Goal: Answer question/provide support: Share knowledge or assist other users

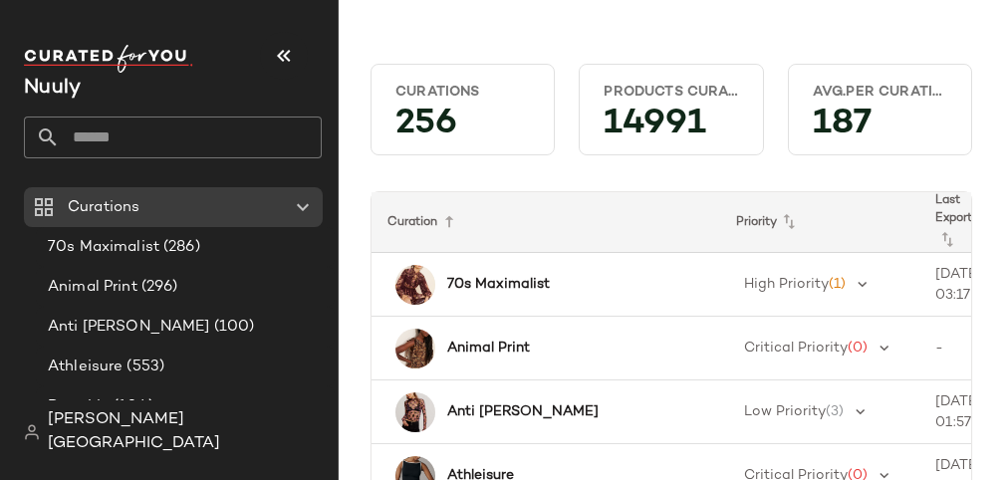
click at [200, 137] on input "text" at bounding box center [191, 138] width 262 height 42
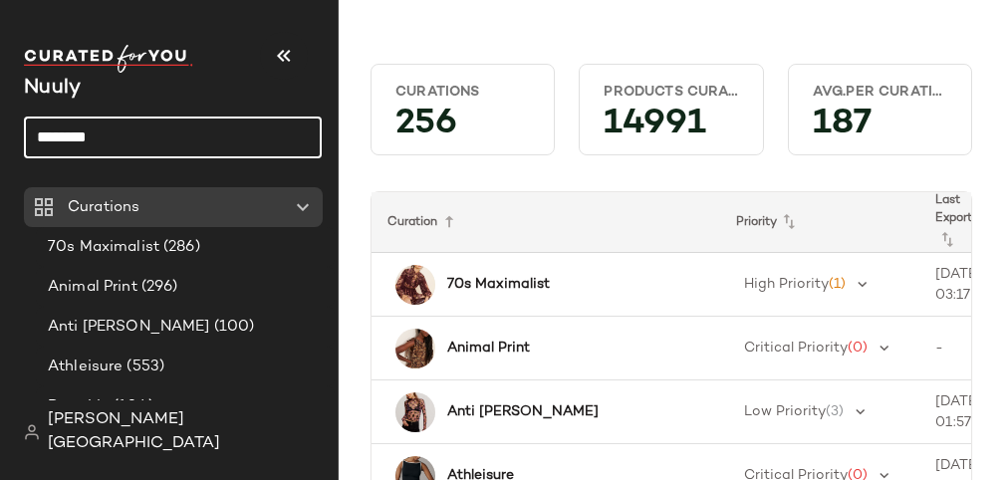
type input "*******"
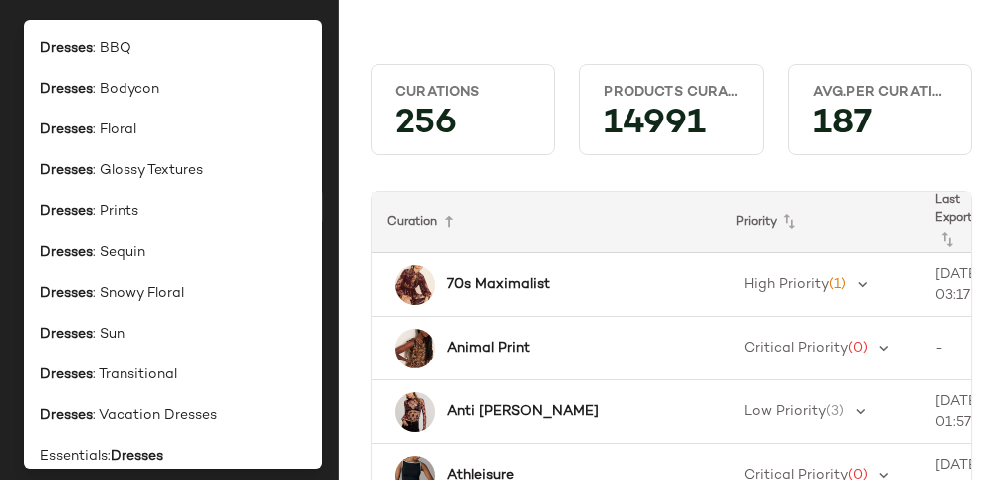
type input "*******"
click at [342, 114] on div "Curations 256 Products Curated 14991 Avg.per Curation 187 Curation Priority Las…" at bounding box center [671, 256] width 665 height 448
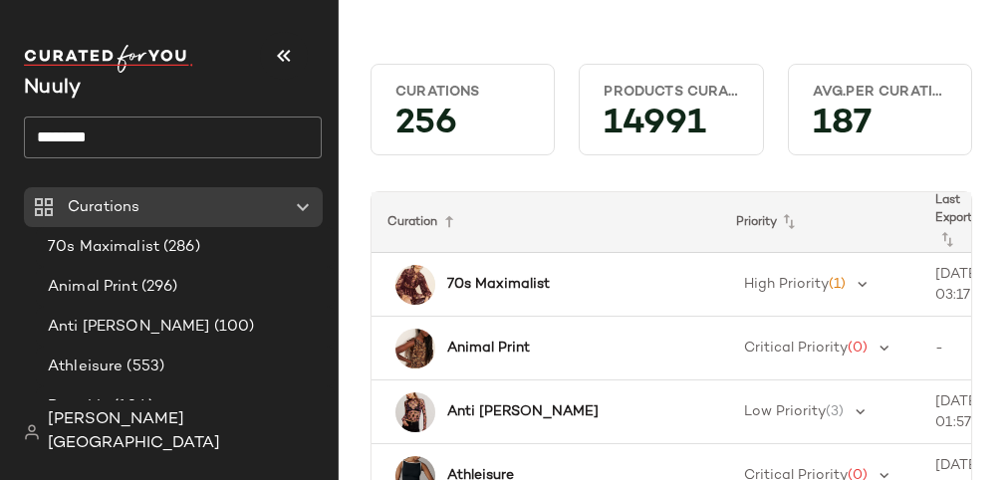
click at [120, 138] on input "*******" at bounding box center [173, 138] width 298 height 42
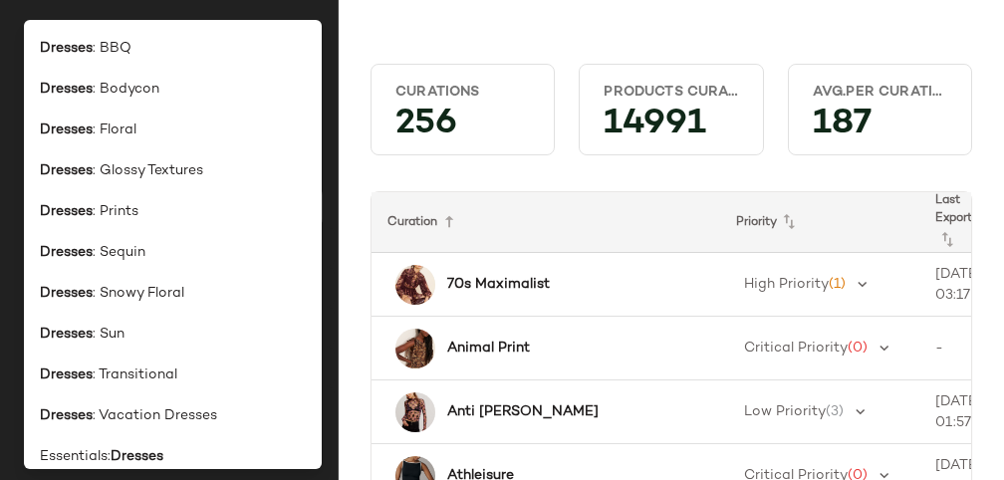
click at [120, 138] on input "*******" at bounding box center [173, 138] width 298 height 42
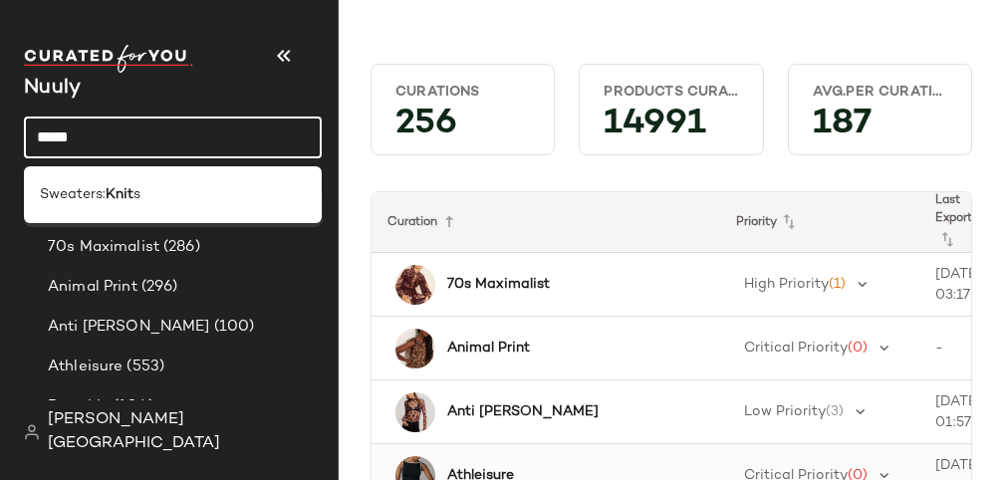
type input "****"
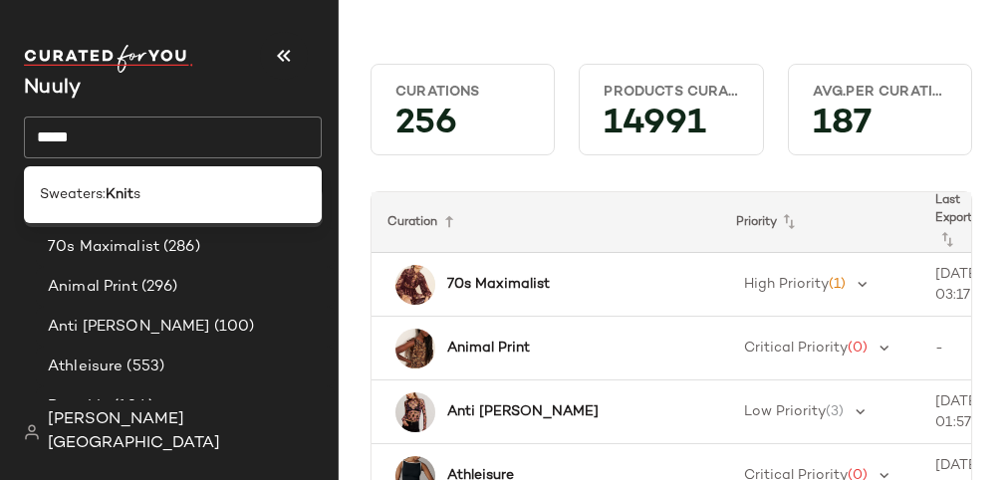
click at [164, 146] on input "****" at bounding box center [173, 138] width 298 height 42
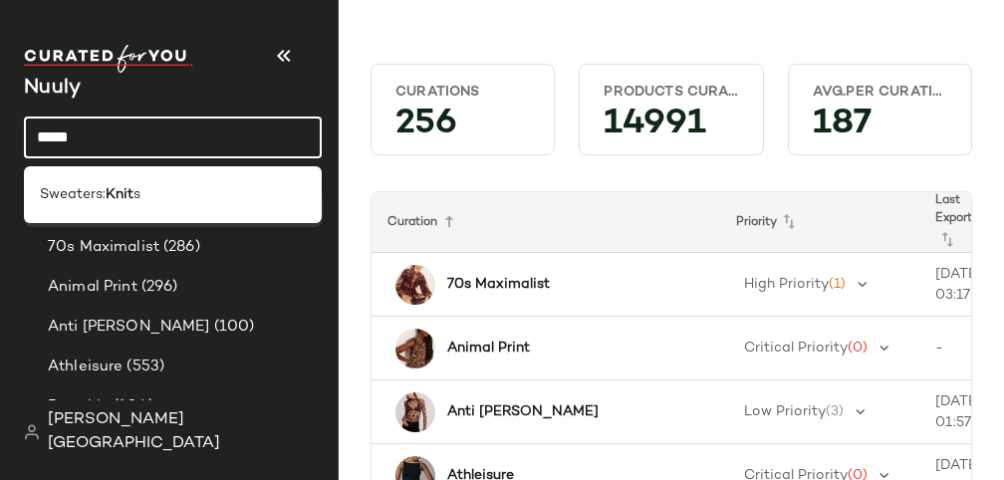
click at [164, 146] on input "****" at bounding box center [173, 138] width 298 height 42
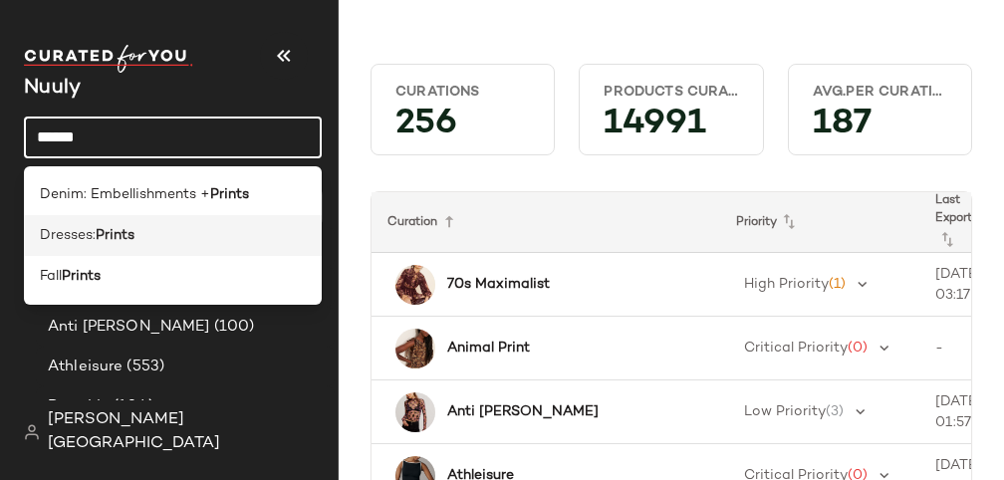
type input "******"
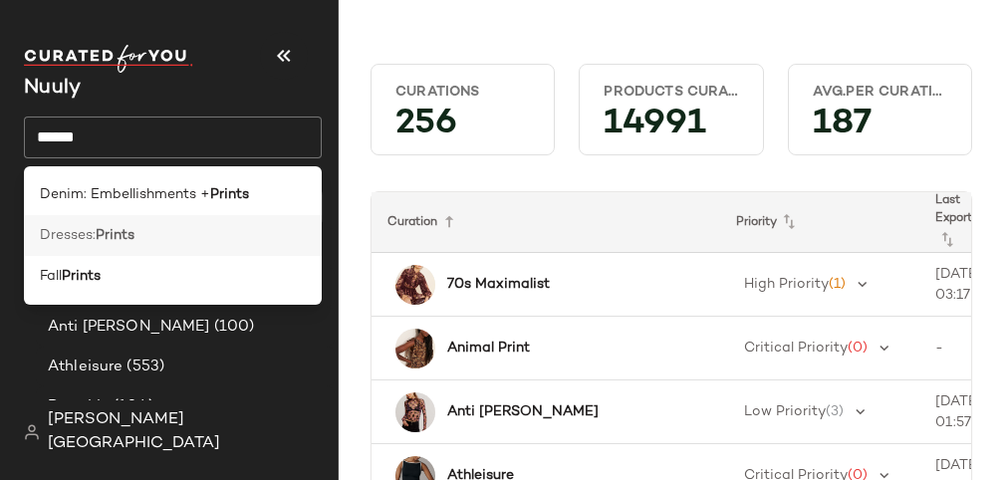
click at [134, 233] on b "Prints" at bounding box center [115, 235] width 39 height 21
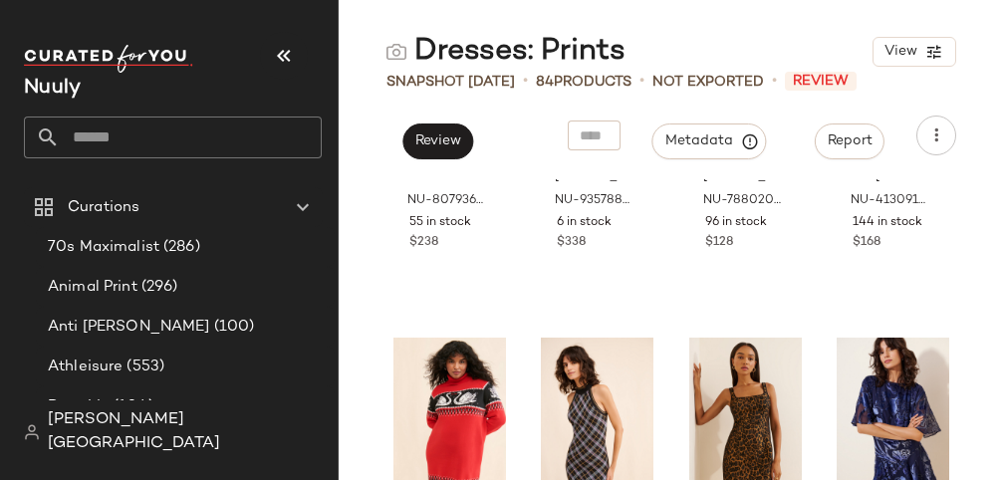
scroll to position [1807, 0]
click at [439, 134] on span "Review" at bounding box center [437, 141] width 47 height 16
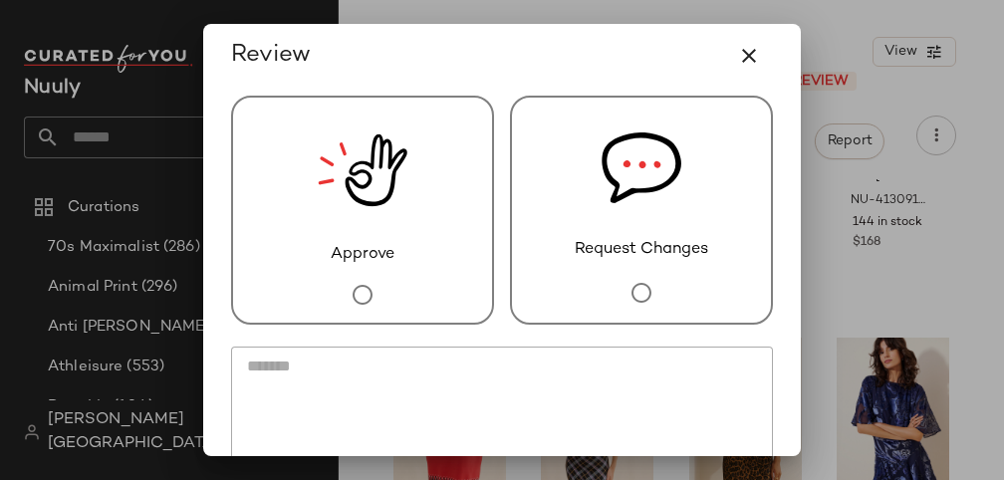
click at [351, 196] on img at bounding box center [363, 170] width 90 height 145
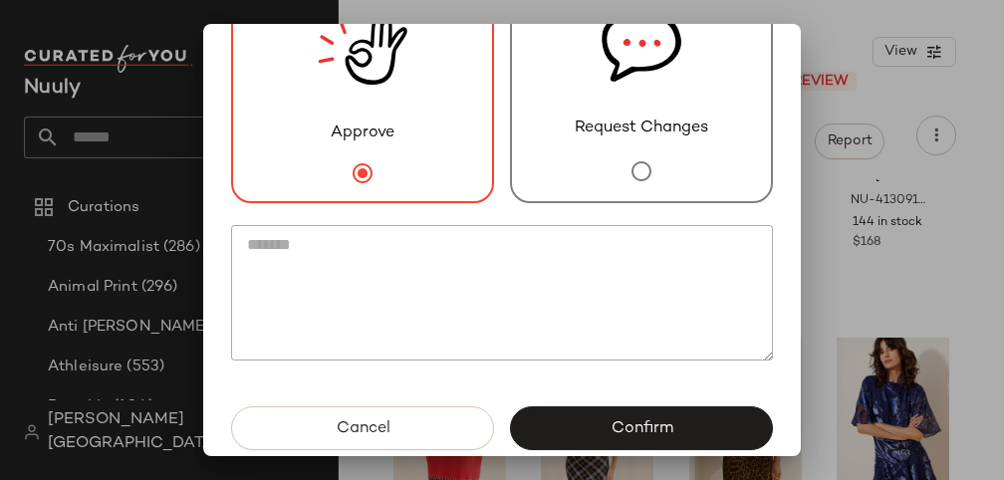
scroll to position [146, 0]
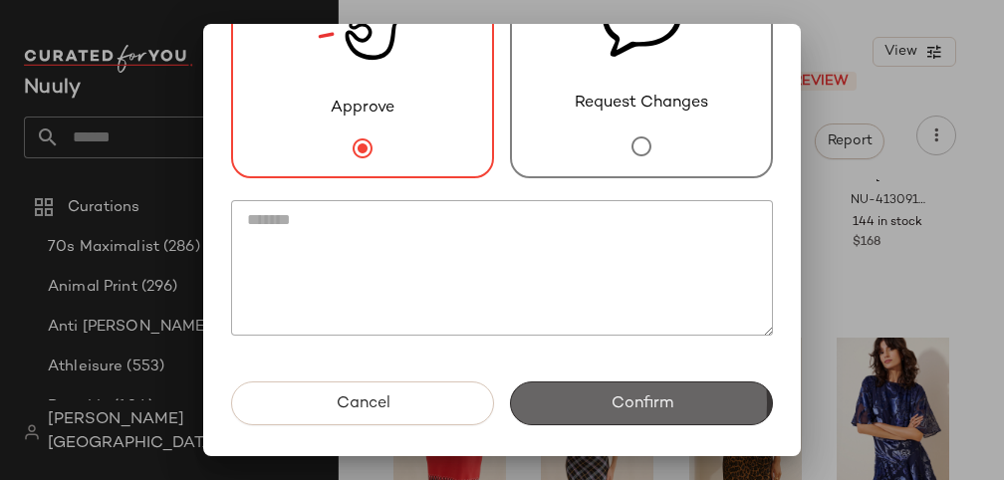
click at [577, 407] on button "Confirm" at bounding box center [641, 404] width 263 height 44
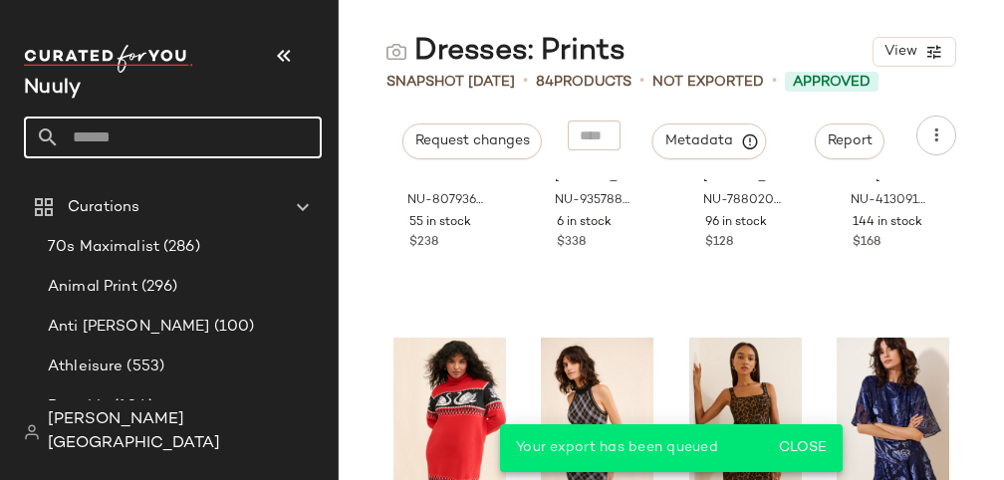
click at [143, 135] on input "text" at bounding box center [191, 138] width 262 height 42
type input "*"
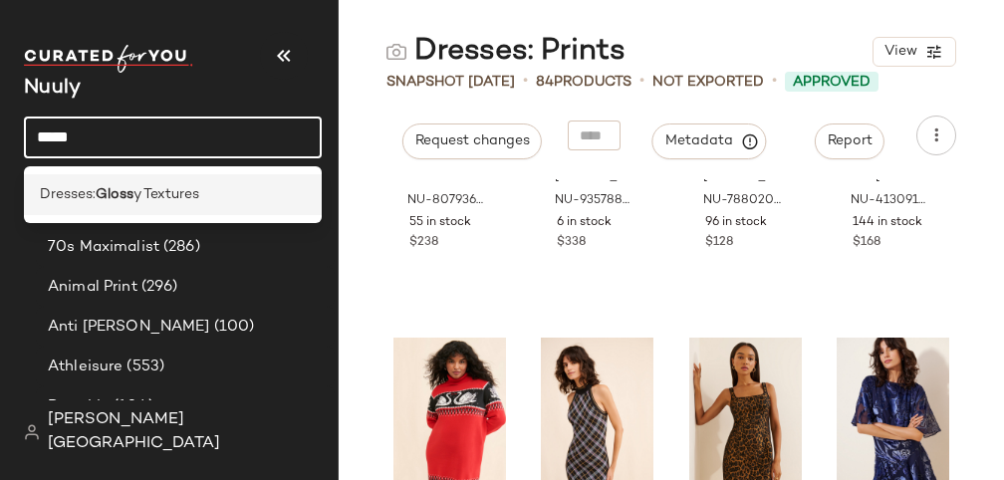
type input "*****"
click at [152, 194] on span "y Textures" at bounding box center [166, 194] width 66 height 21
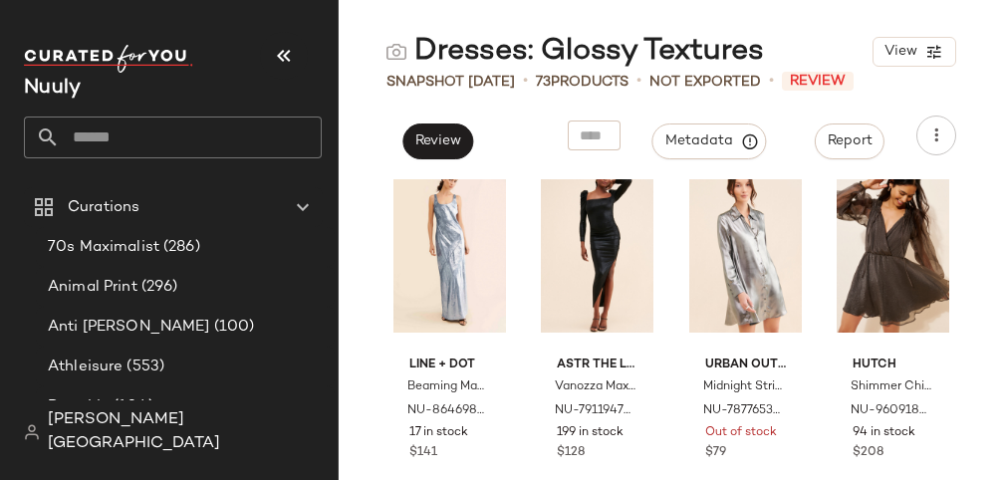
scroll to position [1214, 0]
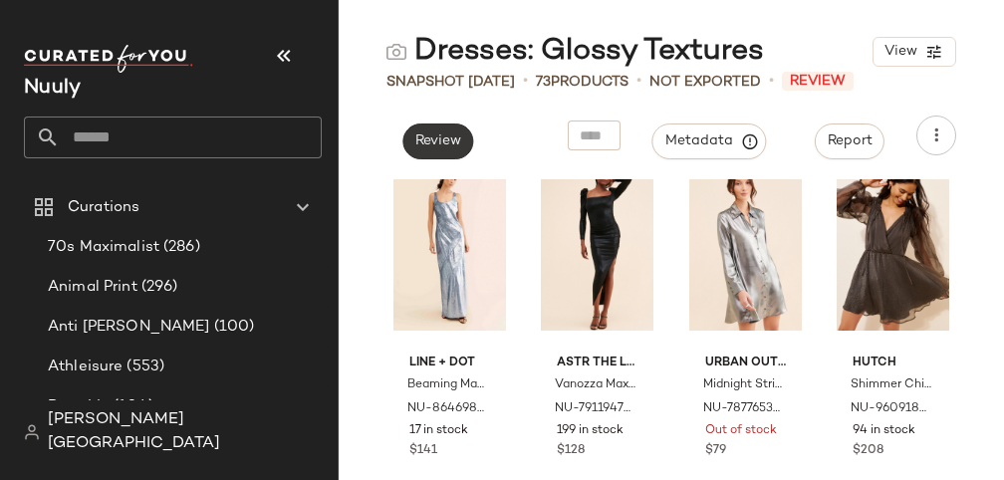
click at [430, 138] on span "Review" at bounding box center [437, 141] width 47 height 16
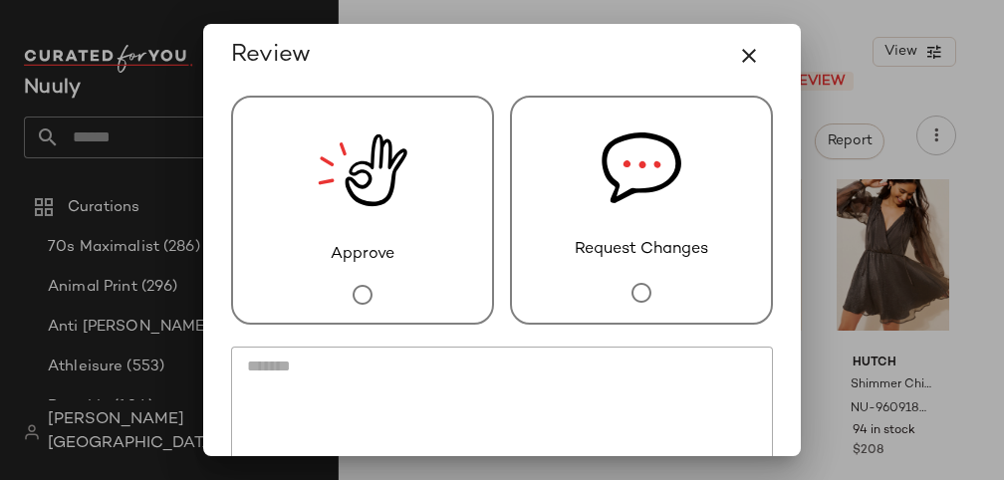
click at [361, 196] on img at bounding box center [363, 170] width 90 height 145
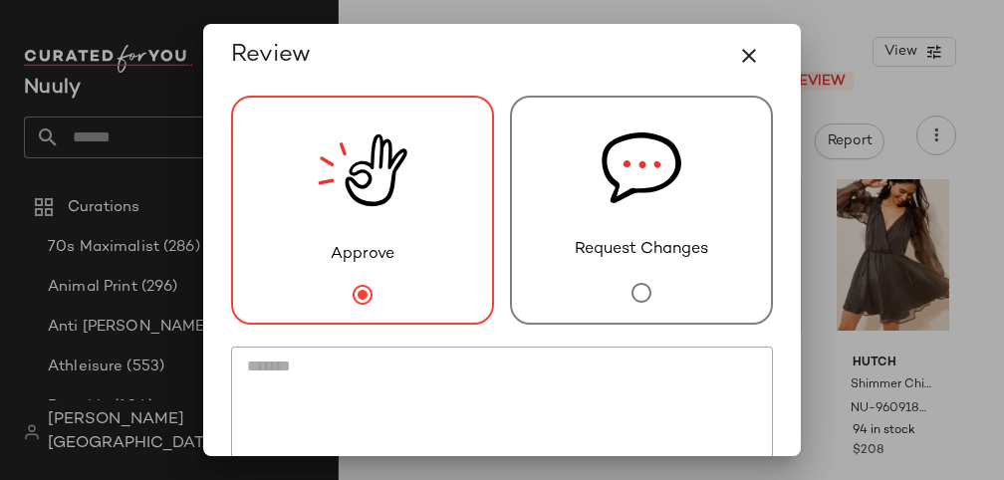
scroll to position [146, 0]
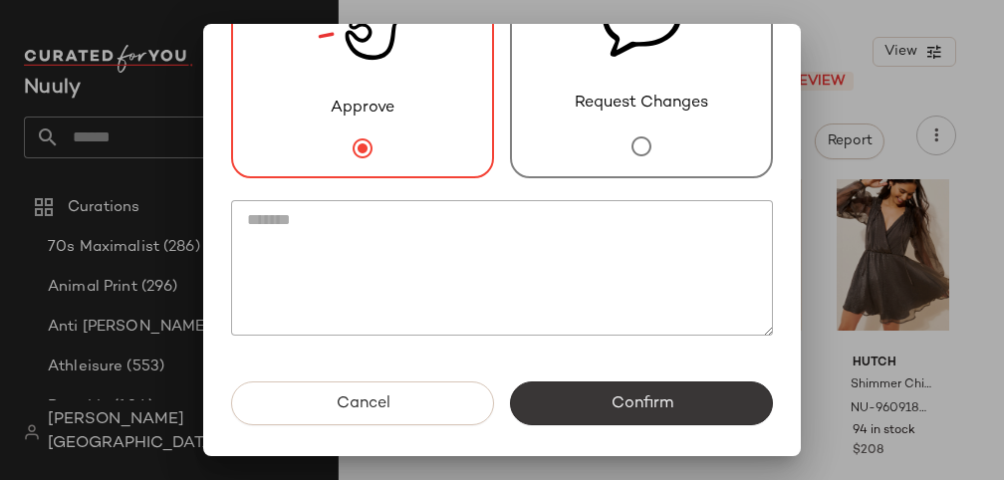
click at [561, 391] on button "Confirm" at bounding box center [641, 404] width 263 height 44
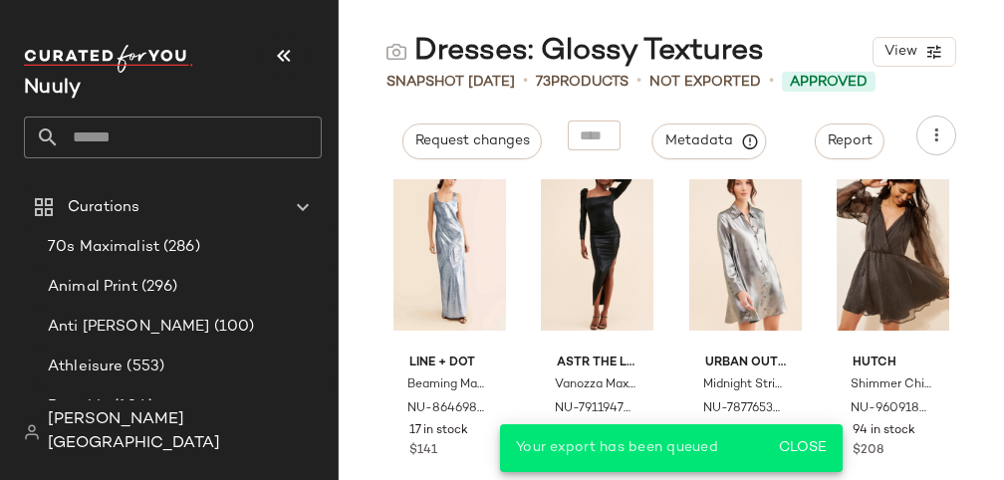
click at [237, 137] on input "text" at bounding box center [191, 138] width 262 height 42
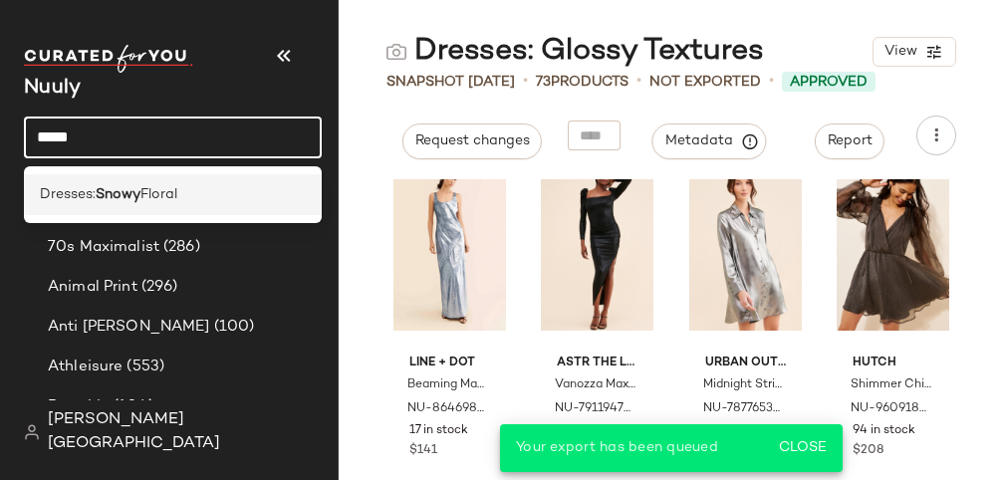
type input "*****"
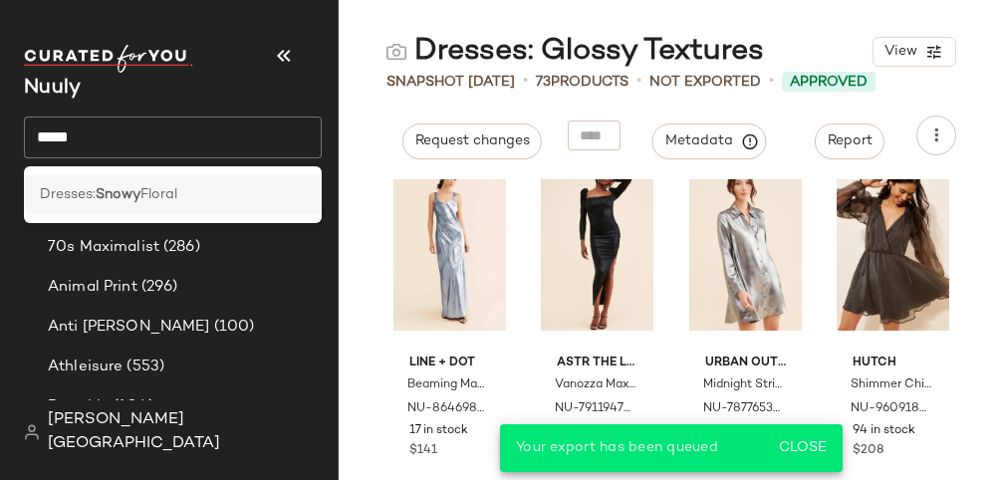
click at [226, 188] on div "Dresses: Snowy Floral" at bounding box center [173, 194] width 266 height 21
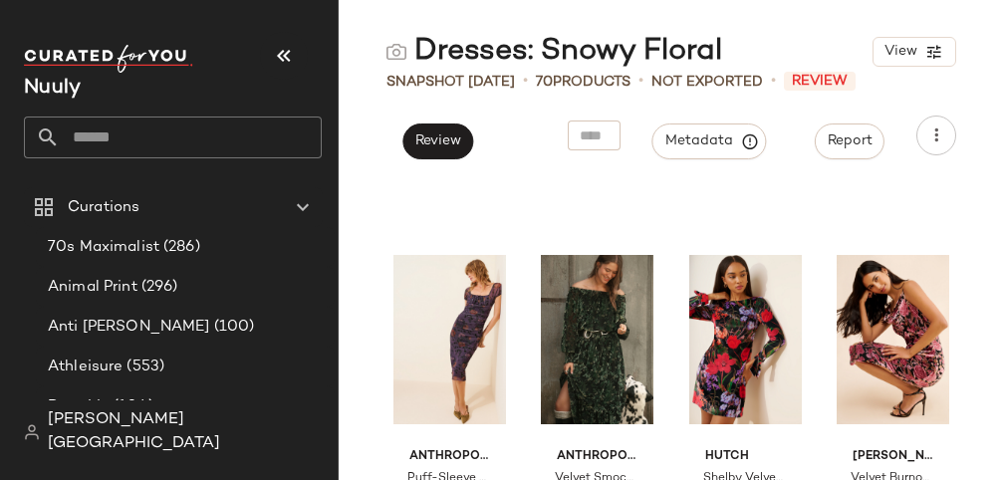
scroll to position [1115, 0]
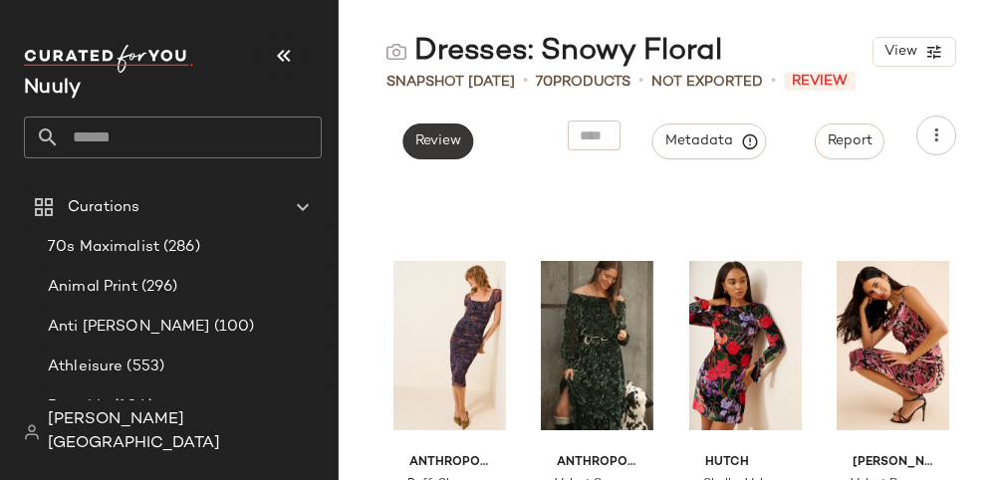
click at [461, 143] on span "Review" at bounding box center [437, 141] width 47 height 16
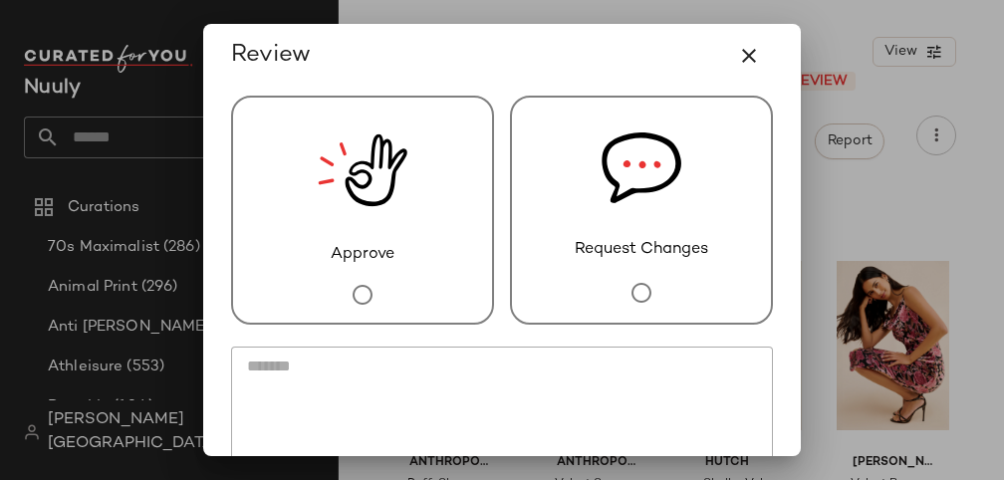
click at [394, 192] on img at bounding box center [363, 170] width 90 height 145
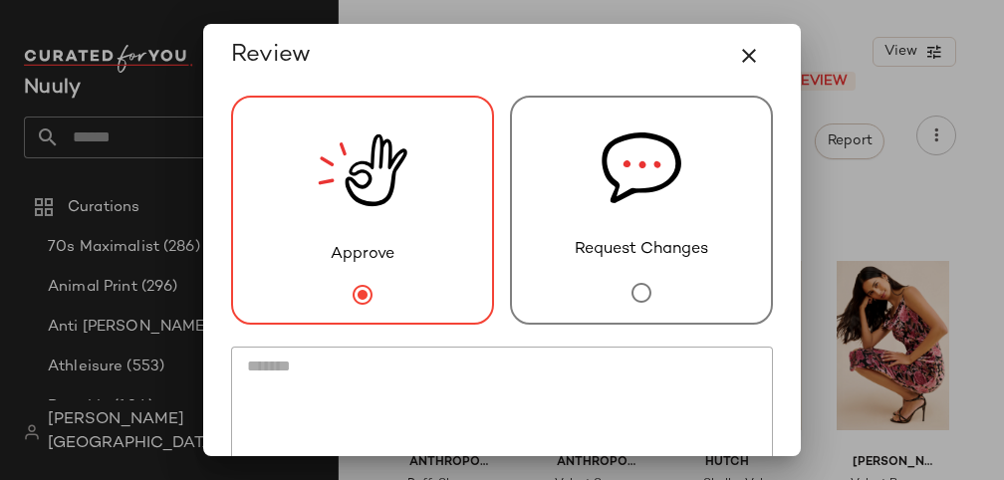
scroll to position [146, 0]
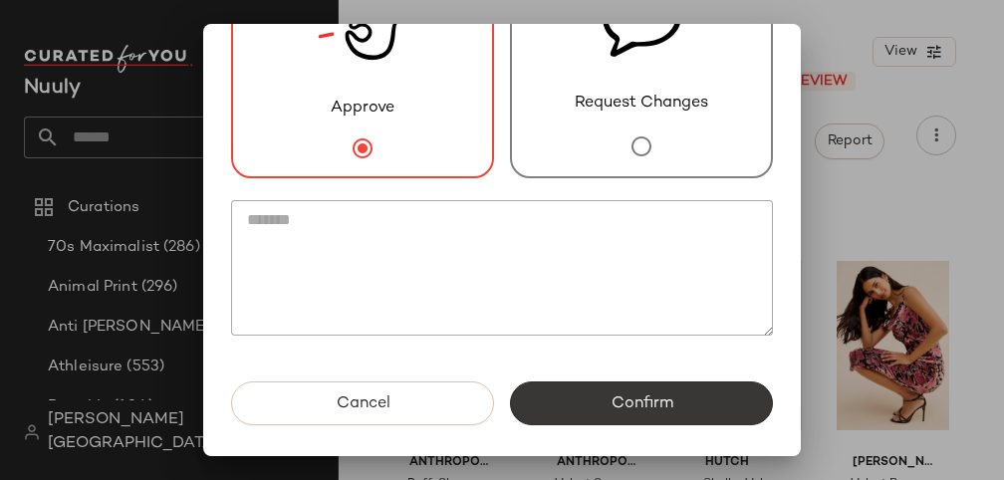
click at [644, 390] on button "Confirm" at bounding box center [641, 404] width 263 height 44
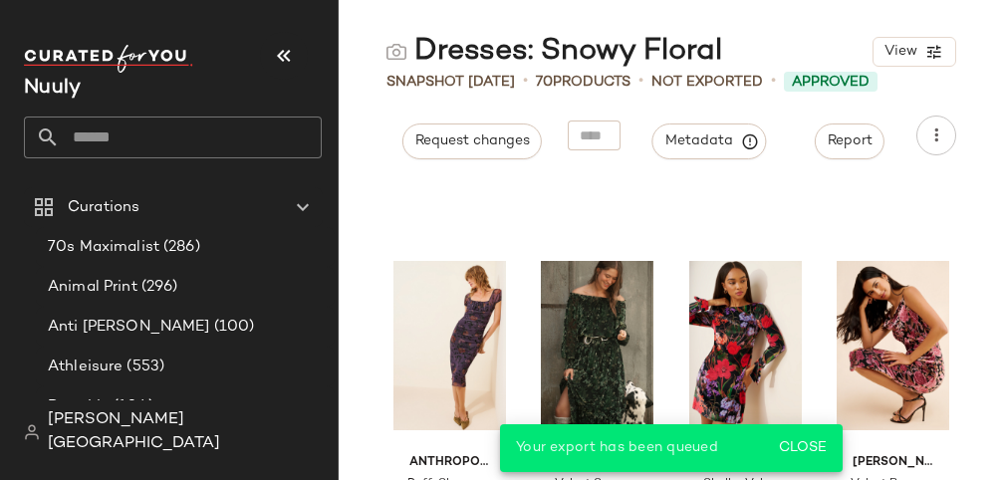
click at [130, 138] on input "text" at bounding box center [191, 138] width 262 height 42
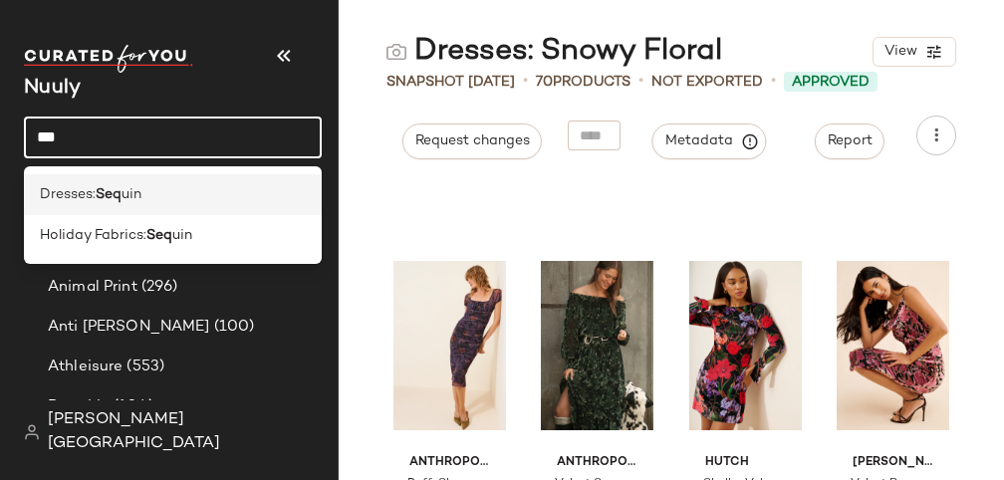
type input "***"
click at [133, 204] on span "uin" at bounding box center [132, 194] width 20 height 21
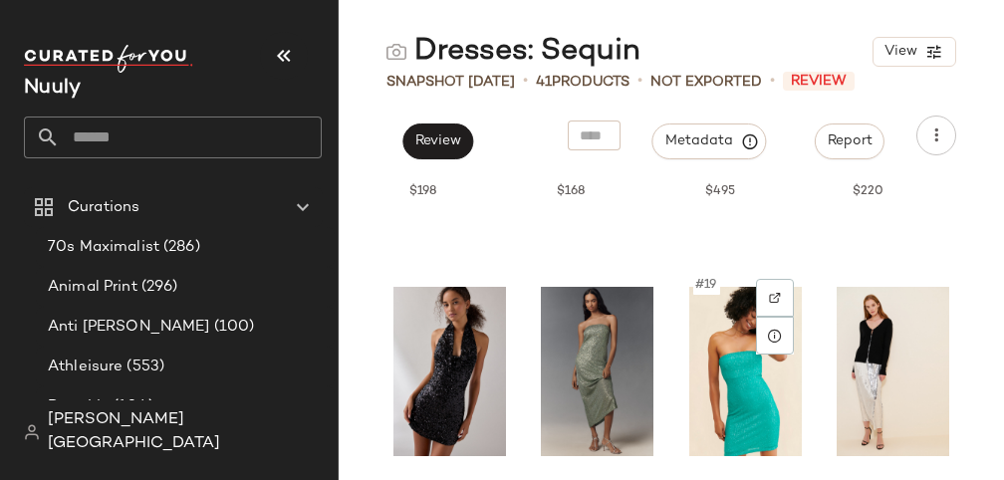
scroll to position [954, 0]
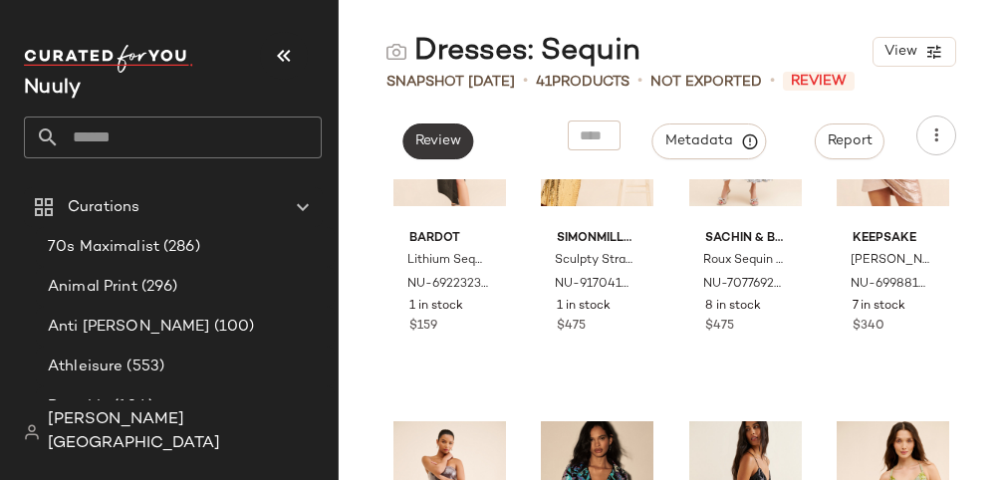
click at [425, 128] on button "Review" at bounding box center [437, 142] width 71 height 36
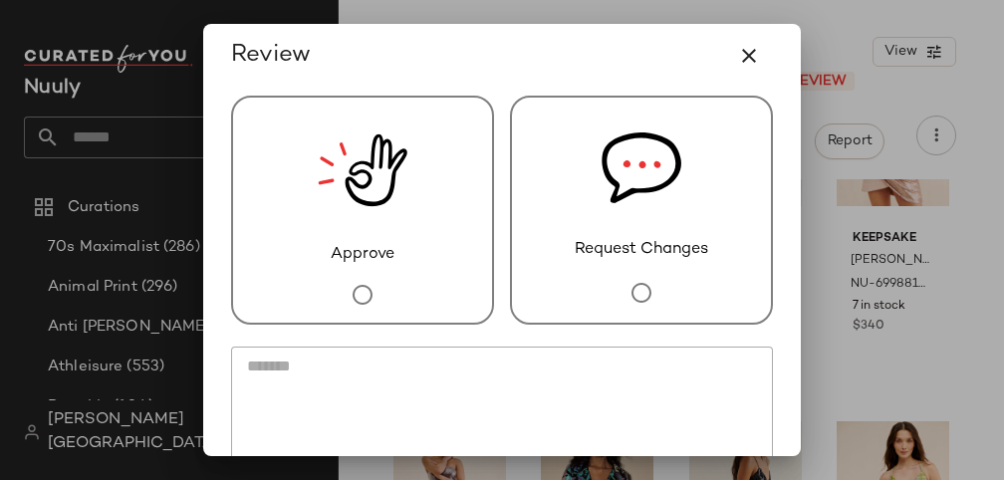
click at [425, 127] on div "Approve" at bounding box center [362, 210] width 263 height 229
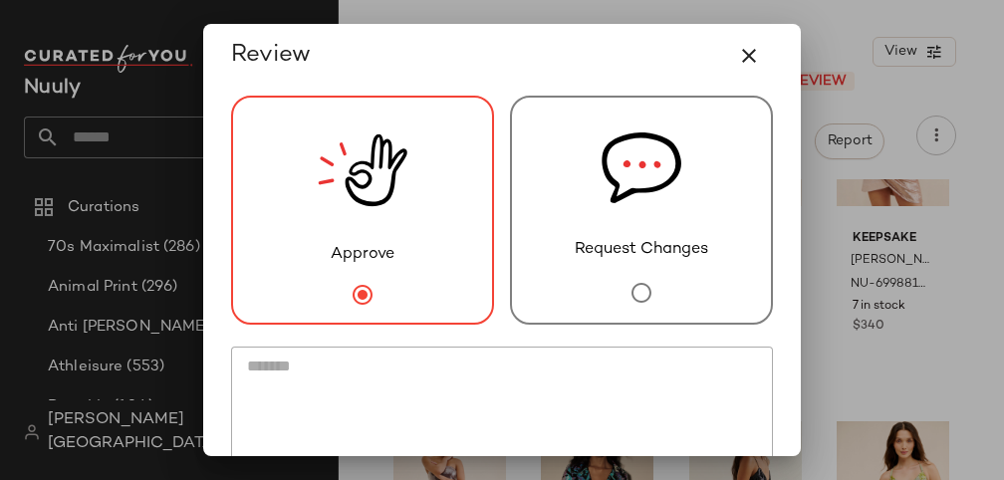
click at [443, 143] on div "Approve" at bounding box center [362, 210] width 263 height 229
click at [554, 162] on div "Request Changes" at bounding box center [641, 210] width 263 height 229
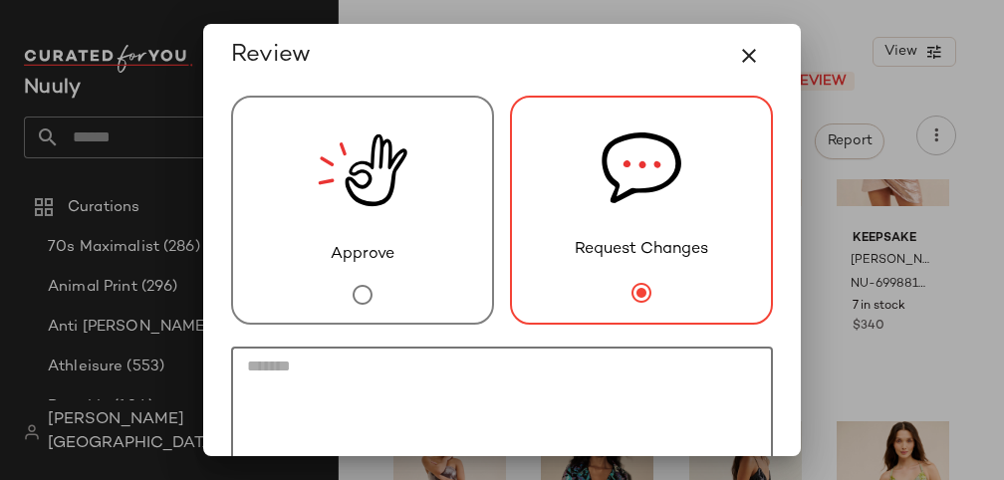
click at [548, 367] on textarea at bounding box center [502, 414] width 542 height 135
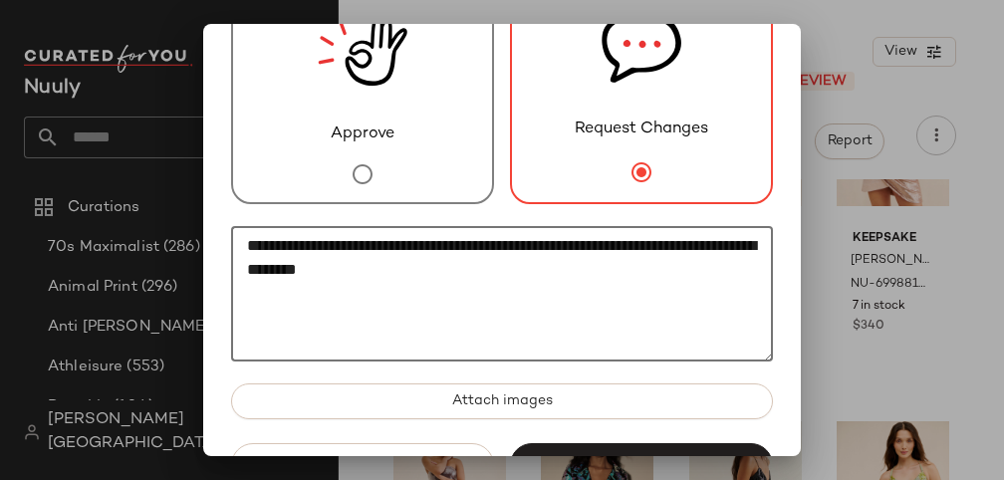
scroll to position [182, 0]
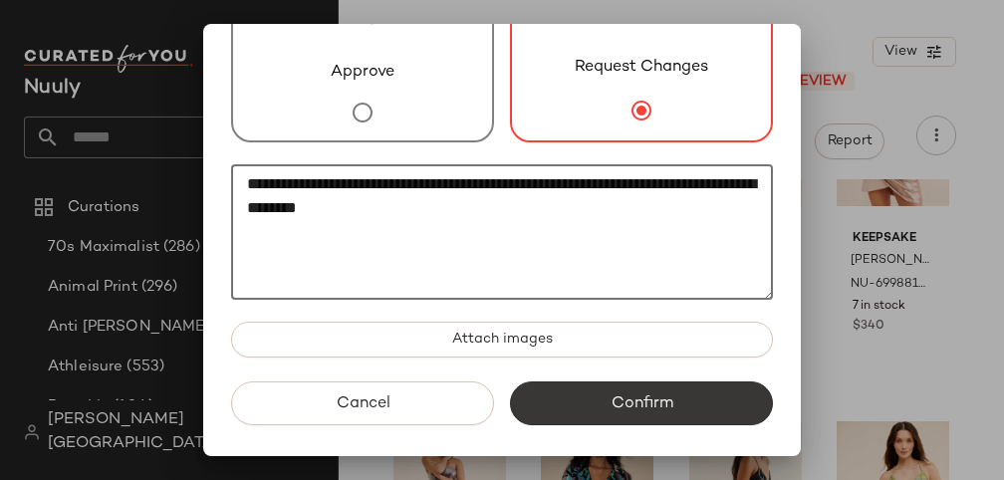
type textarea "**********"
click at [617, 413] on button "Confirm" at bounding box center [641, 404] width 263 height 44
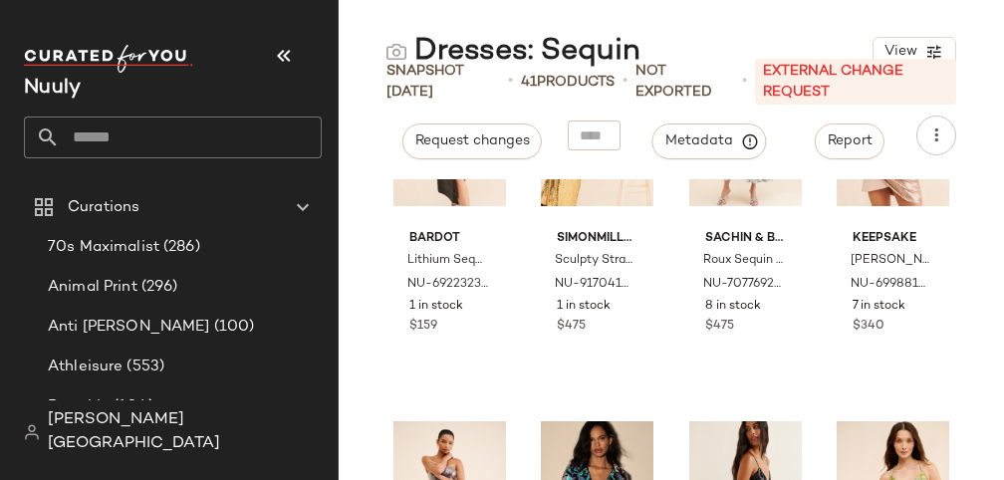
click at [214, 135] on input "text" at bounding box center [191, 138] width 262 height 42
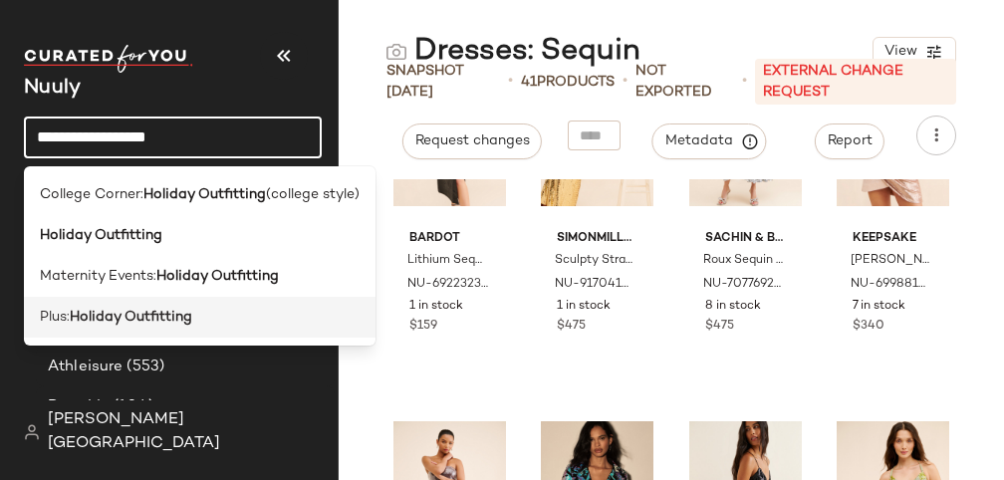
type input "**********"
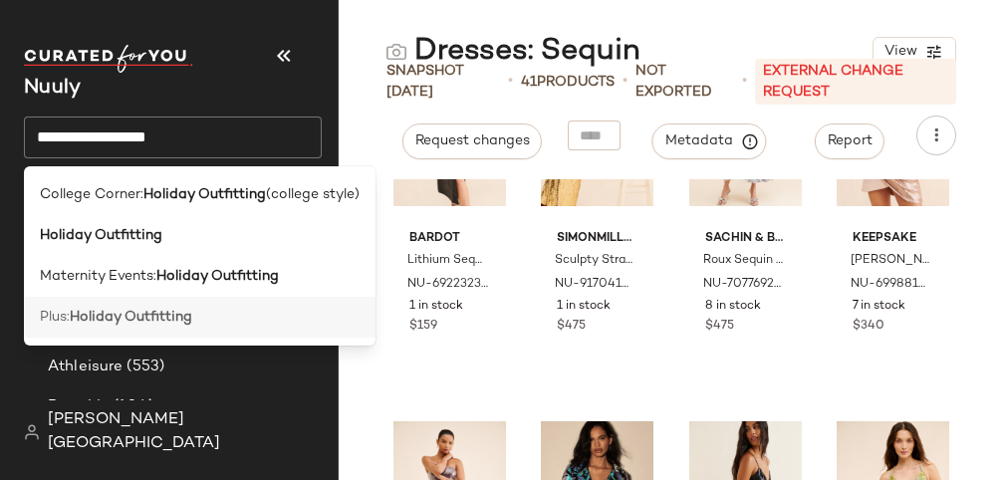
click at [189, 314] on b "Holiday Outfitting" at bounding box center [131, 317] width 123 height 21
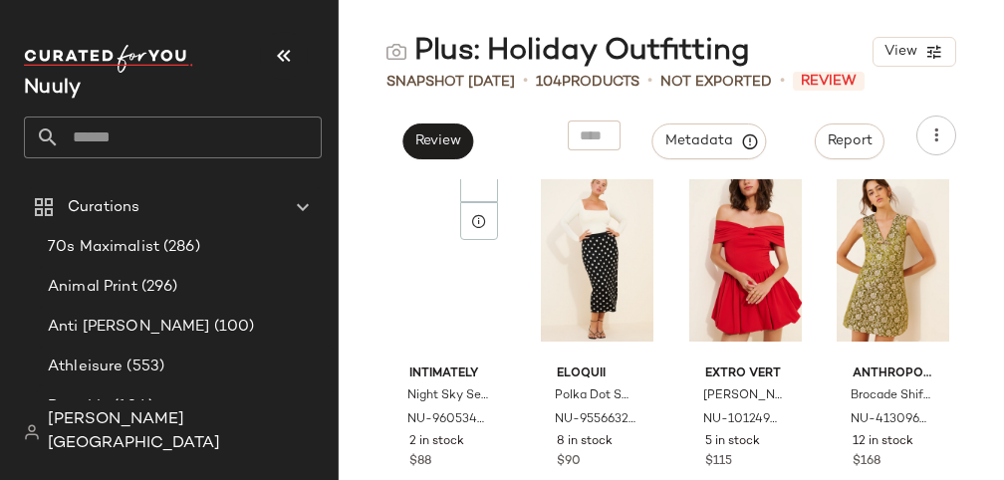
scroll to position [443, 0]
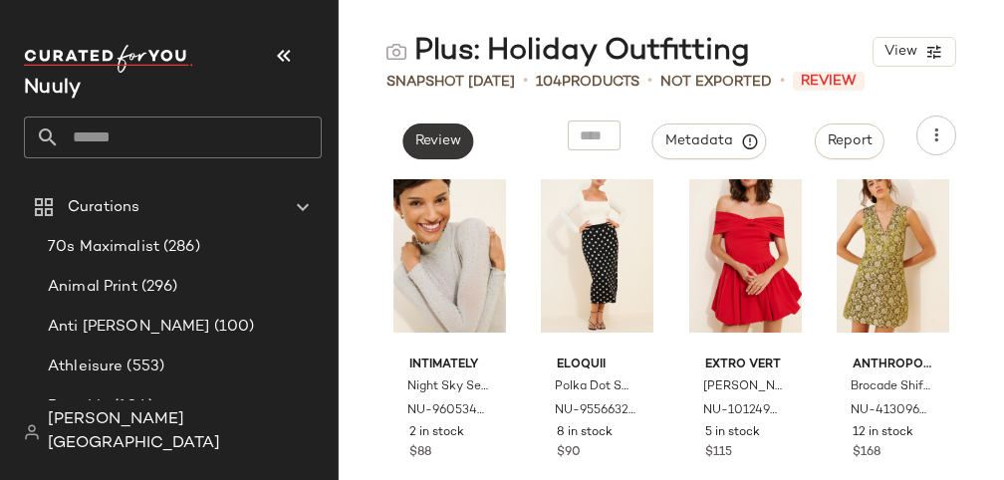
click at [445, 127] on button "Review" at bounding box center [437, 142] width 71 height 36
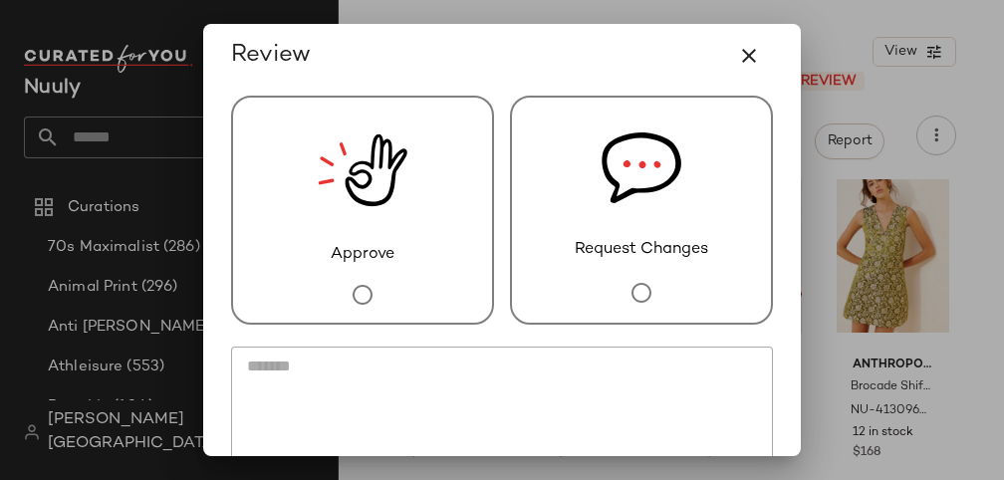
click at [382, 175] on img at bounding box center [363, 170] width 90 height 145
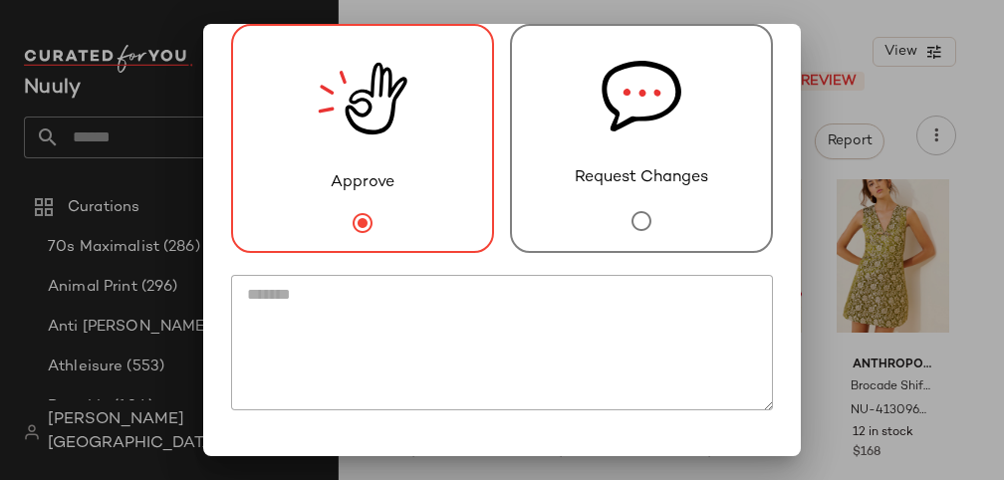
scroll to position [146, 0]
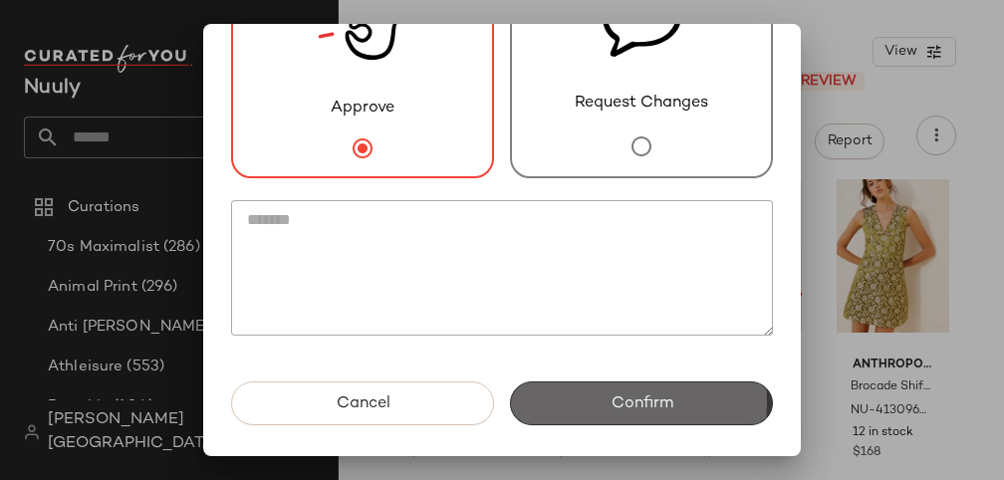
click at [574, 403] on button "Confirm" at bounding box center [641, 404] width 263 height 44
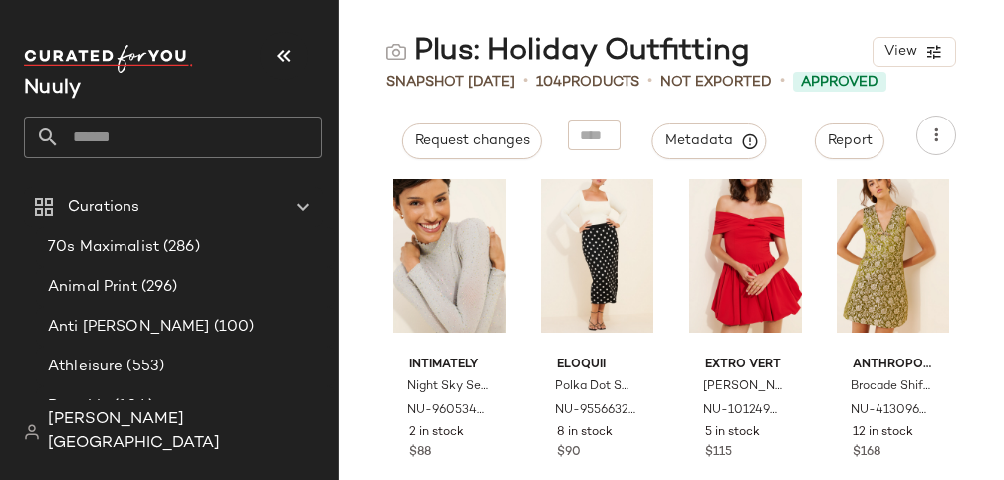
click at [155, 146] on input "text" at bounding box center [191, 138] width 262 height 42
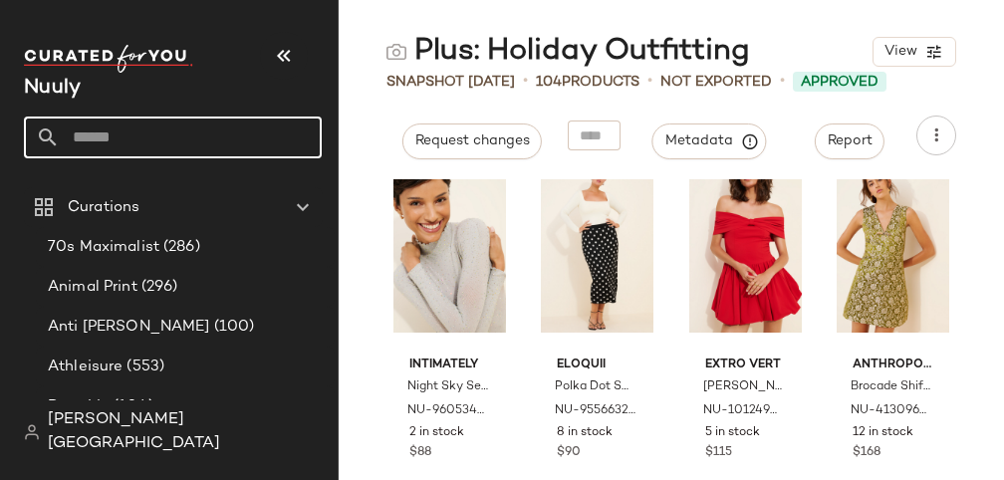
click at [155, 146] on input "text" at bounding box center [191, 138] width 262 height 42
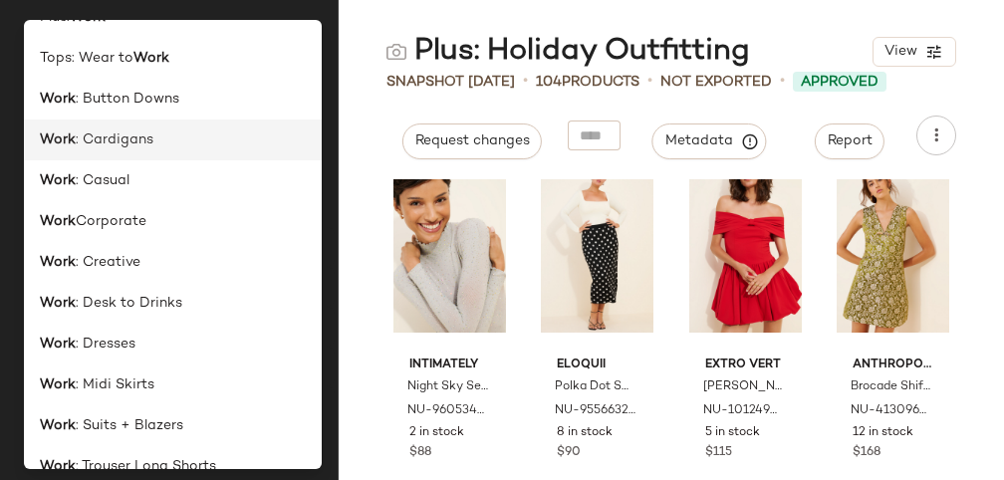
scroll to position [0, 0]
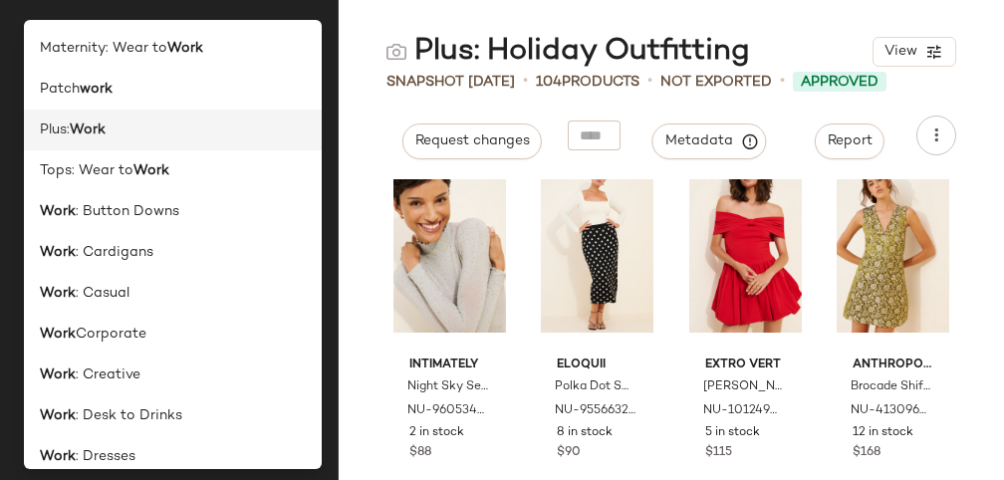
type input "****"
click at [121, 131] on div "Plus: Work" at bounding box center [173, 130] width 266 height 21
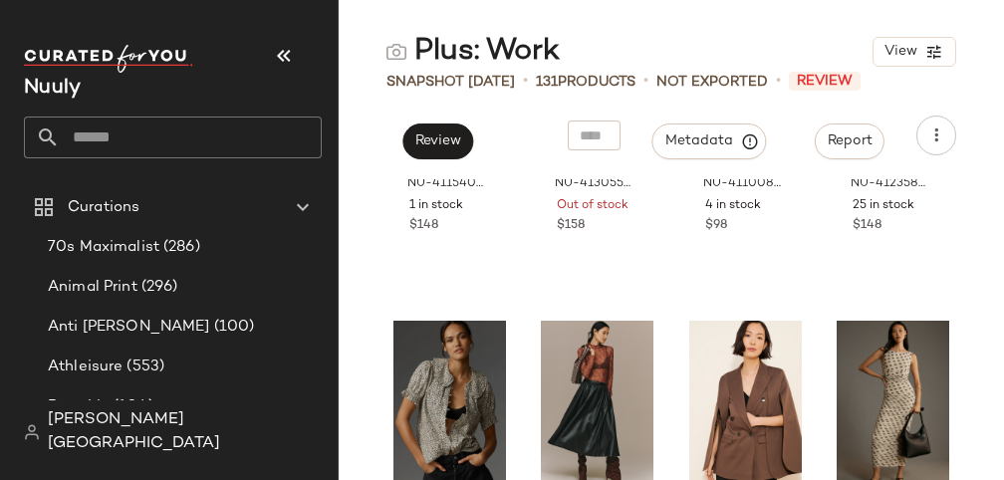
scroll to position [674, 0]
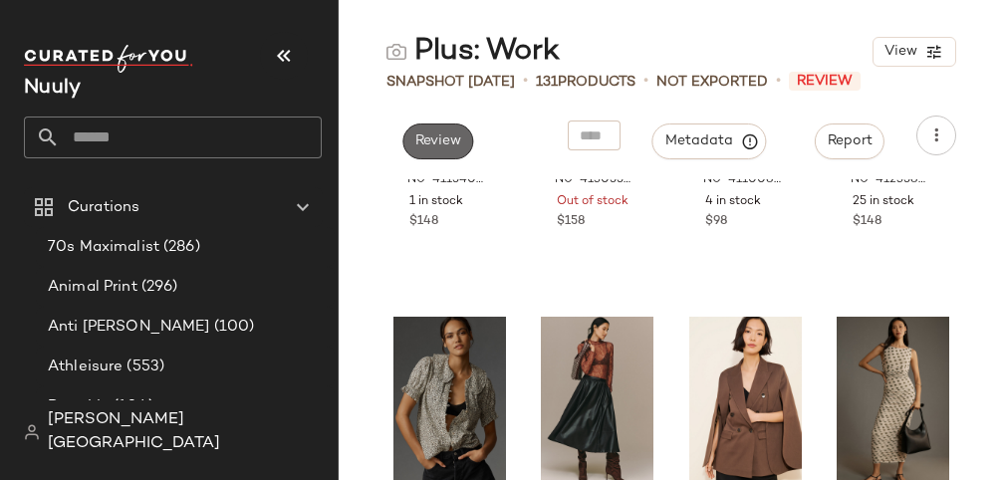
click at [432, 130] on button "Review" at bounding box center [437, 142] width 71 height 36
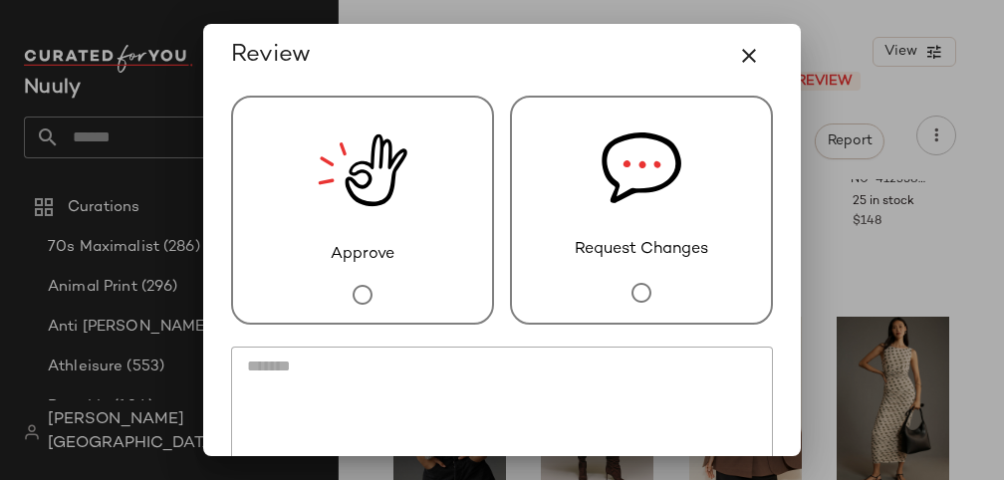
click at [378, 210] on img at bounding box center [363, 170] width 90 height 145
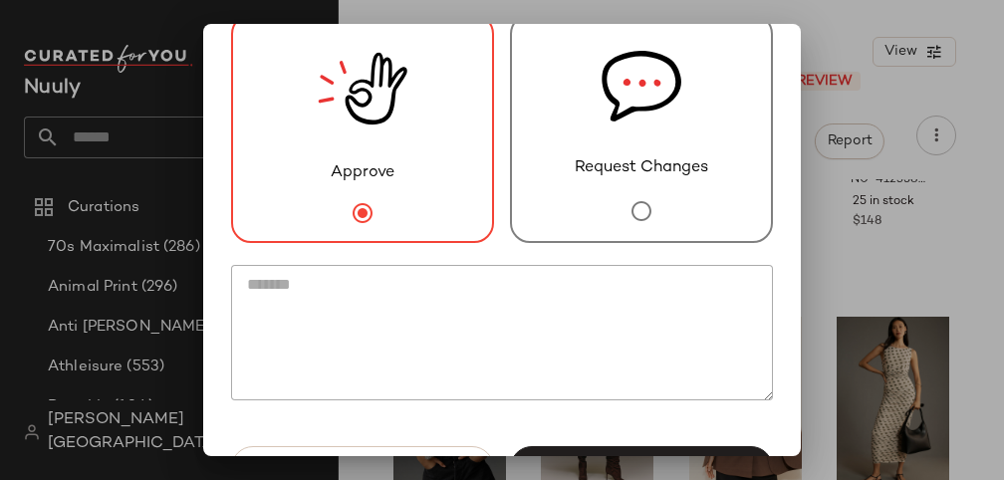
scroll to position [146, 0]
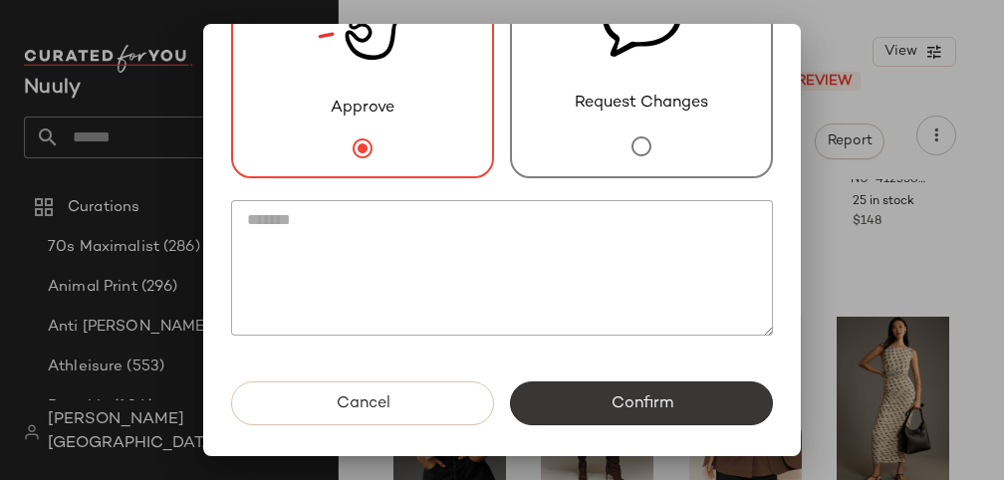
click at [642, 401] on span "Confirm" at bounding box center [641, 403] width 63 height 19
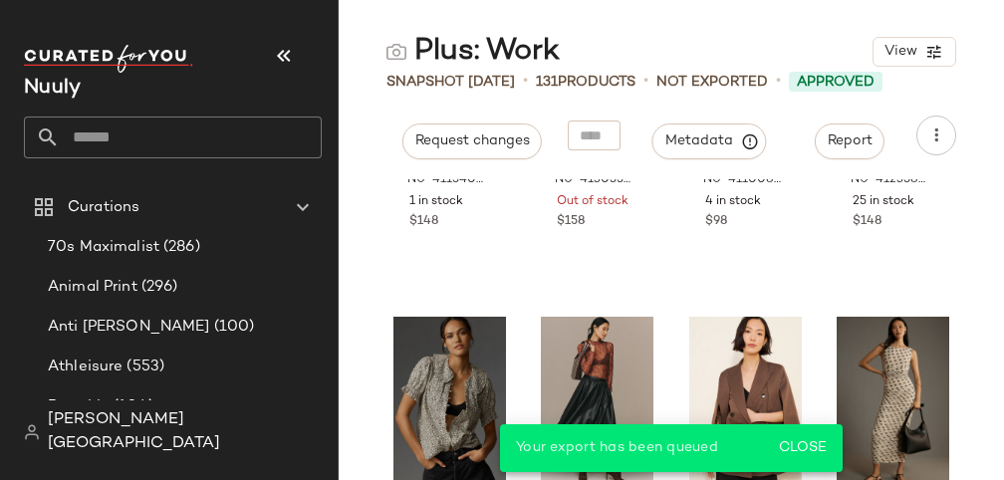
click at [232, 140] on input "text" at bounding box center [191, 138] width 262 height 42
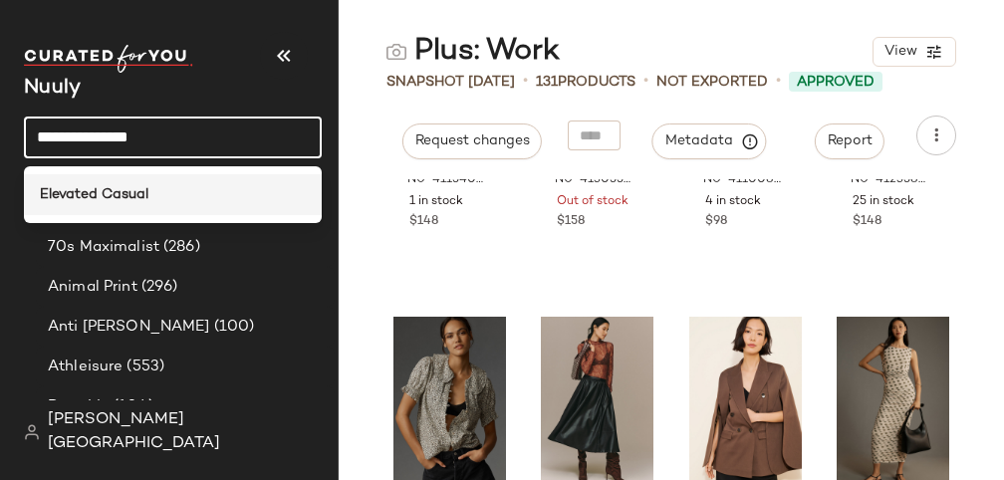
type input "**********"
click at [246, 174] on div "Elevated Casual" at bounding box center [173, 194] width 298 height 41
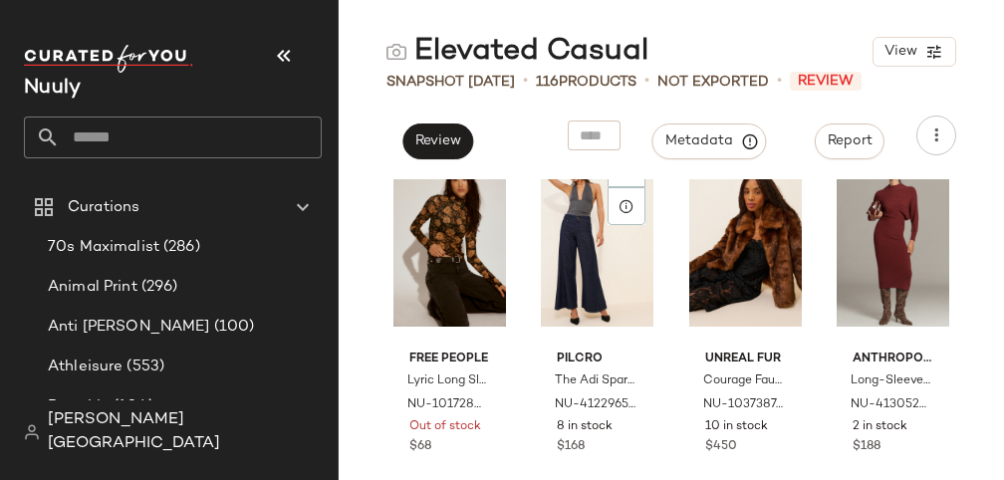
scroll to position [838, 0]
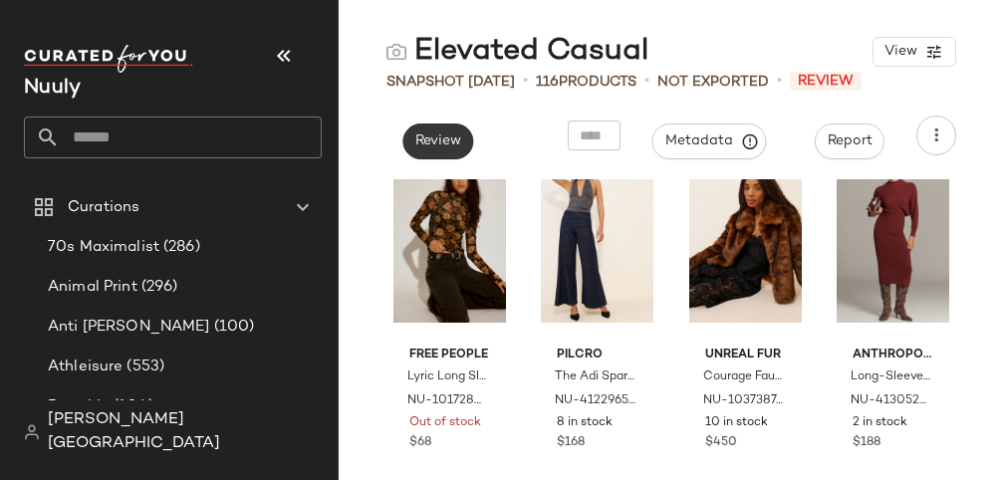
click at [451, 143] on span "Review" at bounding box center [437, 141] width 47 height 16
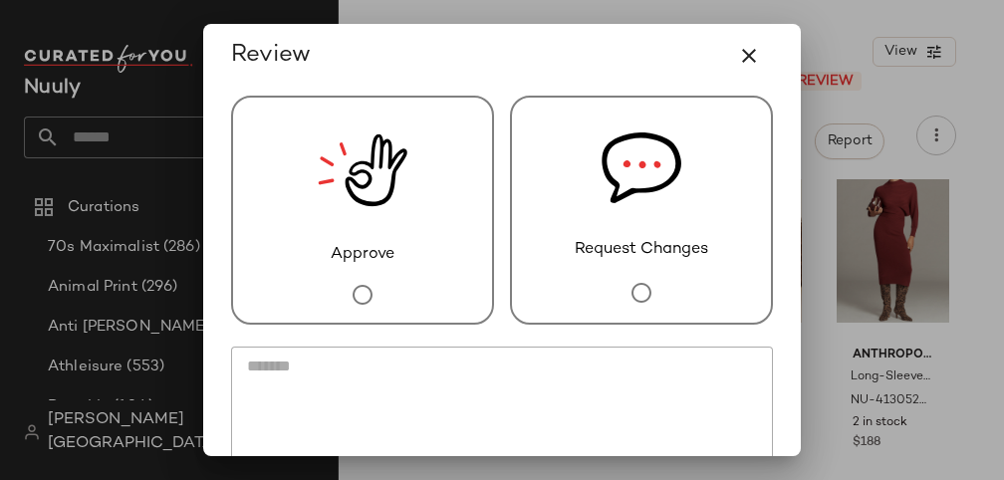
click at [611, 232] on img at bounding box center [642, 168] width 80 height 140
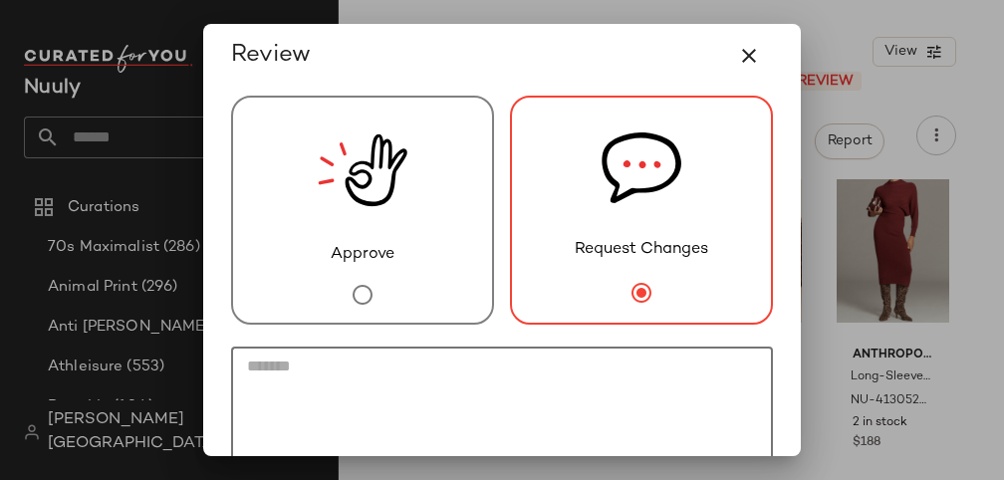
click at [455, 404] on textarea at bounding box center [502, 414] width 542 height 135
type textarea "*"
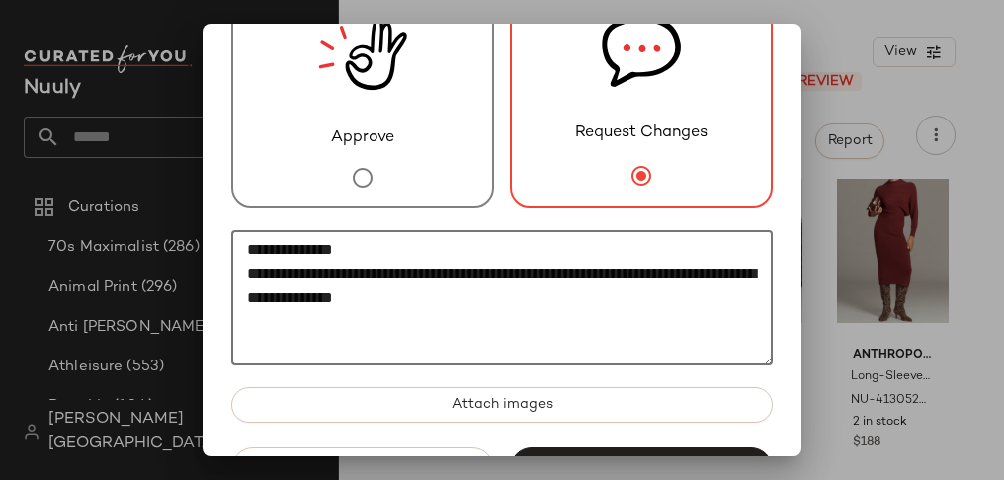
scroll to position [182, 0]
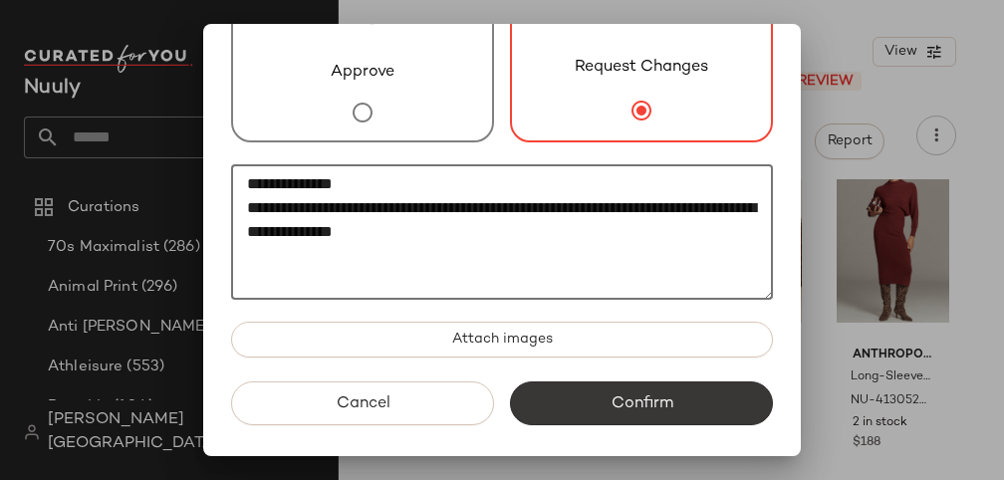
type textarea "**********"
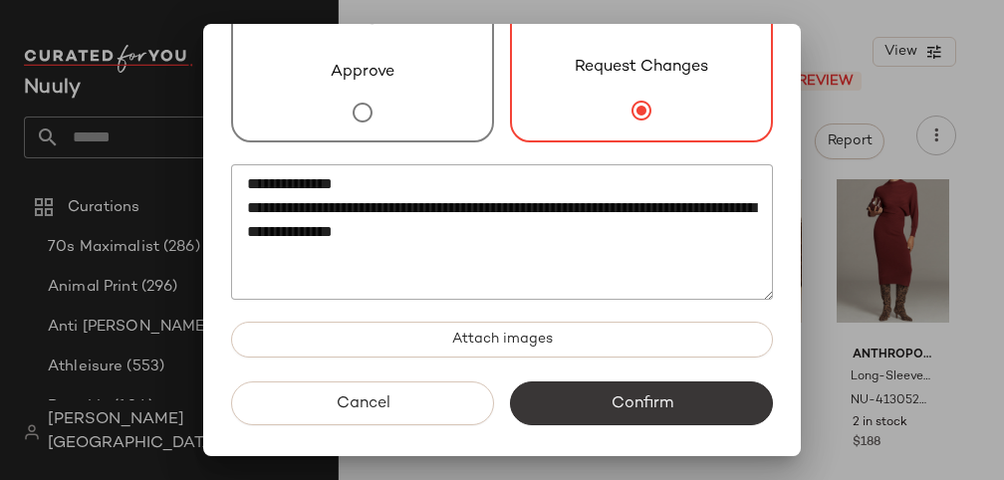
click at [561, 397] on button "Confirm" at bounding box center [641, 404] width 263 height 44
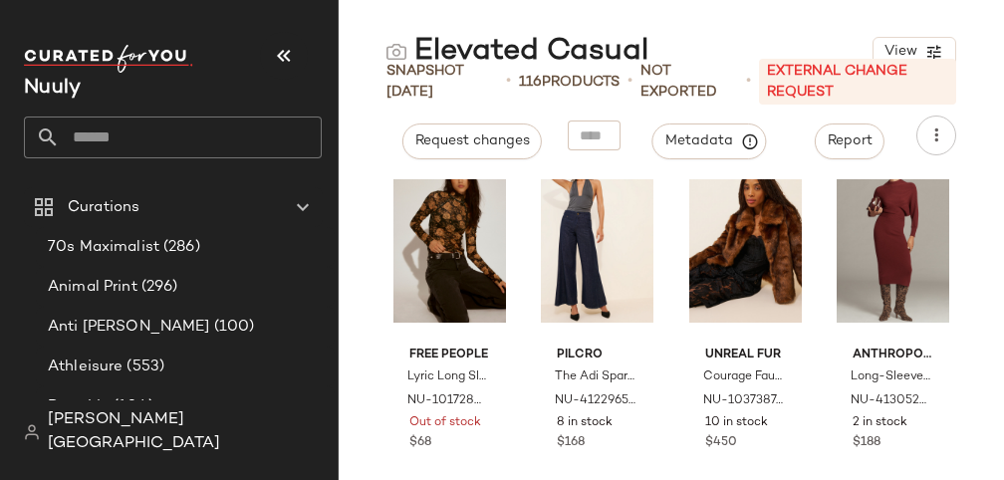
click at [126, 142] on input "text" at bounding box center [191, 138] width 262 height 42
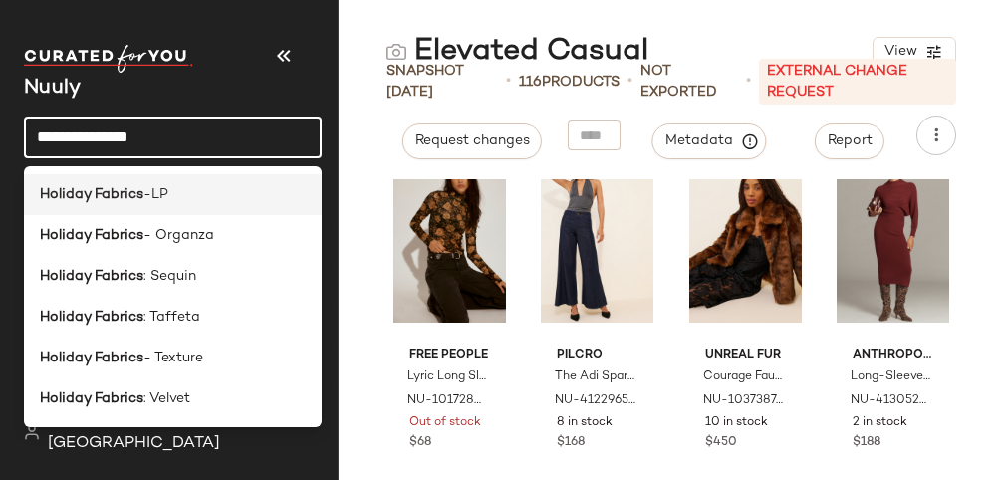
type input "**********"
click at [163, 196] on span "-LP" at bounding box center [155, 194] width 25 height 21
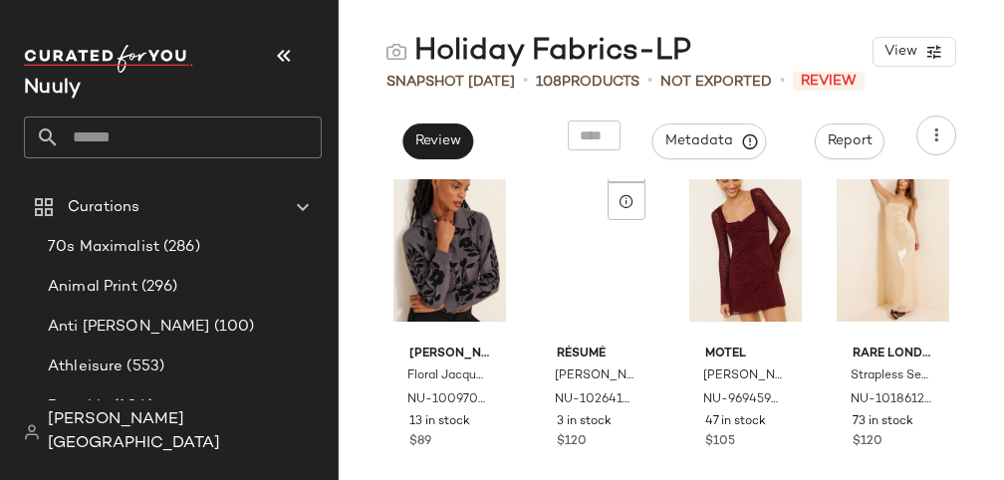
scroll to position [844, 0]
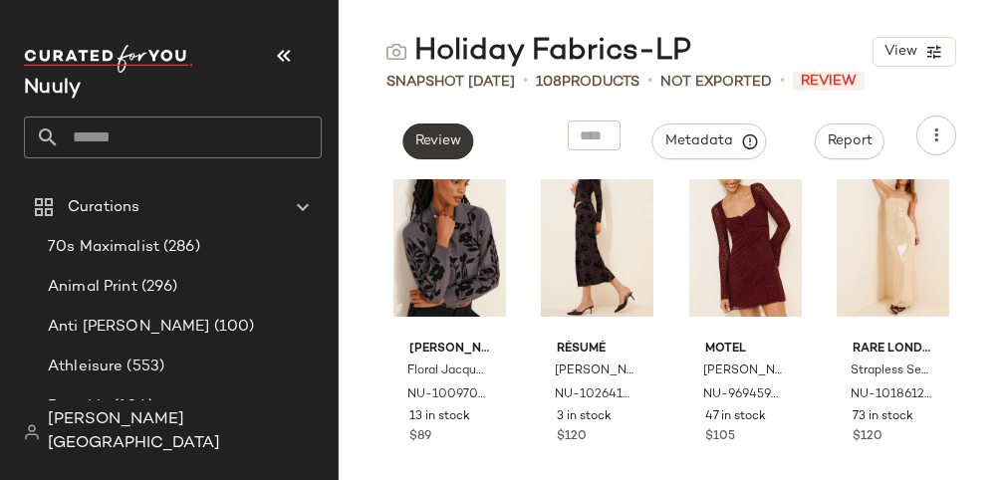
click at [449, 130] on button "Review" at bounding box center [437, 142] width 71 height 36
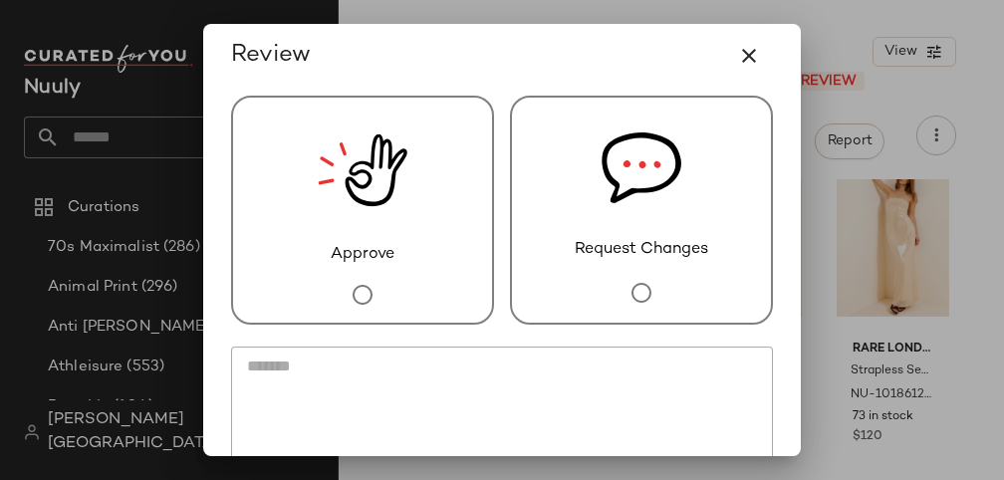
click at [414, 210] on div "Approve" at bounding box center [362, 210] width 263 height 229
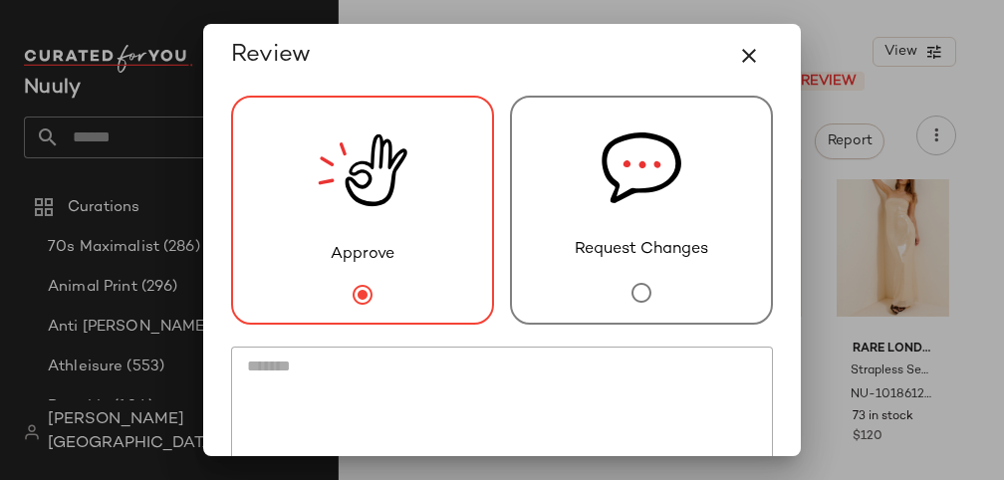
scroll to position [146, 0]
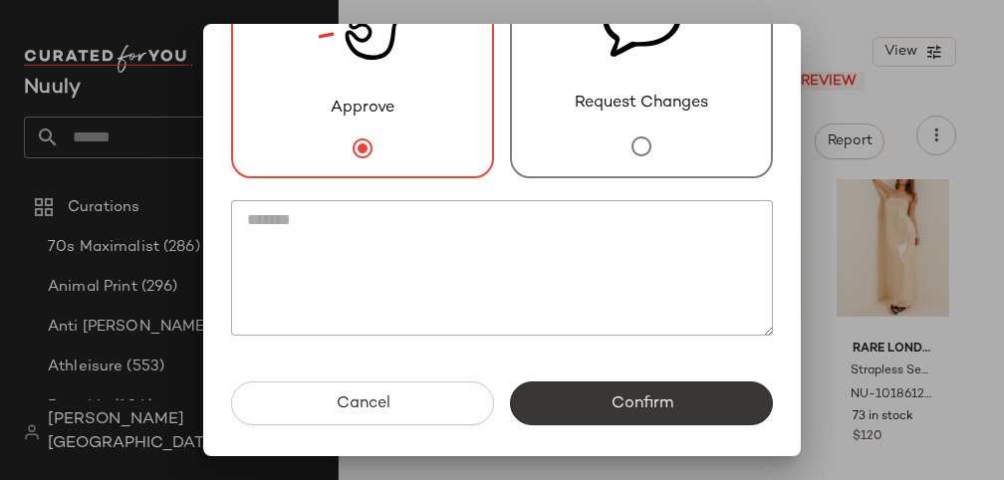
click at [594, 405] on button "Confirm" at bounding box center [641, 404] width 263 height 44
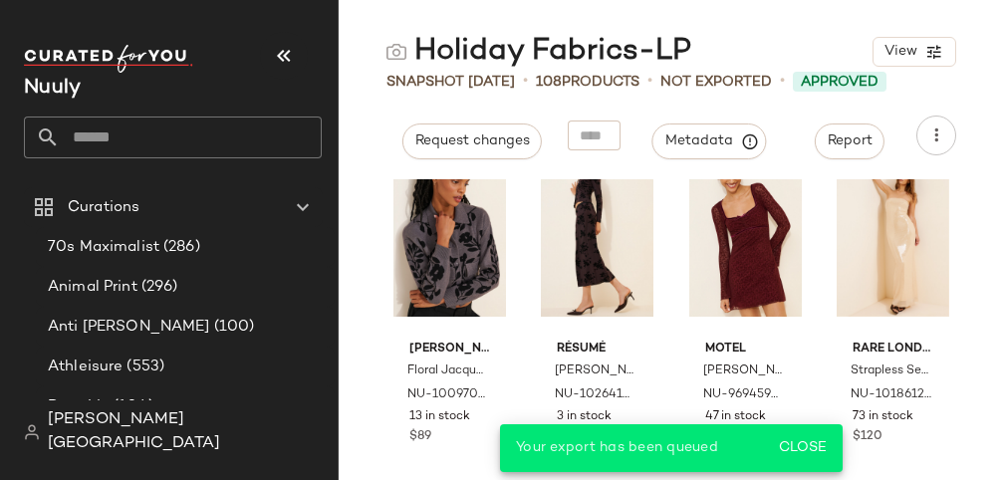
click at [202, 139] on input "text" at bounding box center [191, 138] width 262 height 42
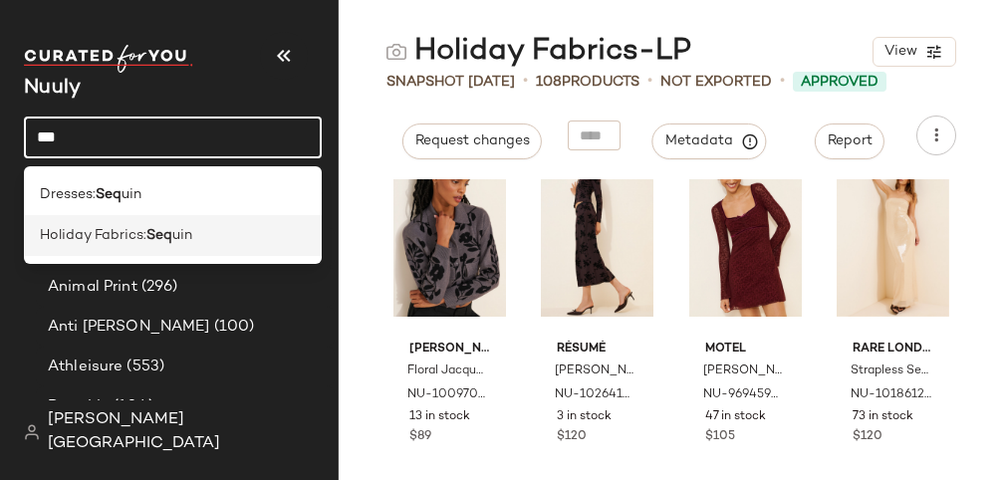
type input "***"
click at [179, 235] on span "uin" at bounding box center [182, 235] width 20 height 21
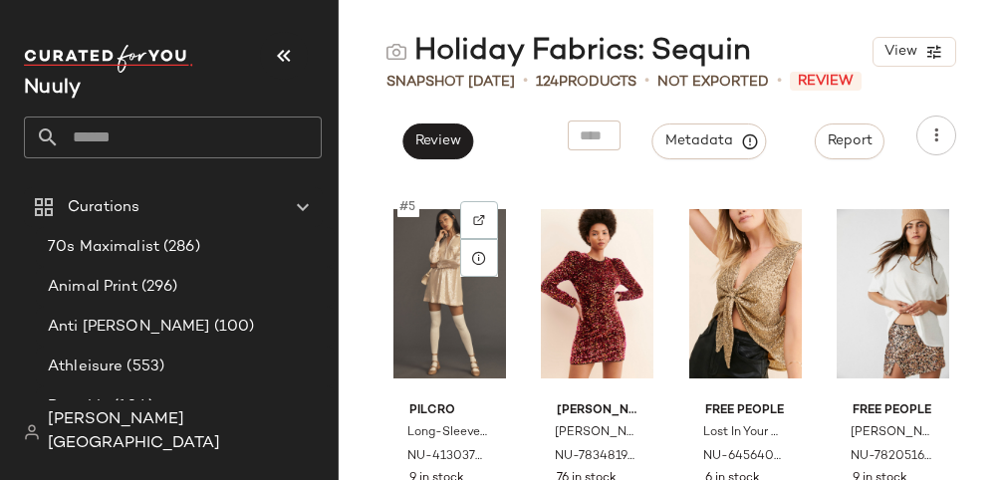
scroll to position [408, 0]
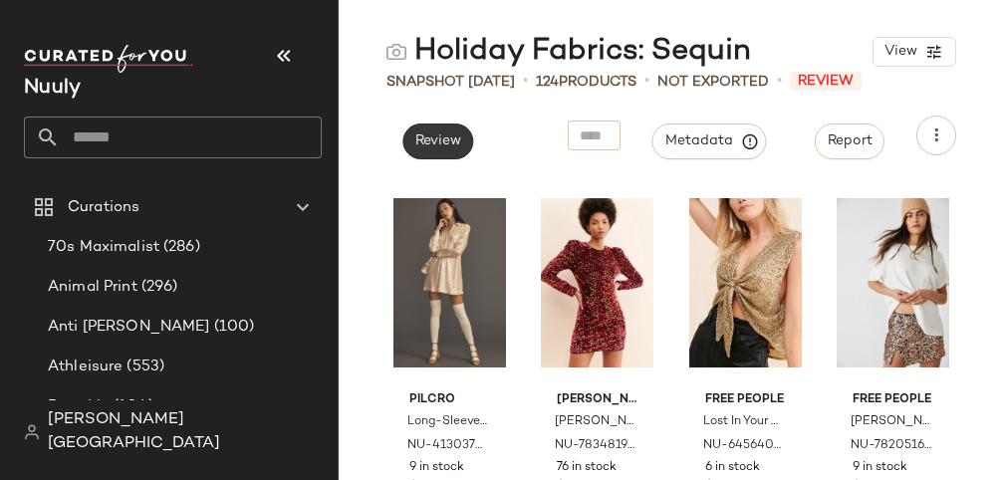
click at [443, 124] on button "Review" at bounding box center [437, 142] width 71 height 36
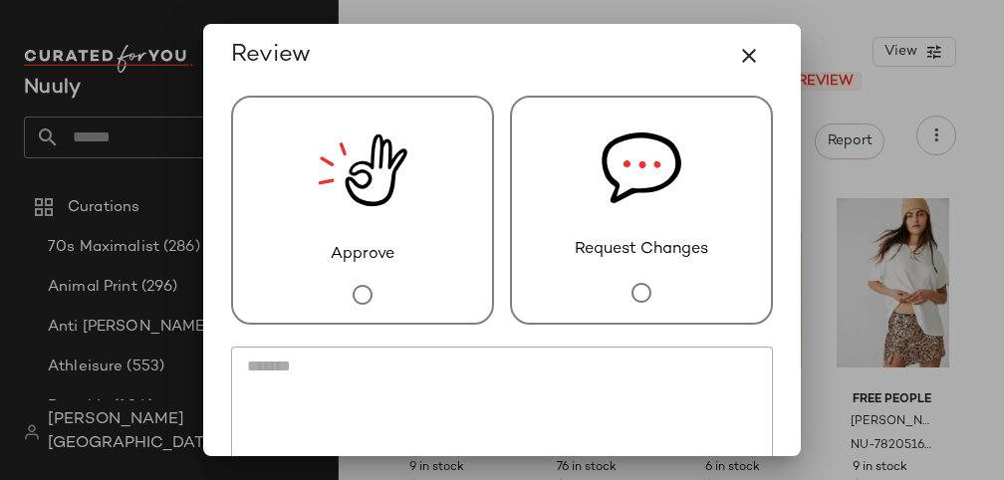
click at [417, 223] on div "Approve" at bounding box center [362, 210] width 263 height 229
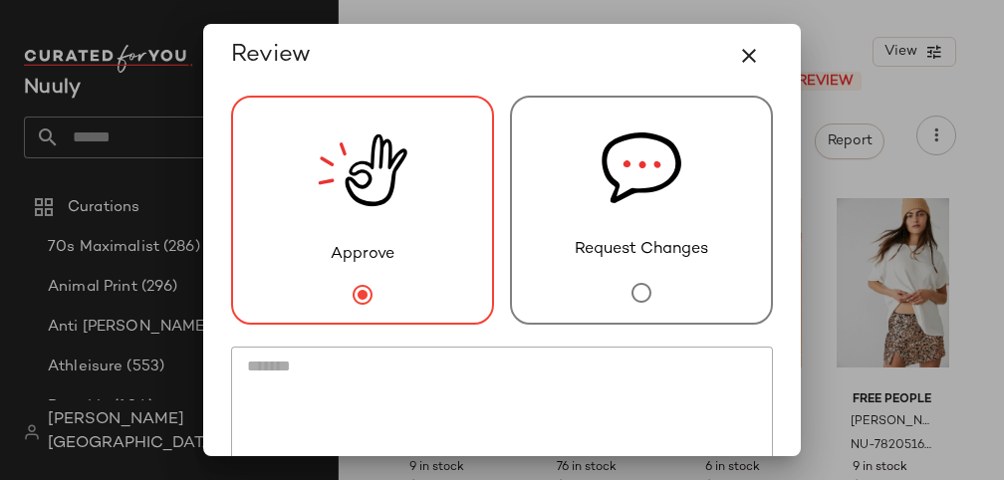
scroll to position [146, 0]
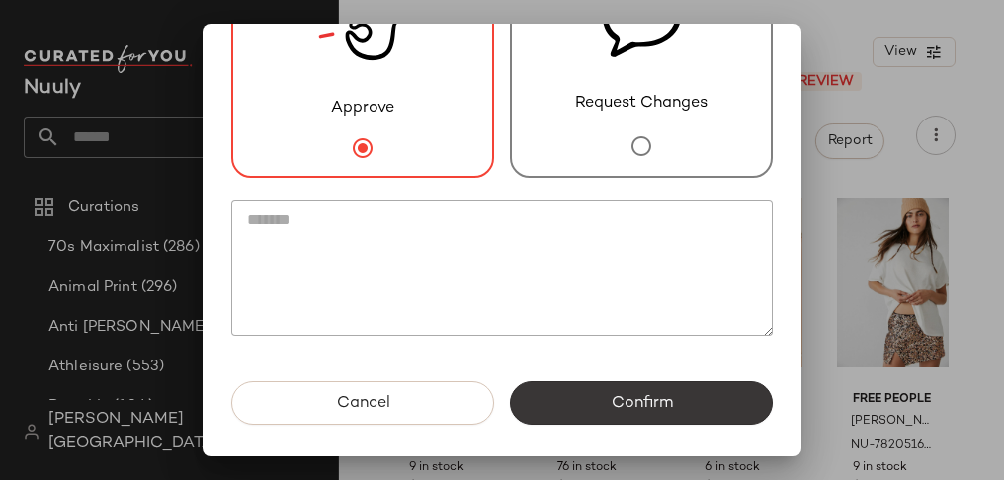
click at [624, 404] on span "Confirm" at bounding box center [641, 403] width 63 height 19
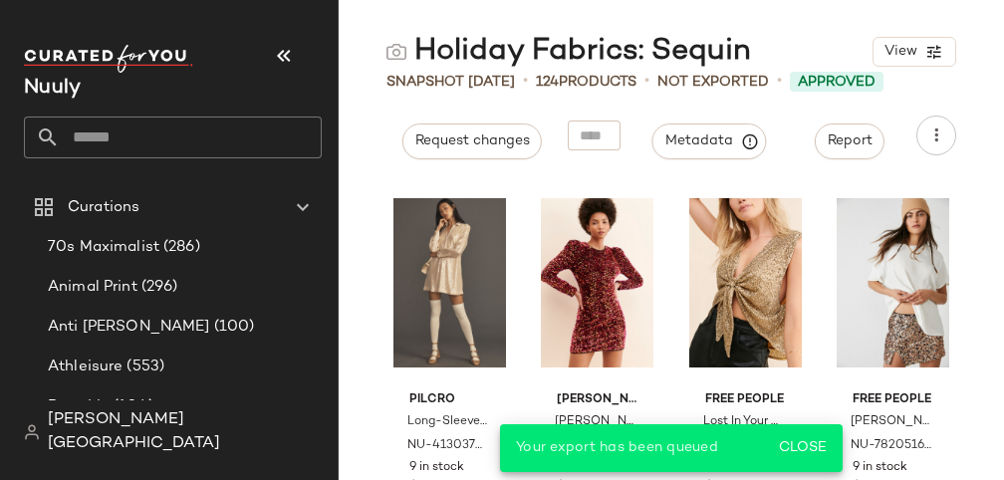
click at [189, 137] on input "text" at bounding box center [191, 138] width 262 height 42
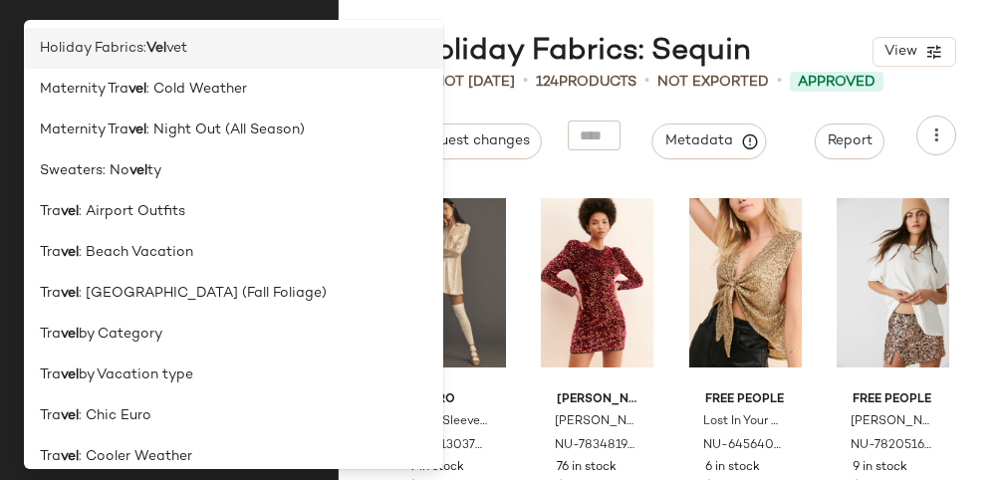
type input "***"
click at [226, 43] on div "Holiday Fabrics: Vel vet" at bounding box center [234, 48] width 388 height 21
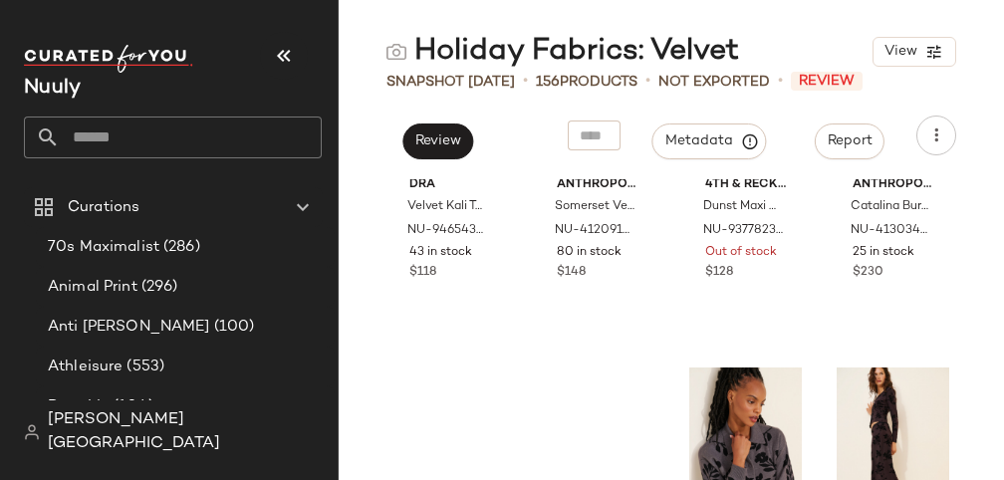
scroll to position [1062, 0]
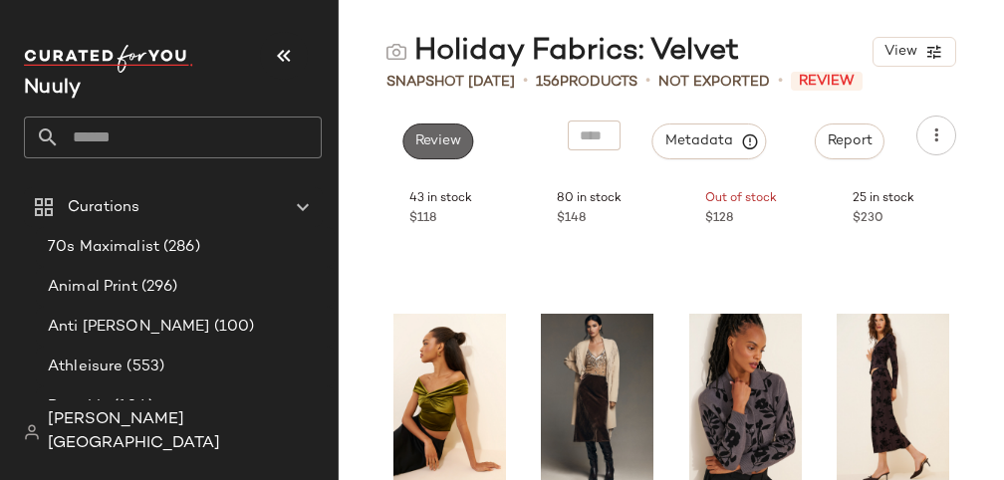
click at [443, 145] on span "Review" at bounding box center [437, 141] width 47 height 16
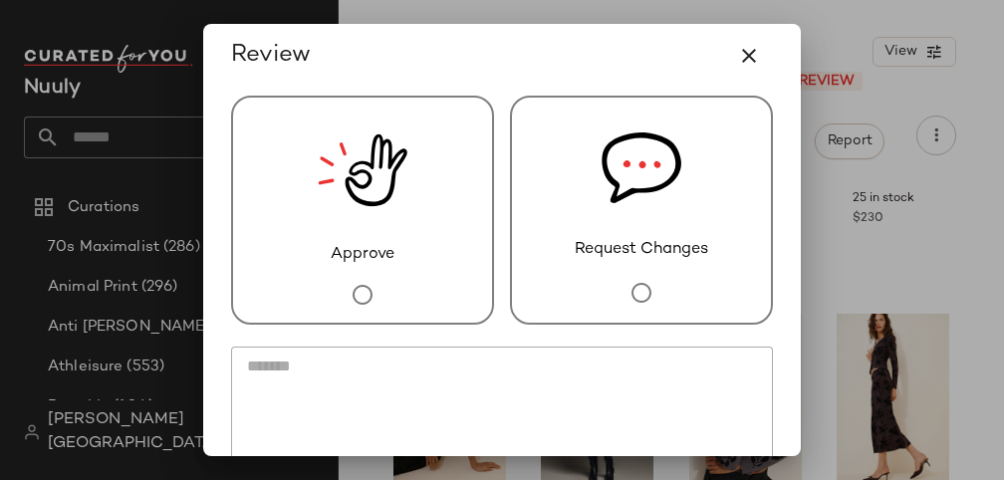
click at [959, 233] on div at bounding box center [502, 240] width 1004 height 480
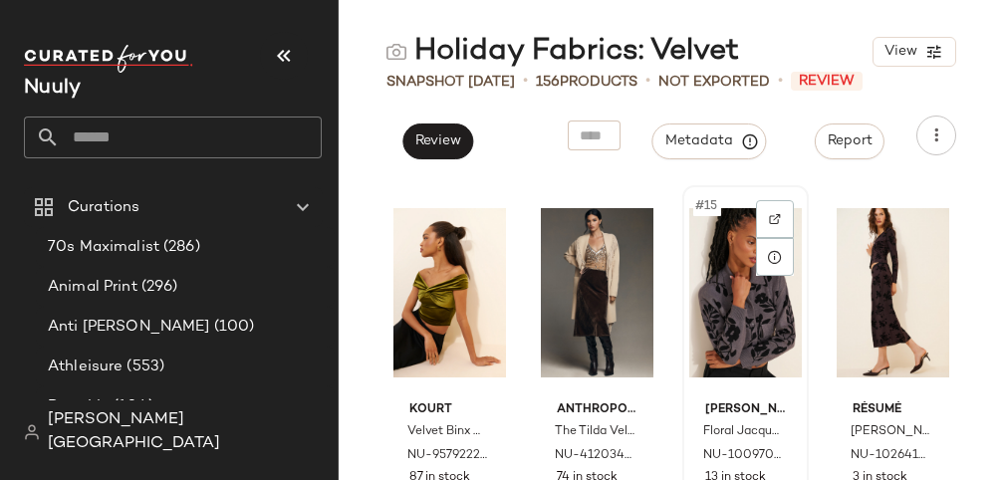
scroll to position [1164, 0]
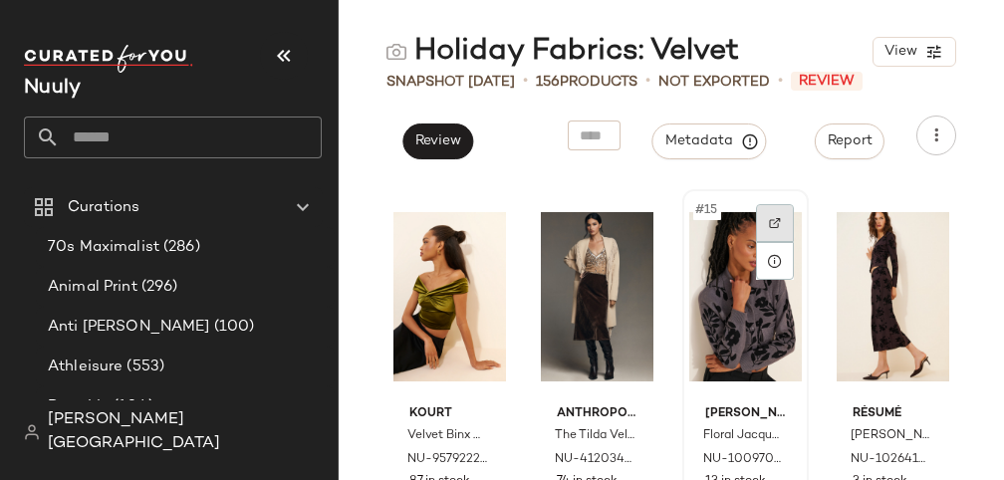
click at [772, 226] on img at bounding box center [775, 223] width 12 height 12
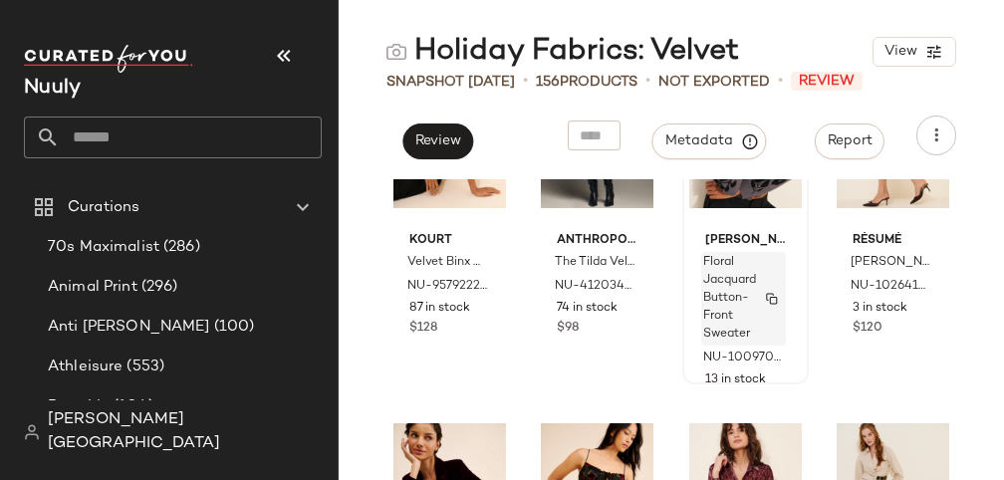
scroll to position [1300, 0]
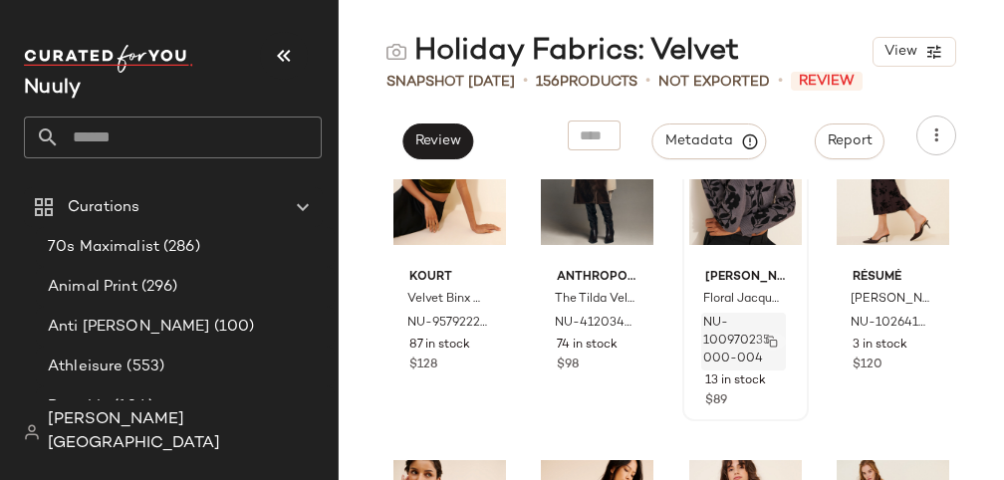
click at [766, 343] on img "button" at bounding box center [772, 342] width 12 height 12
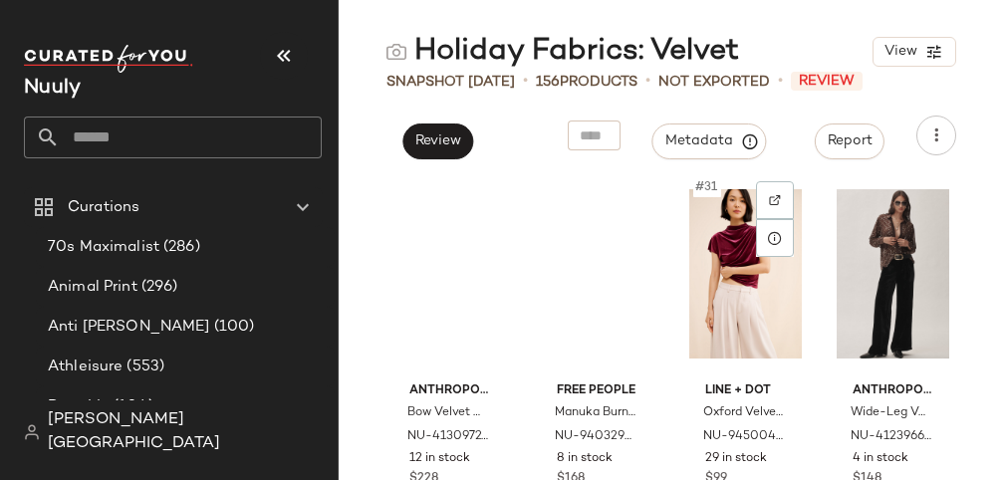
scroll to position [2726, 0]
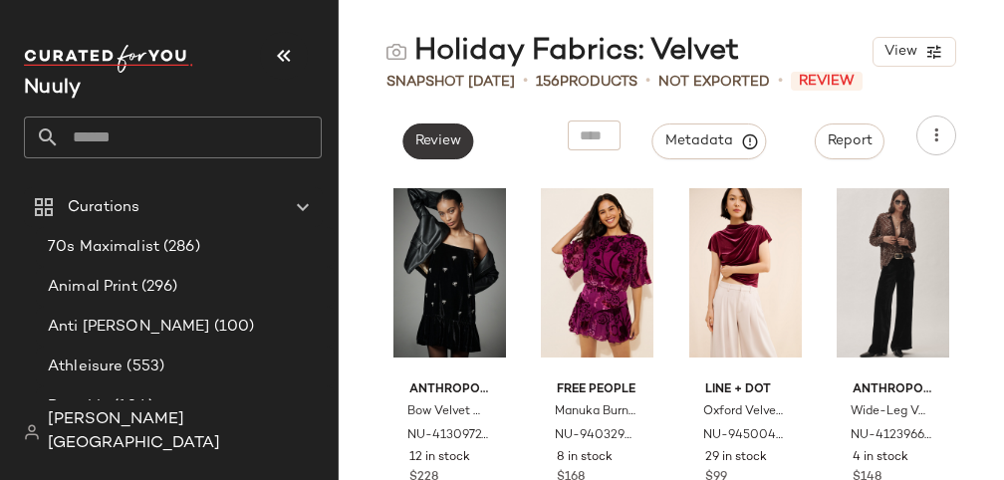
click at [447, 149] on button "Review" at bounding box center [437, 142] width 71 height 36
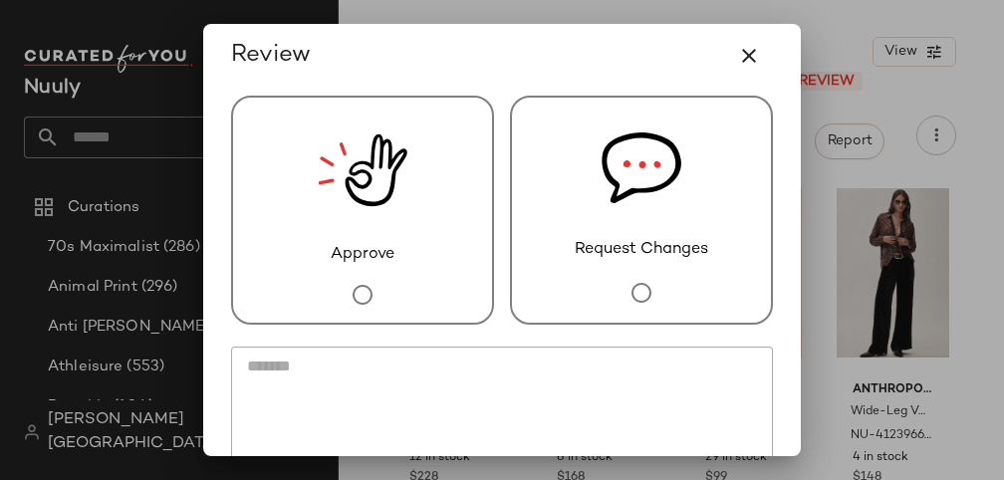
click at [602, 187] on img at bounding box center [642, 168] width 80 height 140
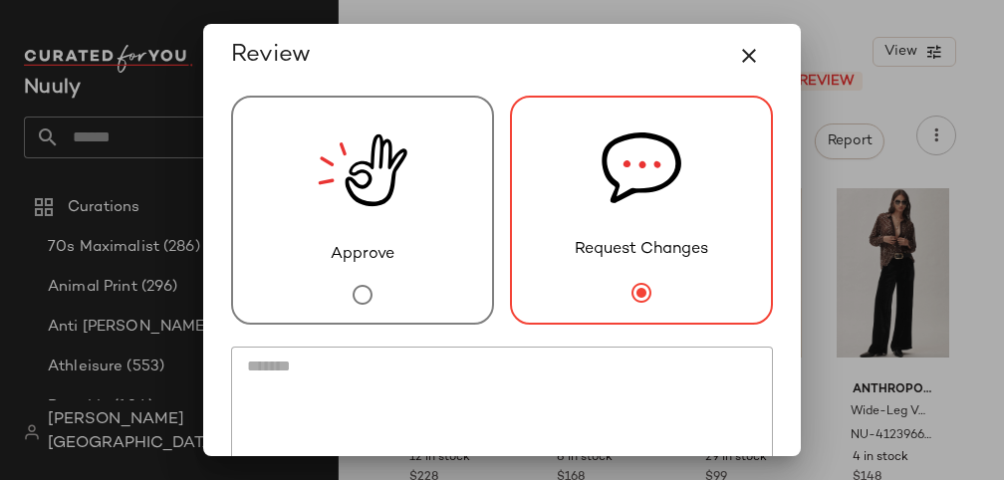
click at [407, 396] on textarea at bounding box center [502, 414] width 542 height 135
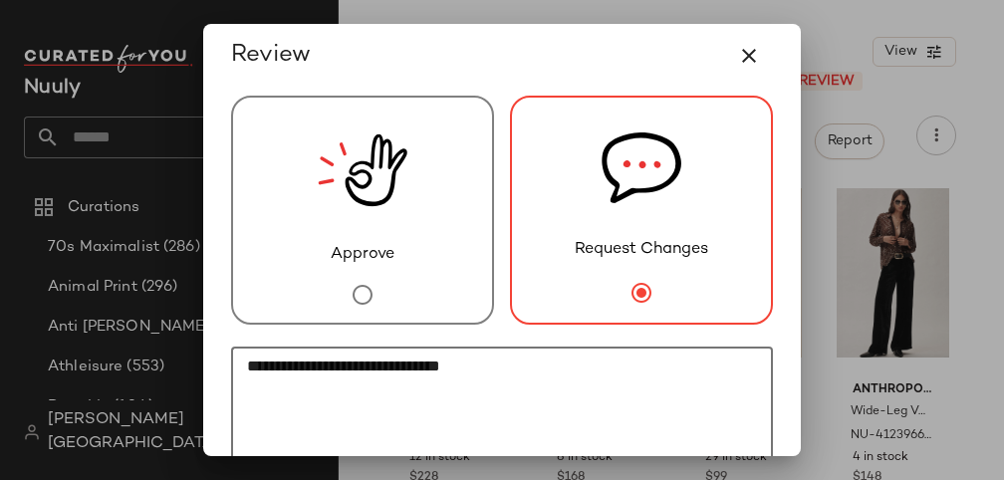
paste textarea "**********"
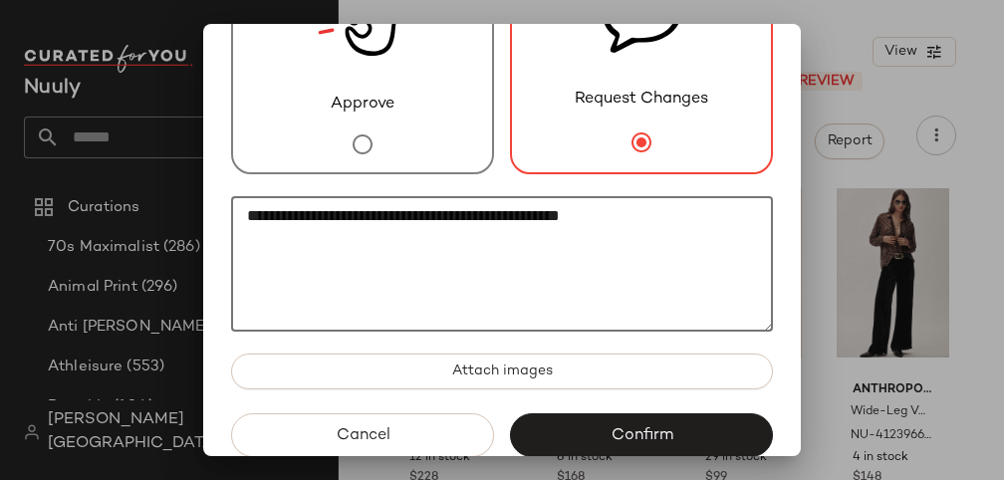
scroll to position [166, 0]
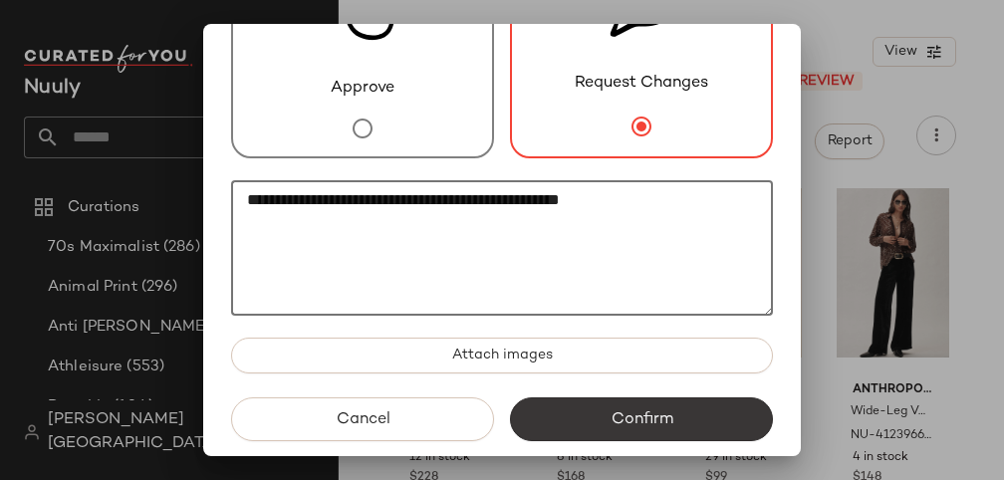
type textarea "**********"
click at [554, 409] on button "Confirm" at bounding box center [641, 419] width 263 height 44
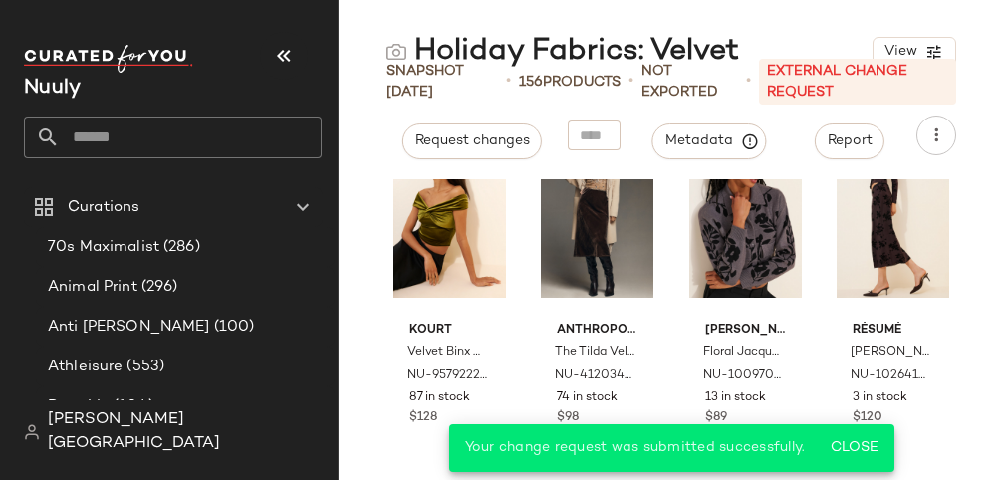
scroll to position [1218, 0]
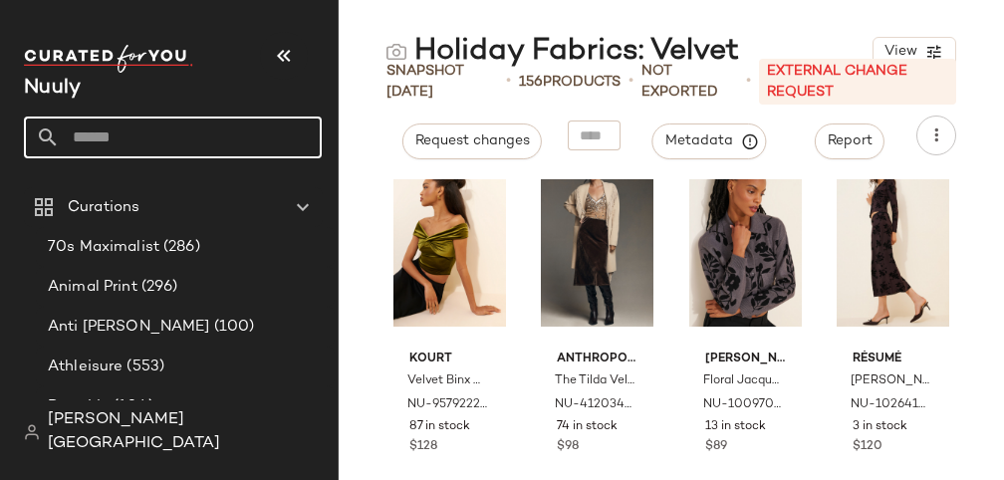
click at [114, 136] on input "text" at bounding box center [191, 138] width 262 height 42
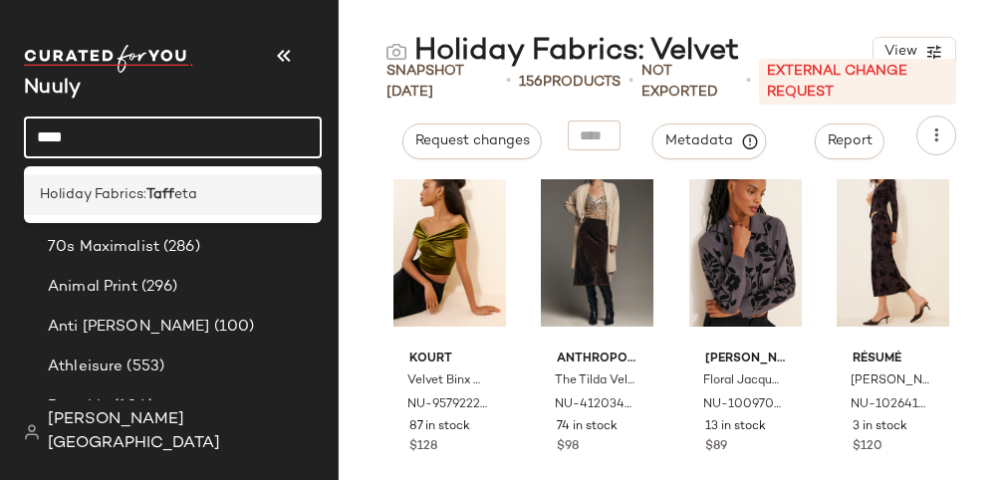
type input "****"
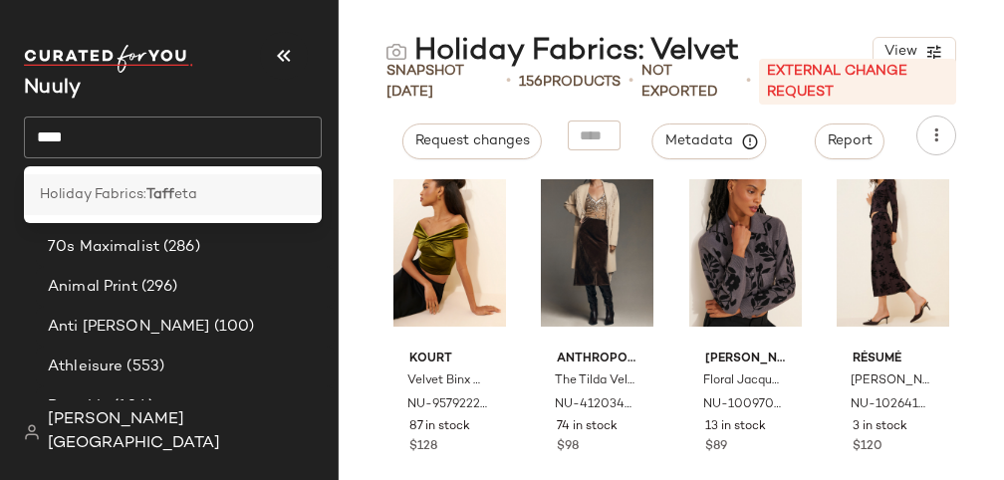
click at [132, 185] on span "Holiday Fabrics:" at bounding box center [93, 194] width 107 height 21
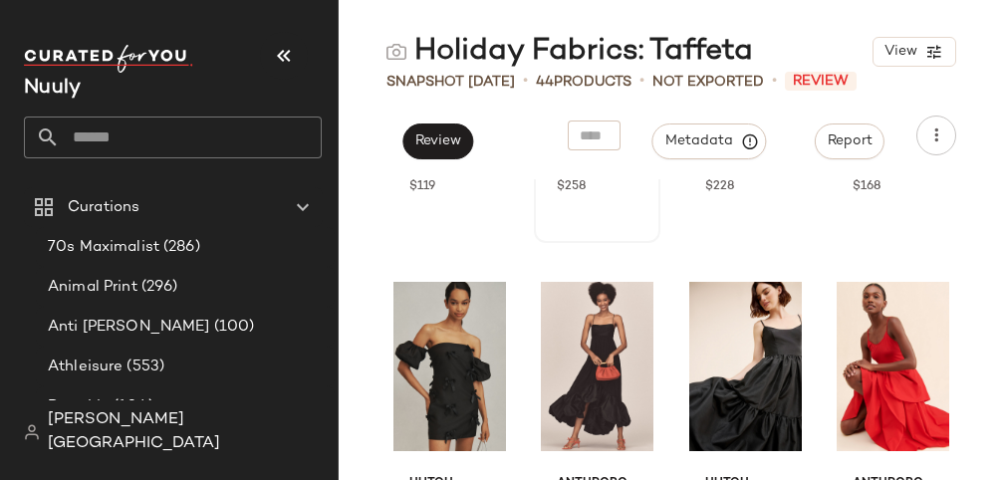
scroll to position [3016, 0]
click at [454, 140] on span "Review" at bounding box center [437, 141] width 47 height 16
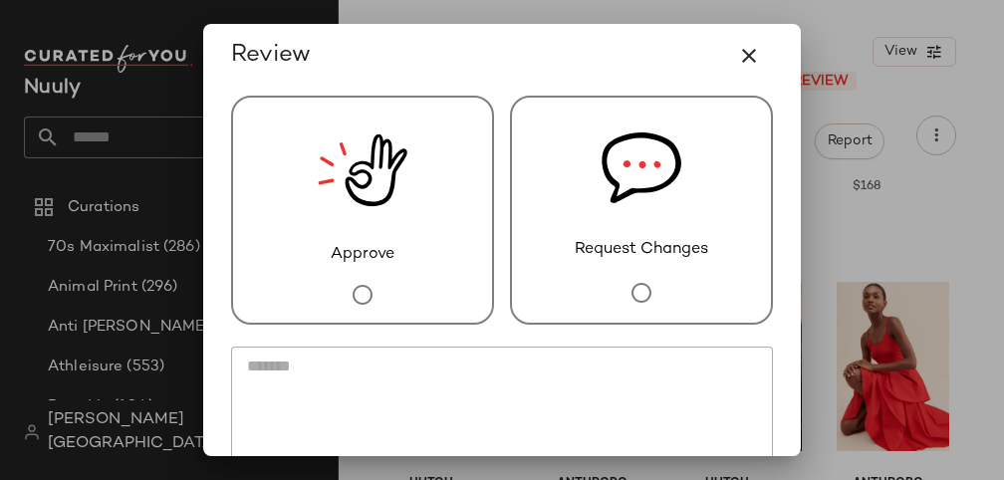
click at [340, 176] on img at bounding box center [363, 170] width 90 height 145
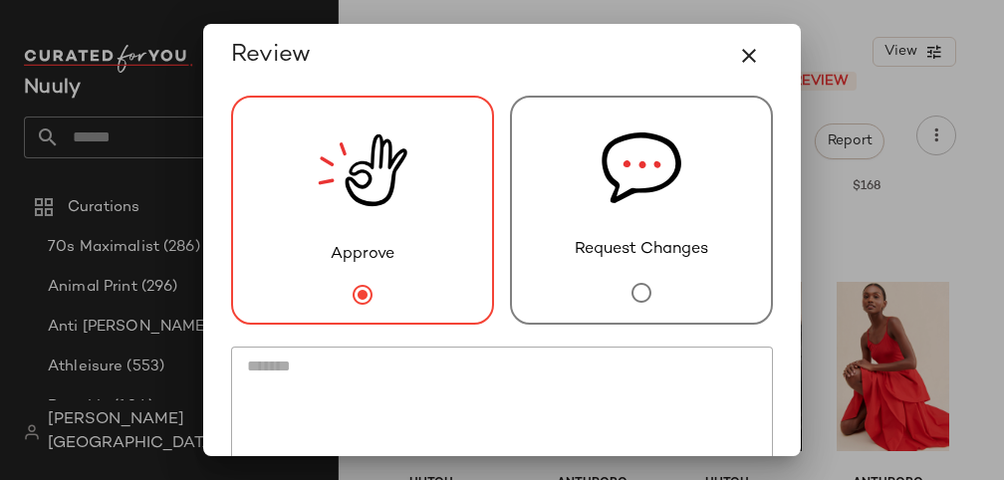
scroll to position [146, 0]
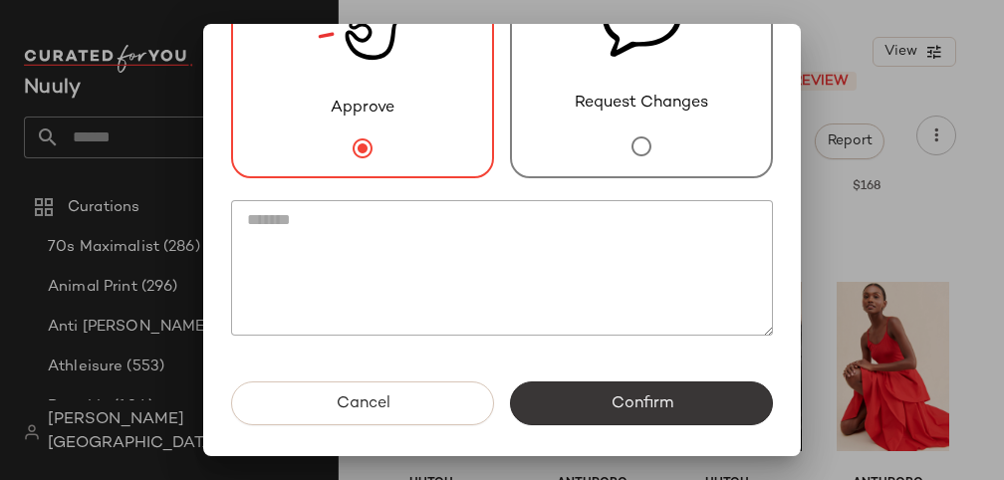
click at [561, 390] on button "Confirm" at bounding box center [641, 404] width 263 height 44
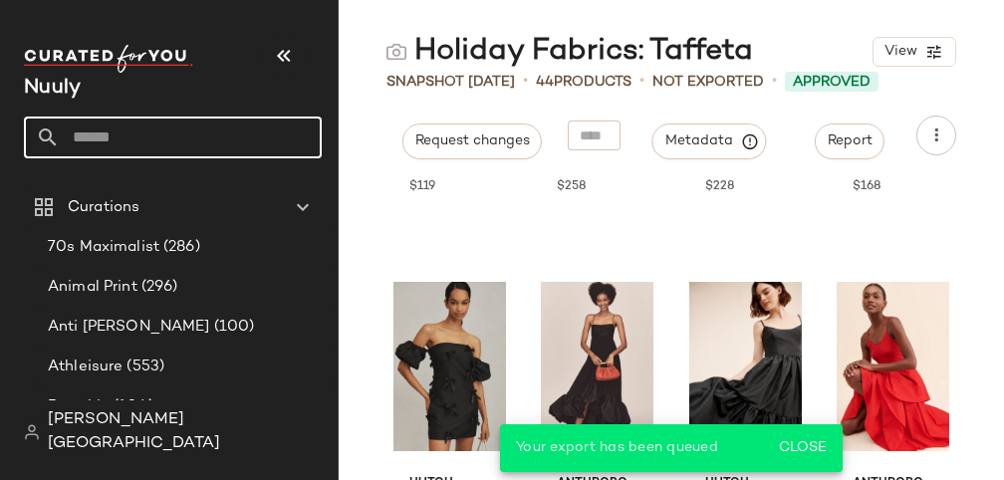
click at [130, 132] on input "text" at bounding box center [191, 138] width 262 height 42
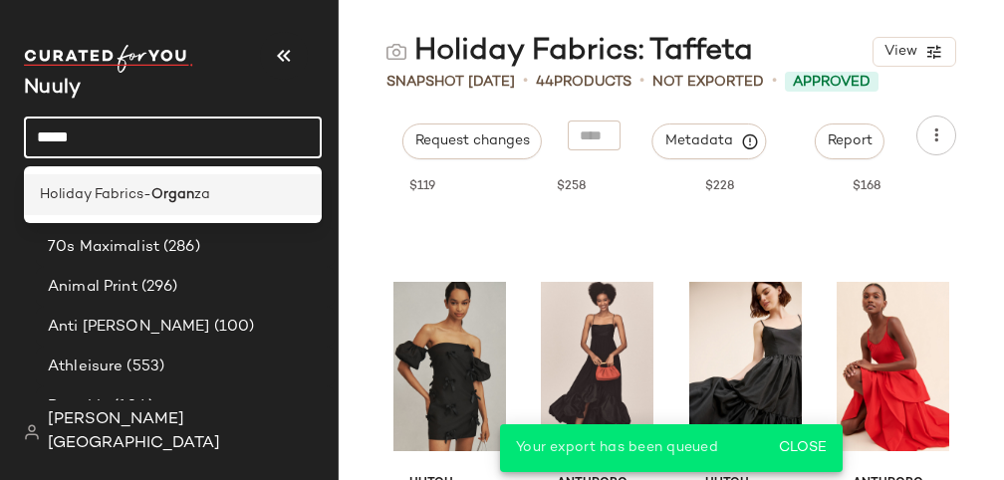
type input "*****"
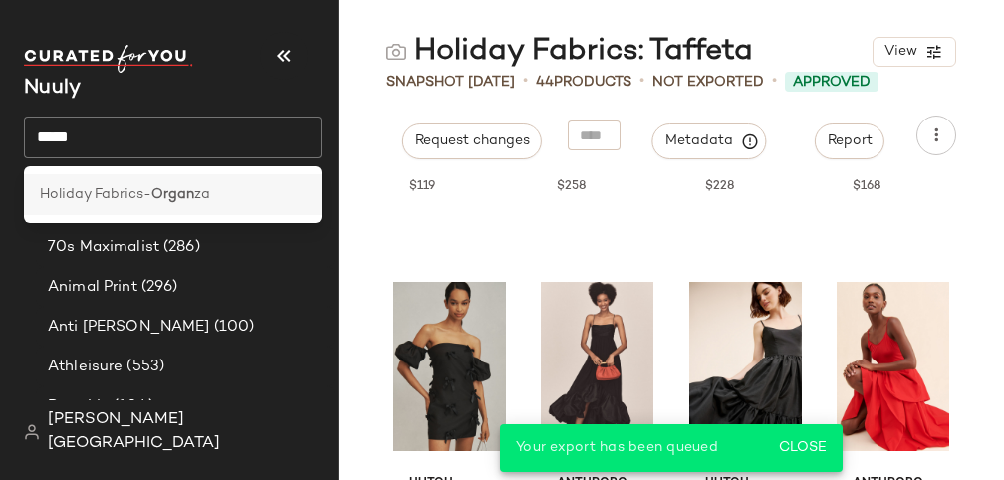
click at [131, 186] on span "Holiday Fabrics-" at bounding box center [96, 194] width 112 height 21
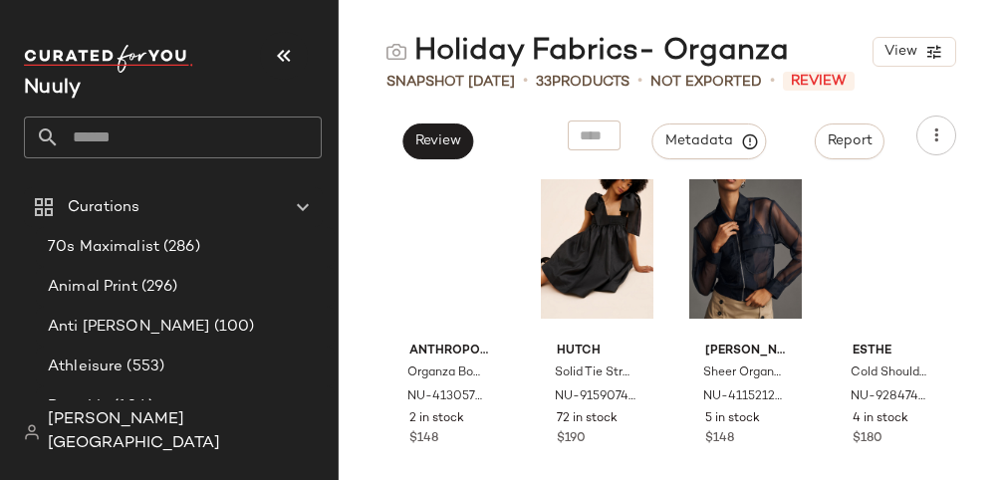
scroll to position [2821, 0]
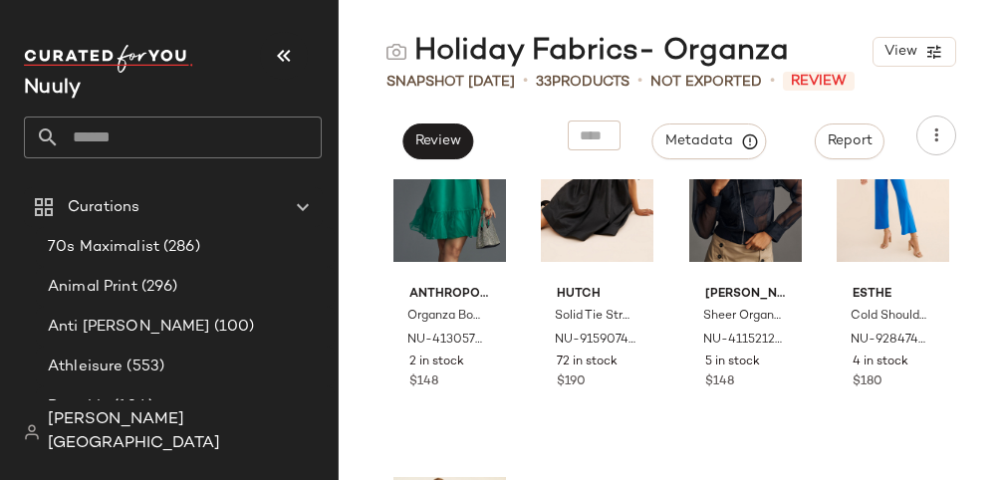
click at [723, 122] on div "Metadata" at bounding box center [710, 136] width 146 height 40
click at [436, 142] on span "Review" at bounding box center [437, 141] width 47 height 16
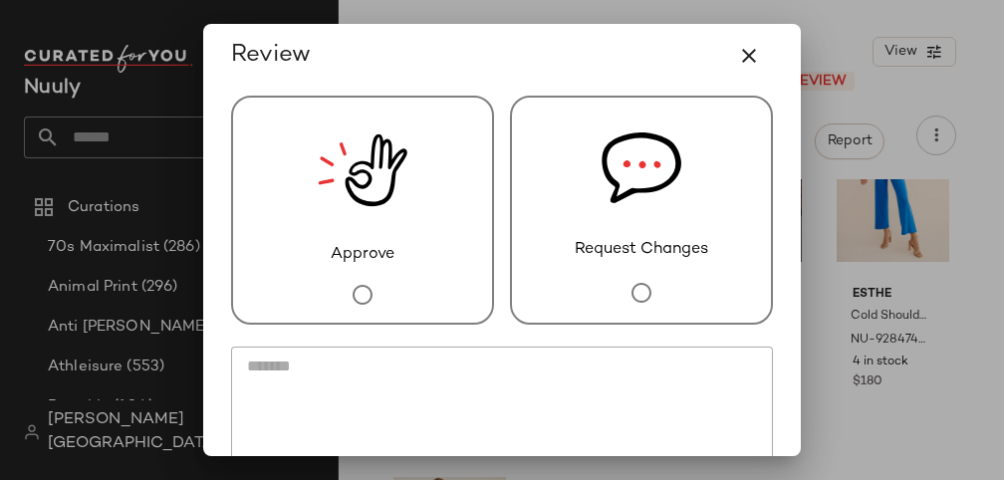
click at [360, 196] on img at bounding box center [363, 170] width 90 height 145
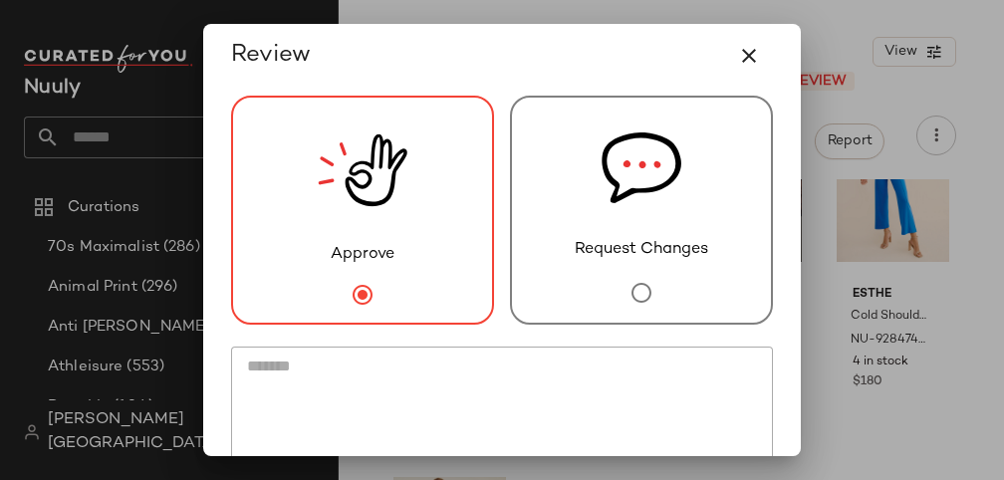
click at [653, 242] on span "Request Changes" at bounding box center [641, 250] width 133 height 24
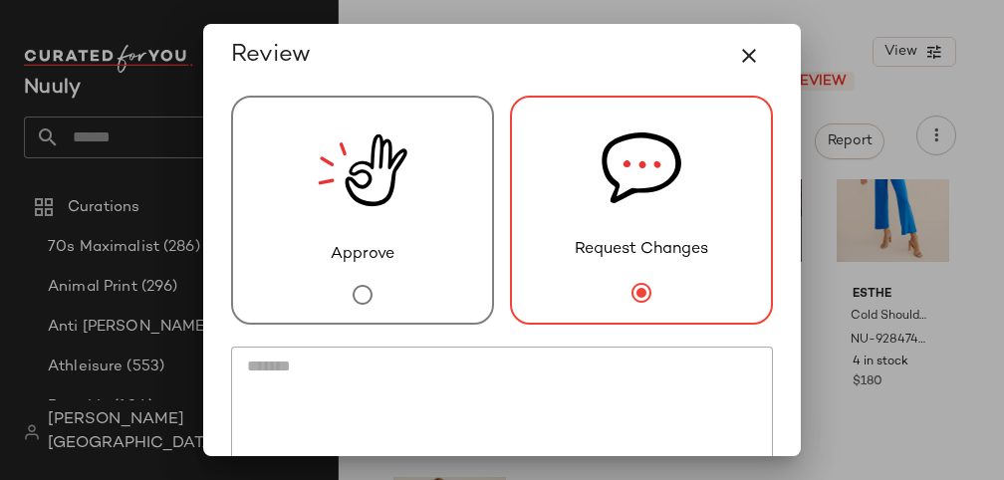
click at [467, 386] on textarea at bounding box center [502, 414] width 542 height 135
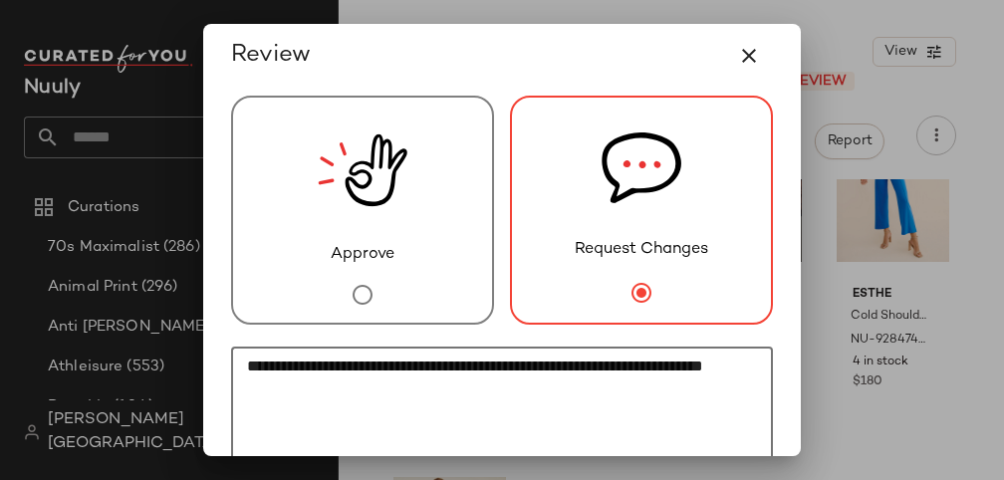
scroll to position [182, 0]
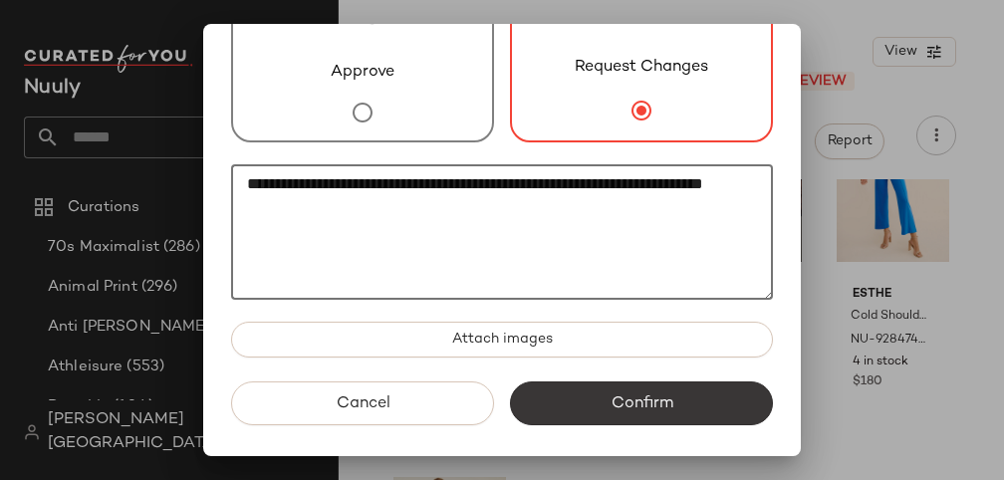
type textarea "**********"
click at [582, 404] on button "Confirm" at bounding box center [641, 404] width 263 height 44
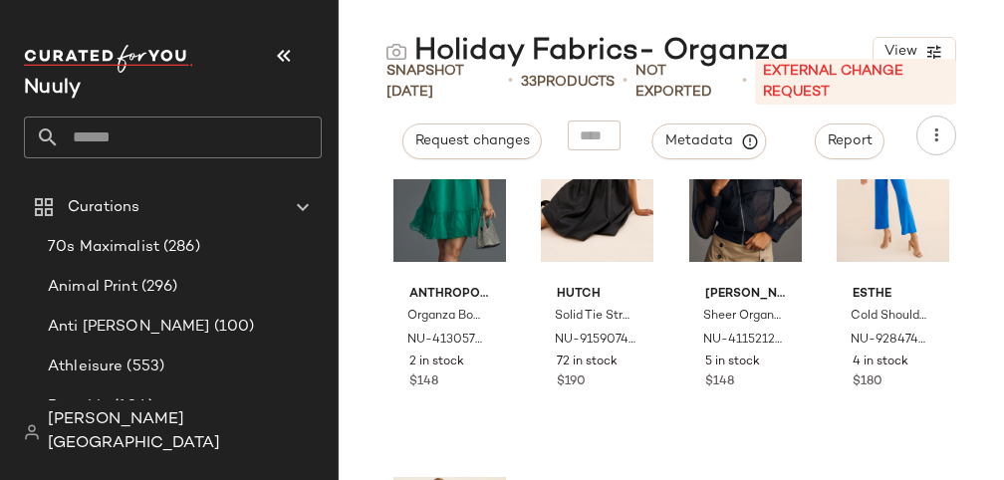
click at [155, 143] on input "text" at bounding box center [191, 138] width 262 height 42
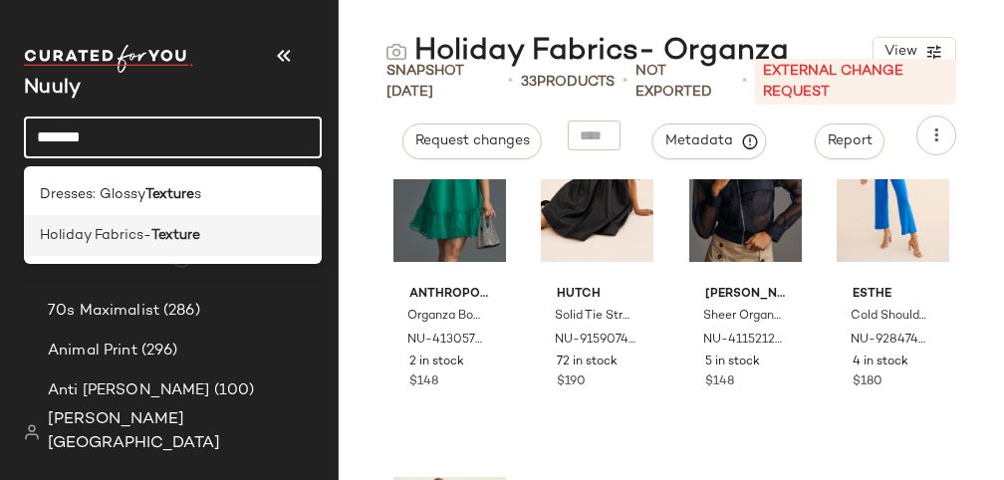
type input "*******"
click at [167, 230] on b "Texture" at bounding box center [175, 235] width 49 height 21
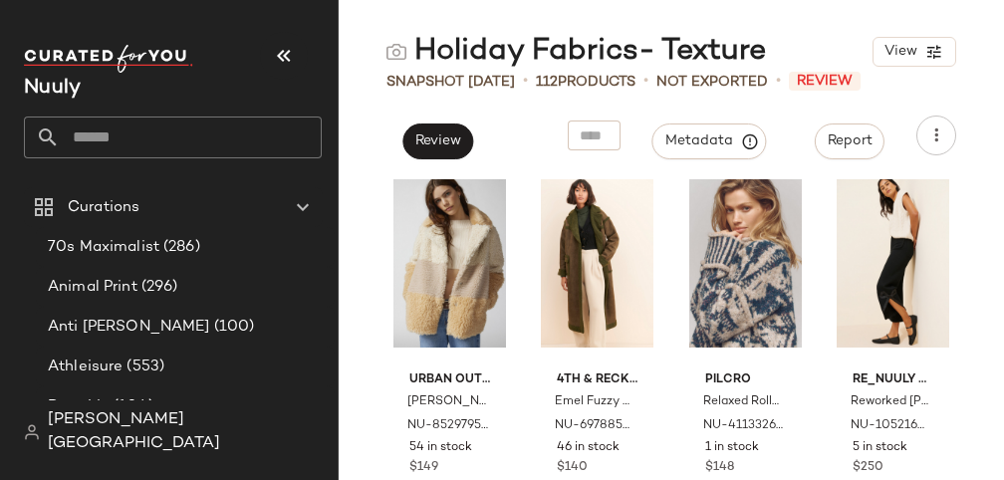
scroll to position [1971, 0]
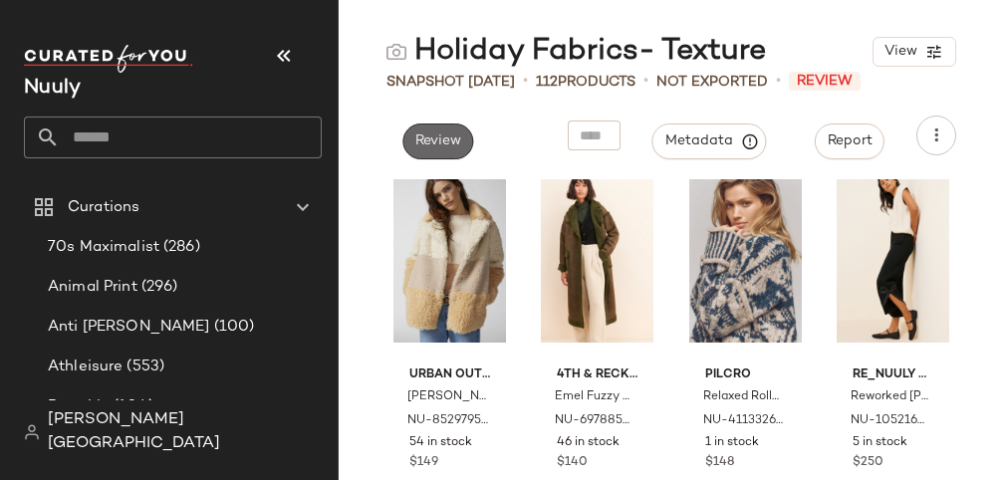
click at [436, 132] on button "Review" at bounding box center [437, 142] width 71 height 36
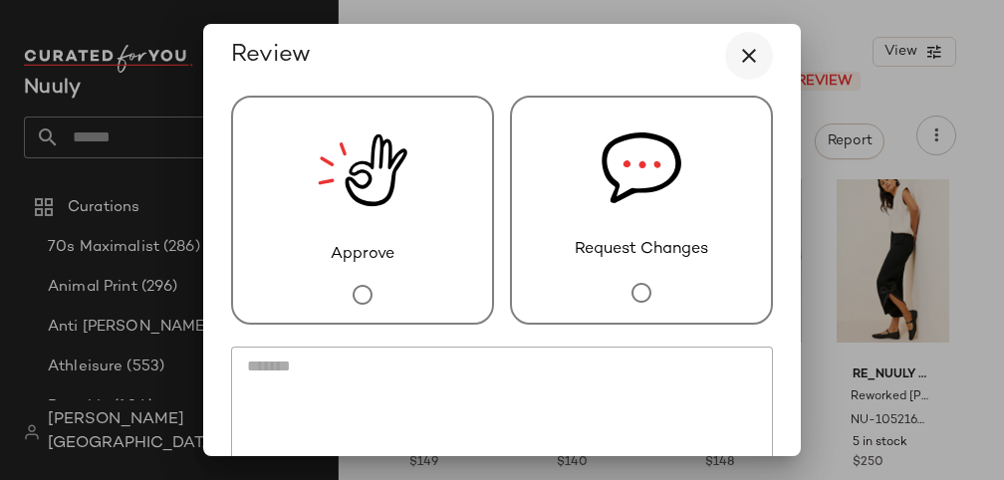
click at [737, 59] on icon "button" at bounding box center [749, 56] width 24 height 24
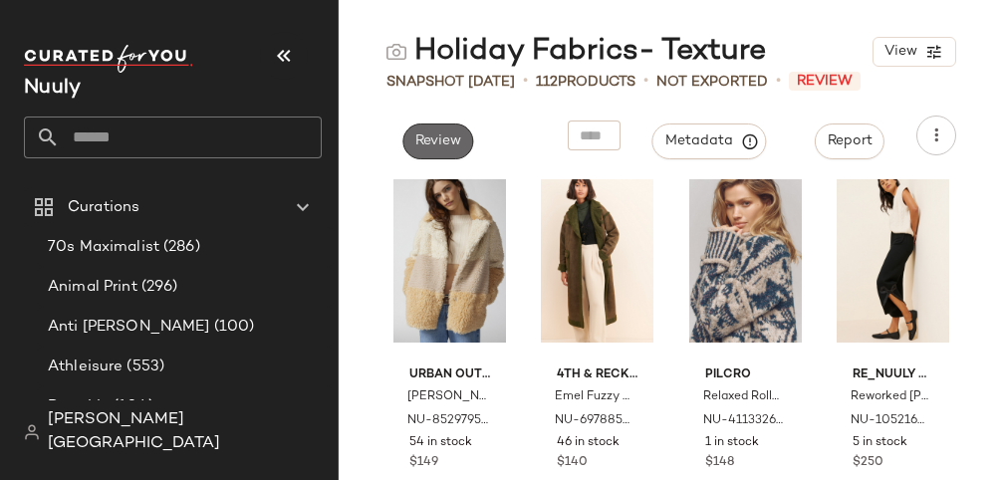
click at [450, 142] on span "Review" at bounding box center [437, 141] width 47 height 16
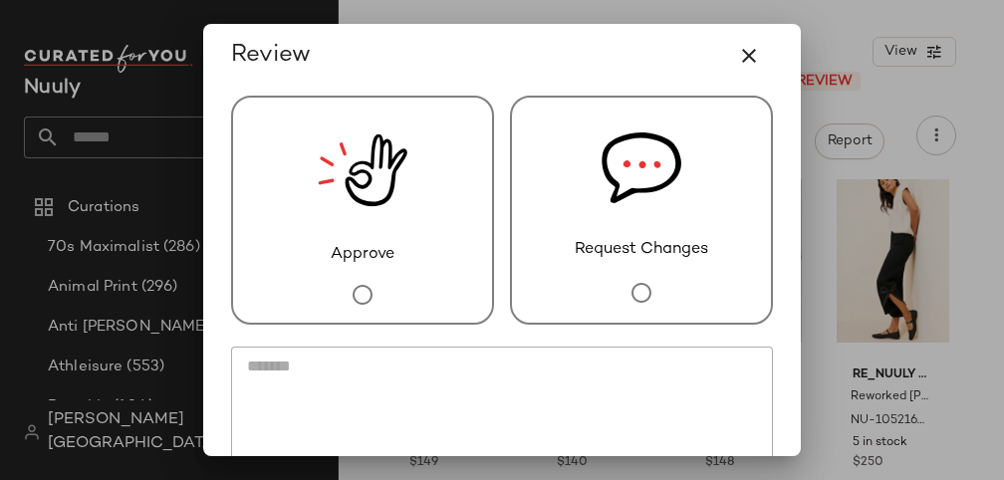
click at [617, 246] on span "Request Changes" at bounding box center [641, 250] width 133 height 24
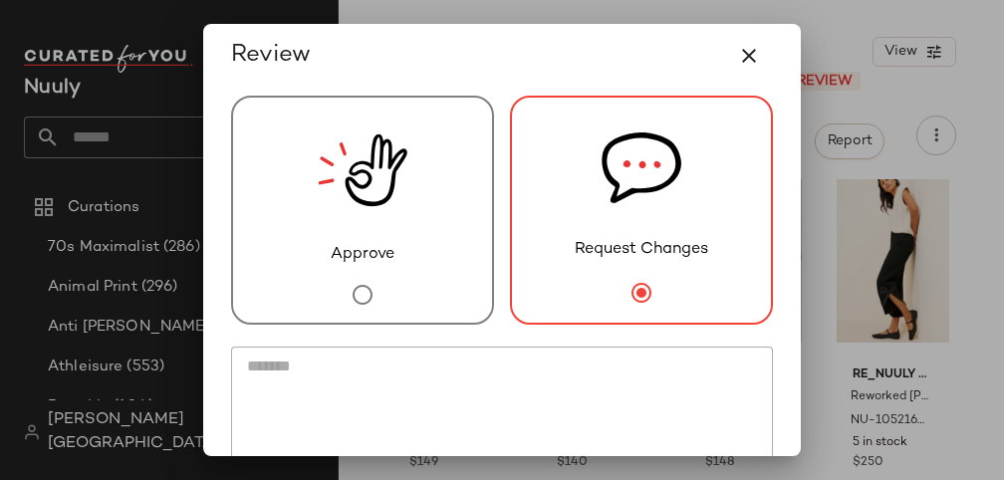
click at [509, 356] on textarea at bounding box center [502, 414] width 542 height 135
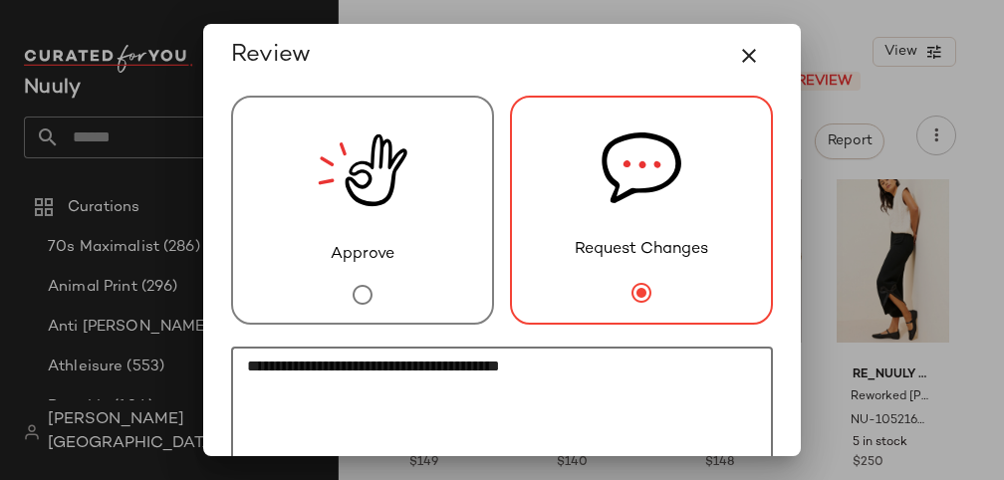
scroll to position [182, 0]
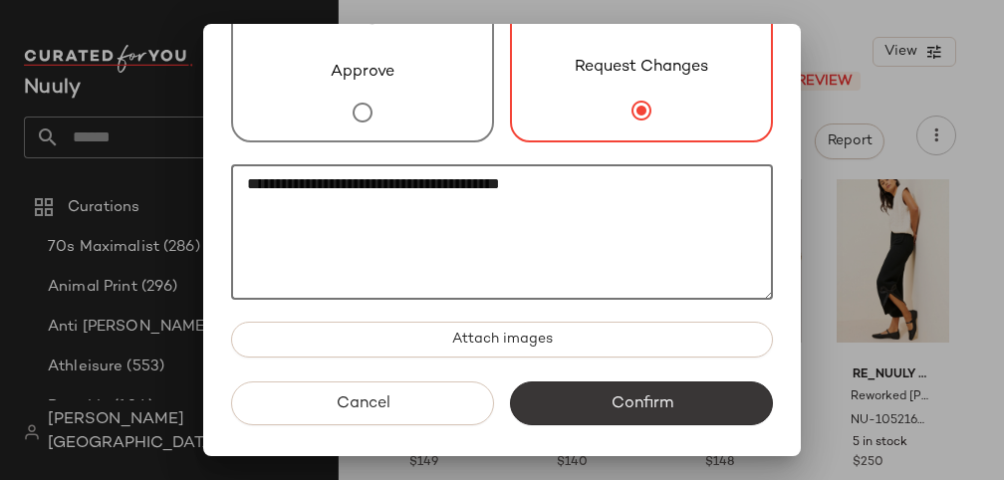
type textarea "**********"
click at [581, 389] on button "Confirm" at bounding box center [641, 404] width 263 height 44
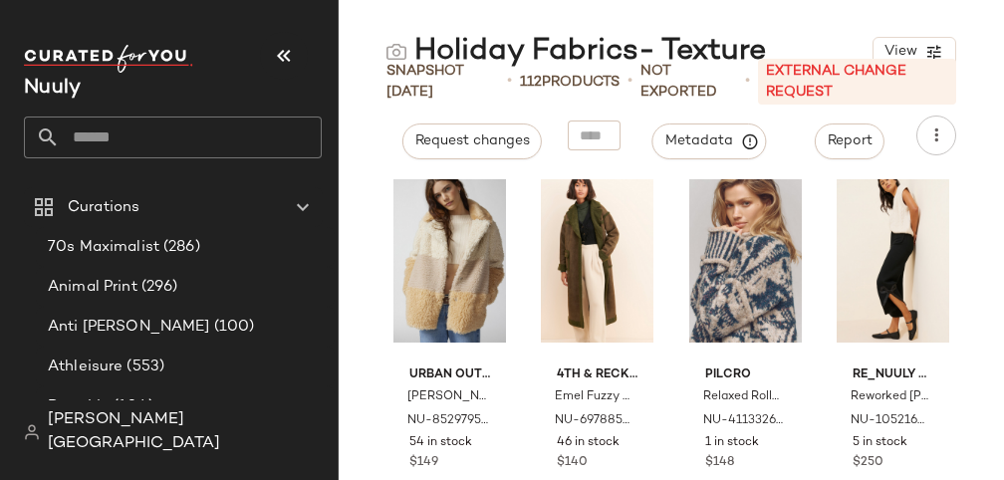
click at [132, 134] on input "text" at bounding box center [191, 138] width 262 height 42
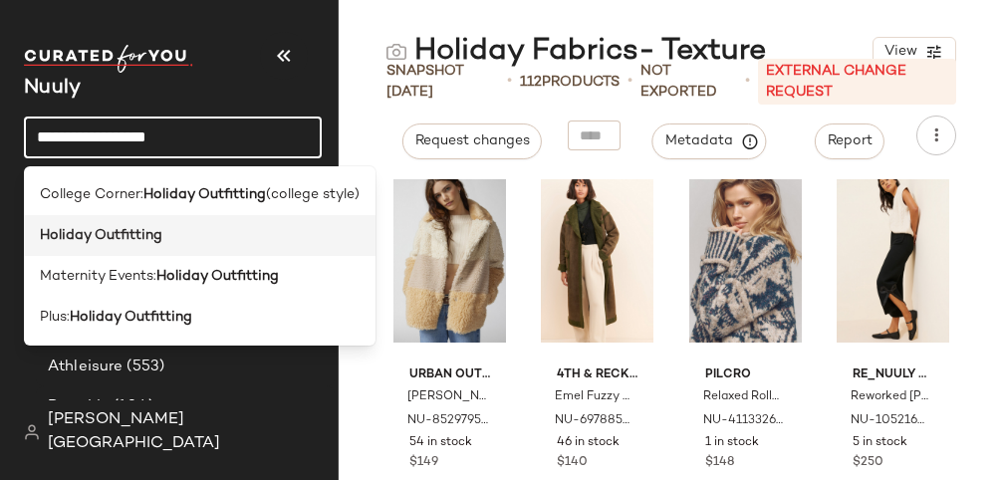
type input "**********"
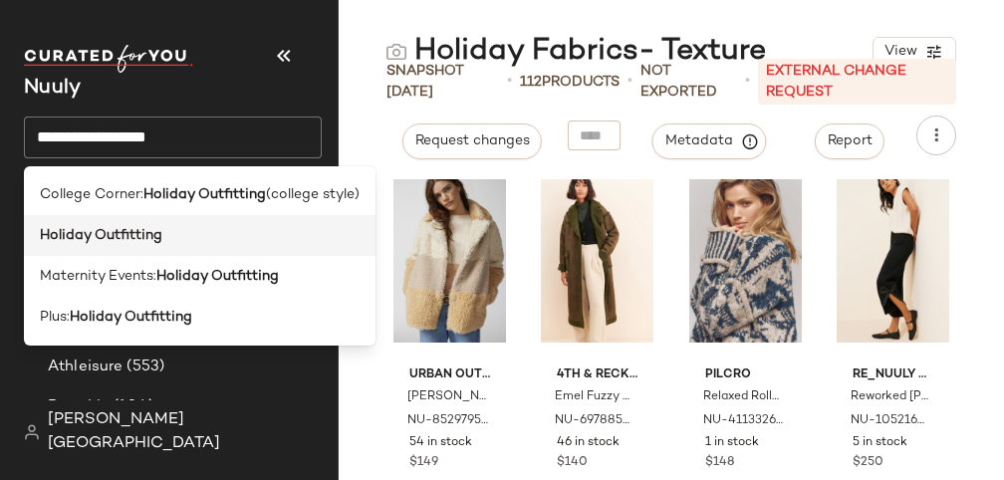
click at [173, 236] on div "Holiday Outfitting" at bounding box center [200, 235] width 320 height 21
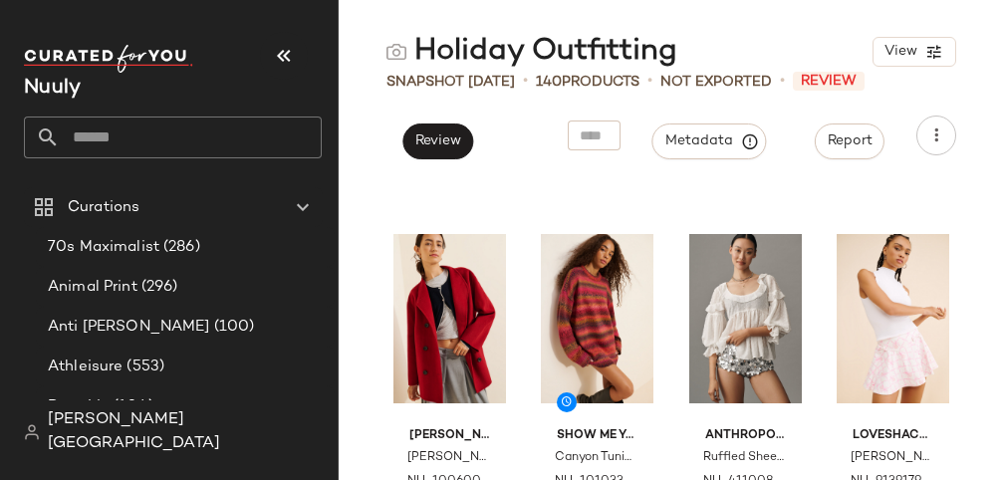
scroll to position [3065, 0]
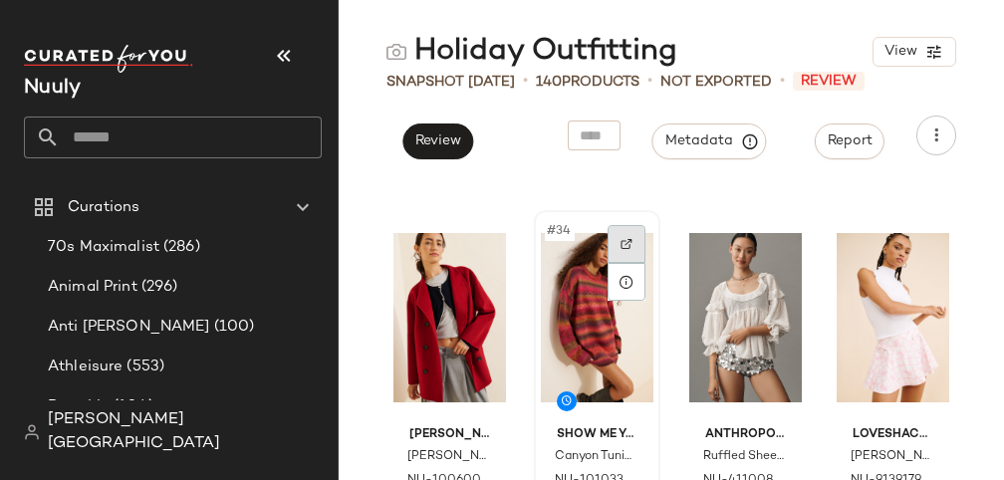
click at [633, 253] on div at bounding box center [627, 244] width 38 height 38
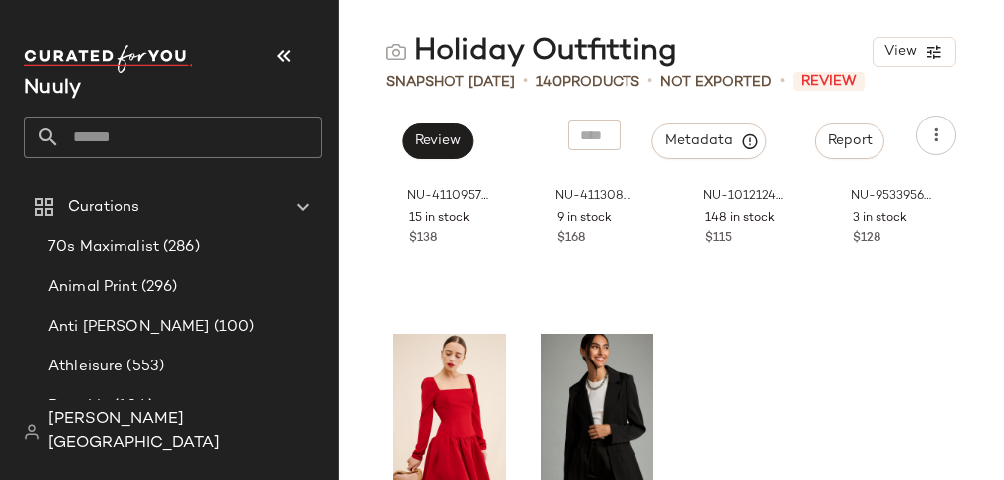
scroll to position [3777, 0]
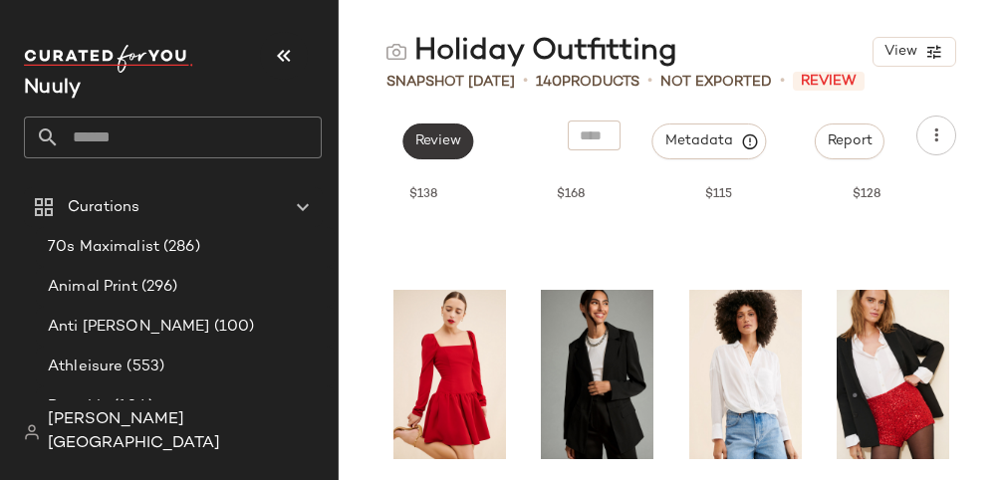
click at [442, 134] on span "Review" at bounding box center [437, 141] width 47 height 16
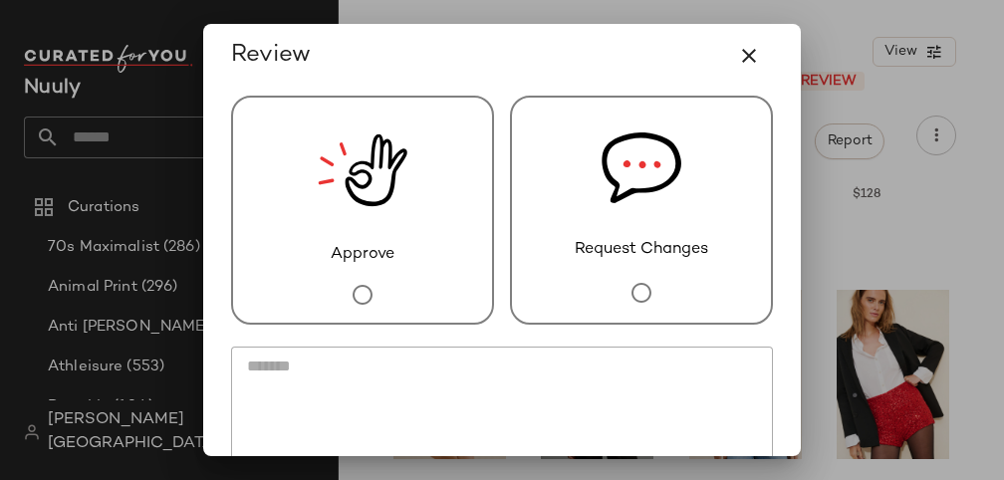
click at [412, 156] on div "Approve" at bounding box center [362, 210] width 263 height 229
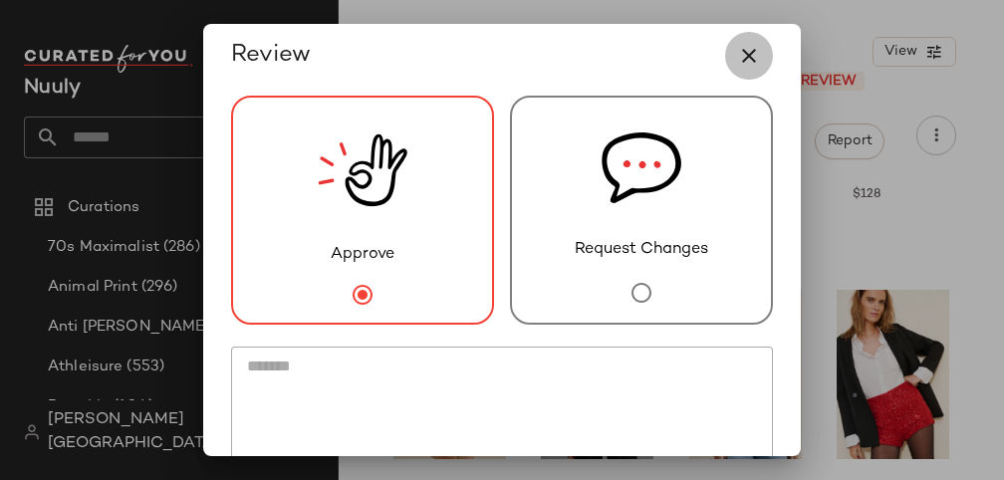
click at [742, 50] on icon "button" at bounding box center [749, 56] width 24 height 24
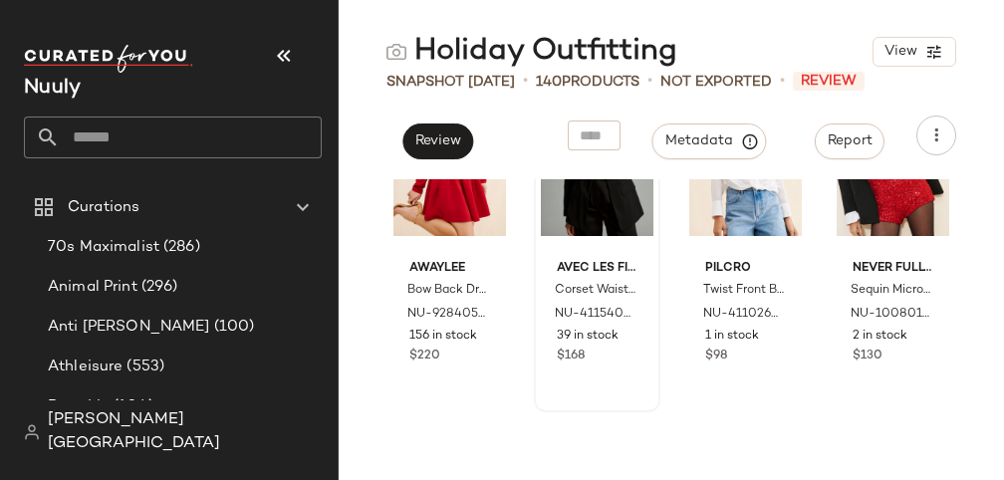
scroll to position [4257, 0]
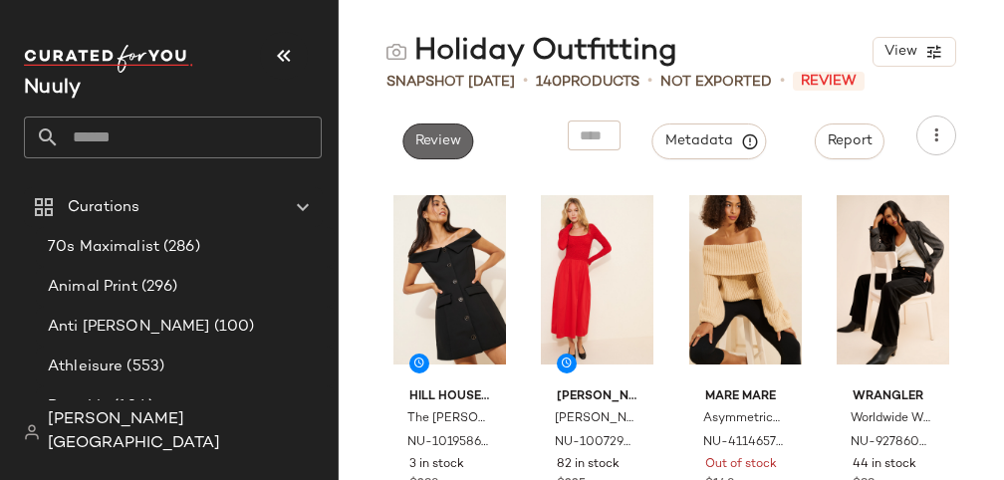
click at [434, 143] on span "Review" at bounding box center [437, 141] width 47 height 16
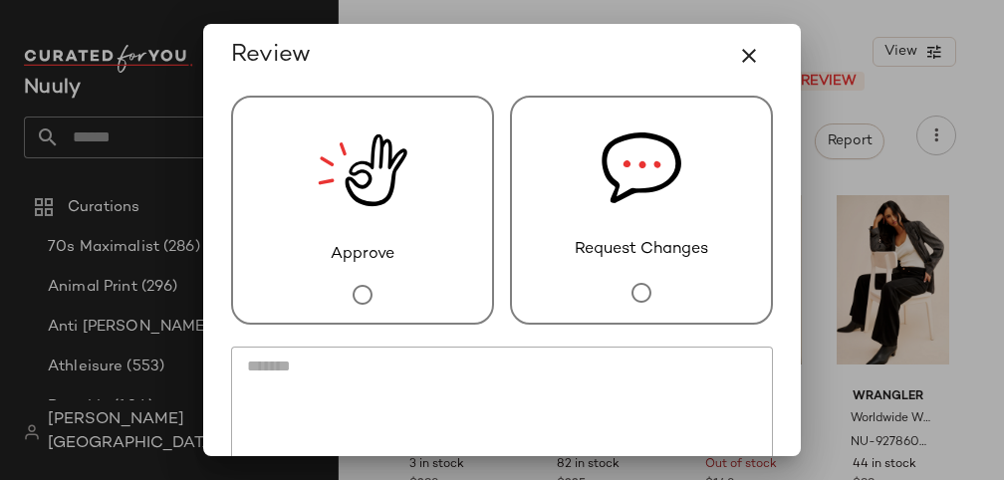
click at [455, 237] on div "Approve" at bounding box center [362, 210] width 263 height 229
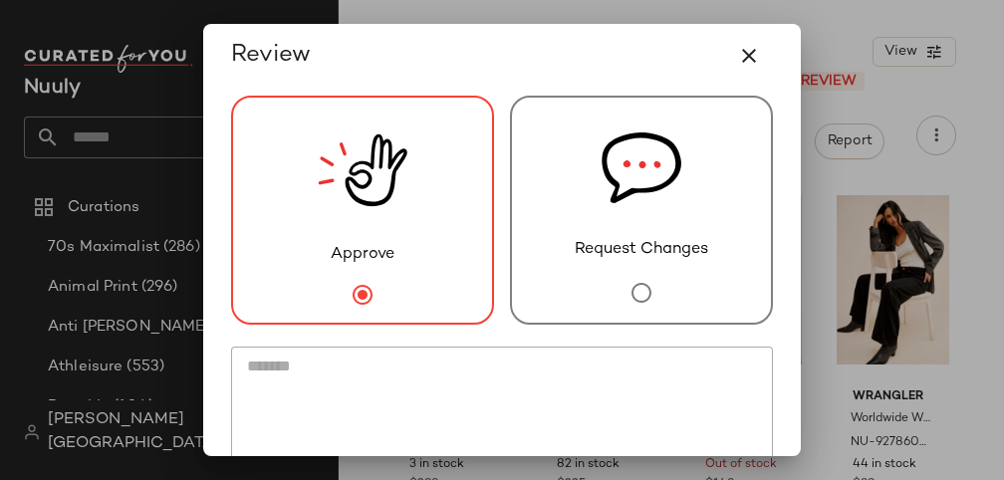
scroll to position [146, 0]
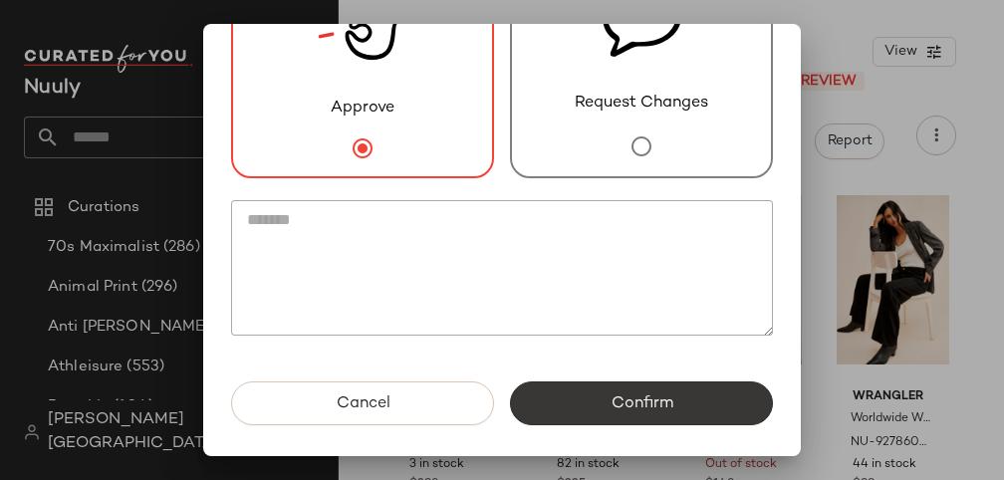
click at [572, 393] on button "Confirm" at bounding box center [641, 404] width 263 height 44
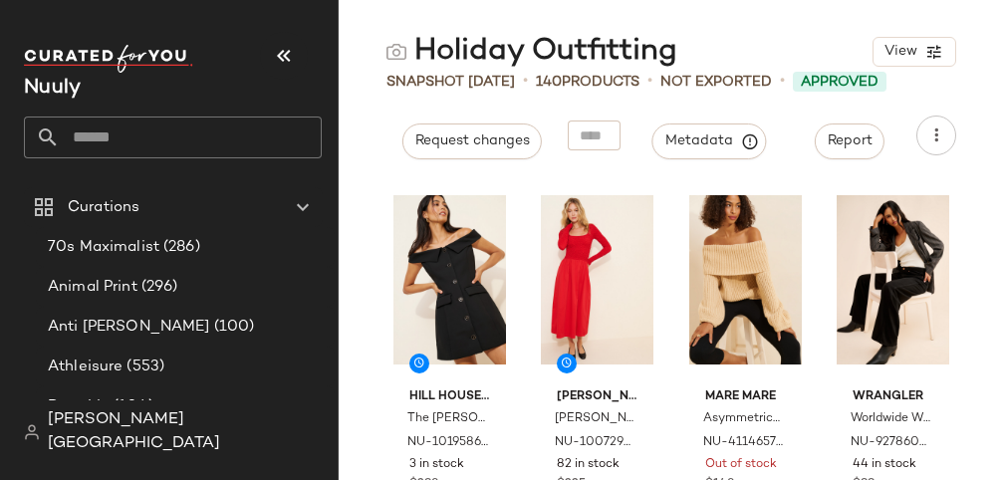
click at [205, 128] on input "text" at bounding box center [191, 138] width 262 height 42
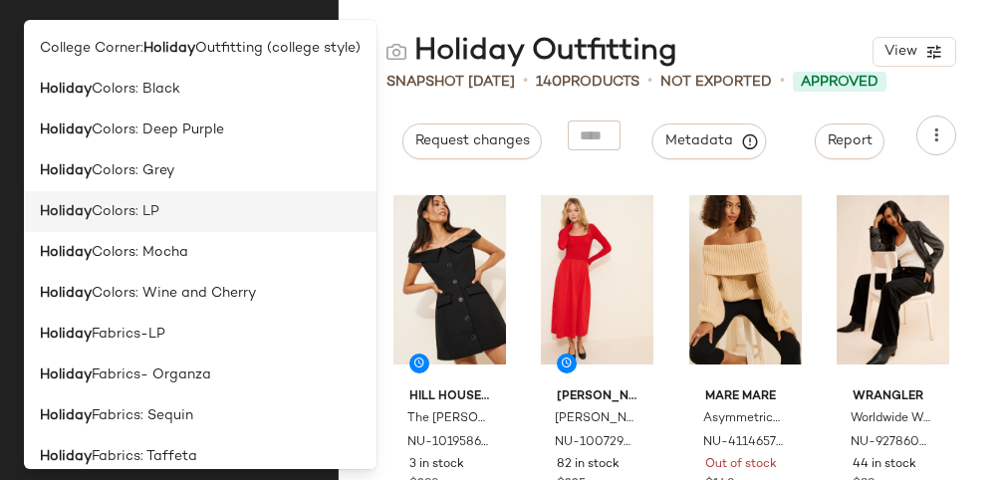
type input "*******"
click at [188, 212] on div "Holiday Colors: LP" at bounding box center [200, 211] width 321 height 21
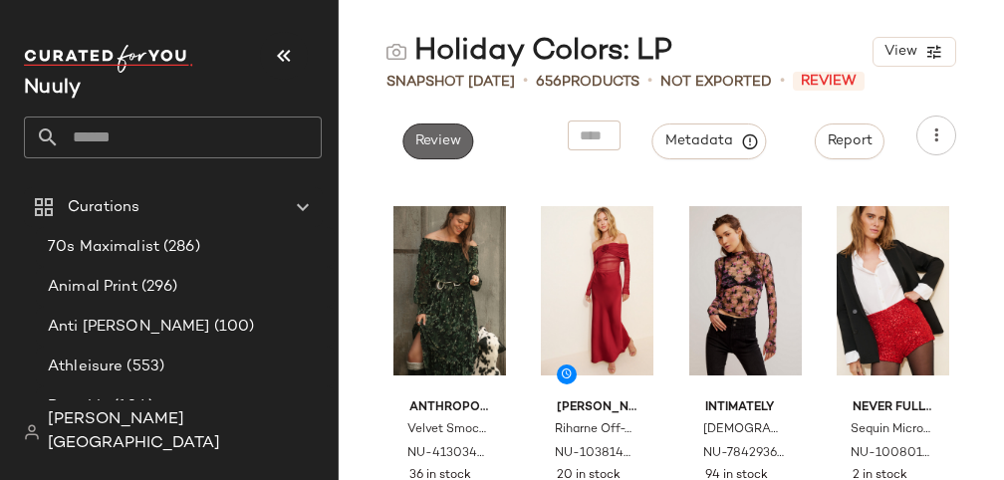
click at [412, 131] on button "Review" at bounding box center [437, 142] width 71 height 36
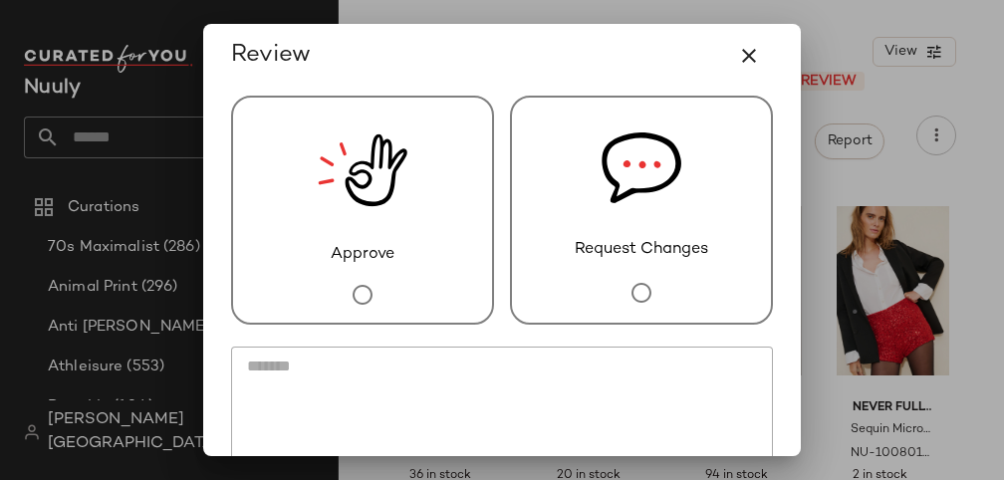
click at [398, 154] on img at bounding box center [363, 170] width 90 height 145
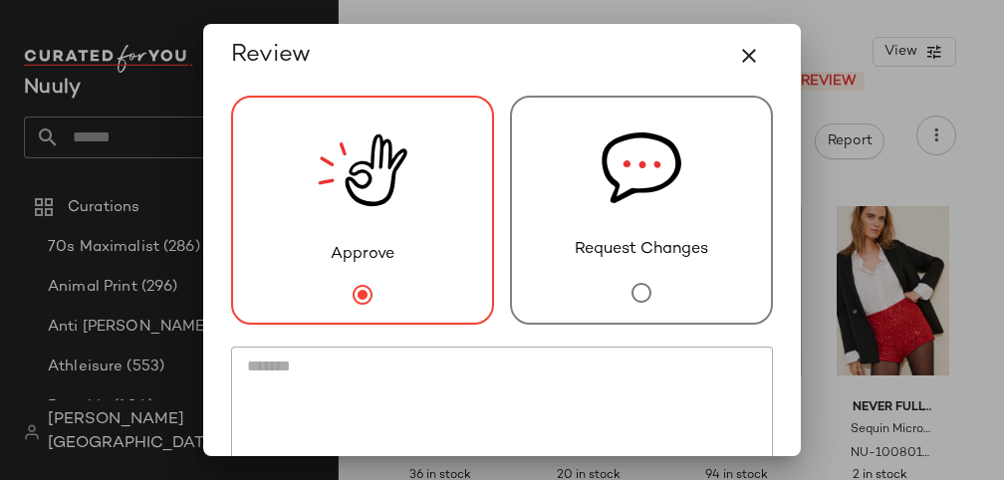
scroll to position [146, 0]
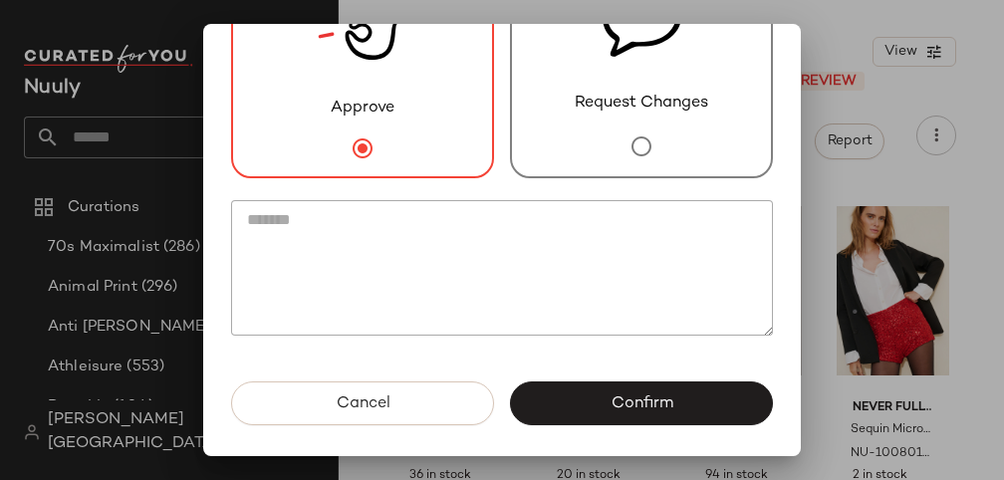
click at [604, 429] on div "Cancel Confirm" at bounding box center [502, 420] width 574 height 76
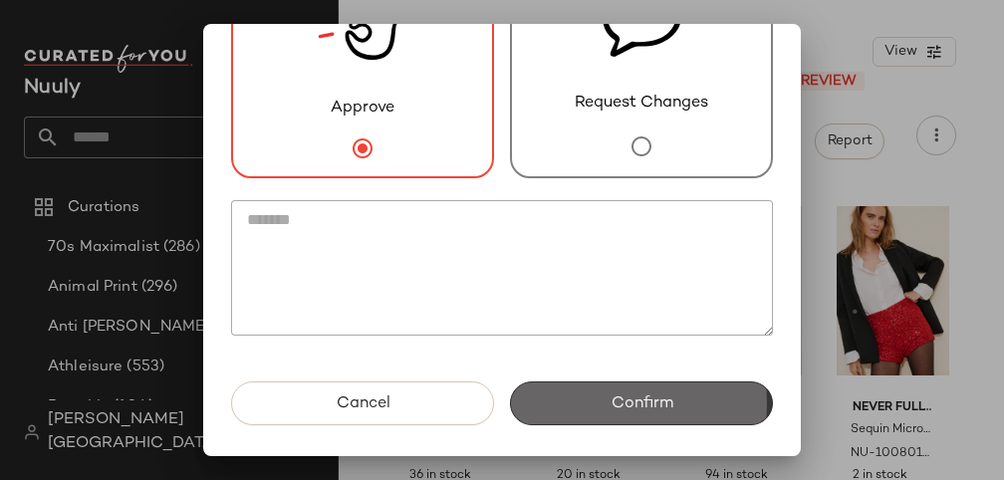
click at [610, 399] on span "Confirm" at bounding box center [641, 403] width 63 height 19
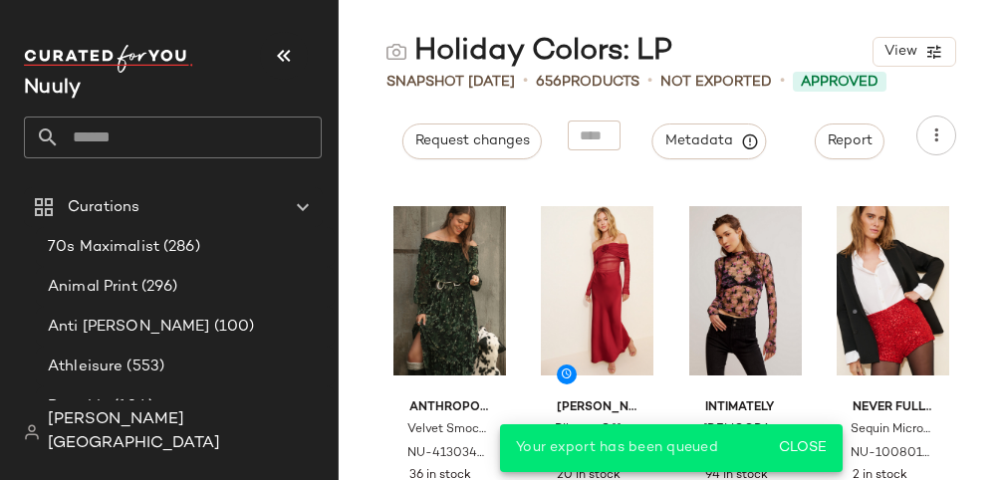
click at [196, 141] on input "text" at bounding box center [191, 138] width 262 height 42
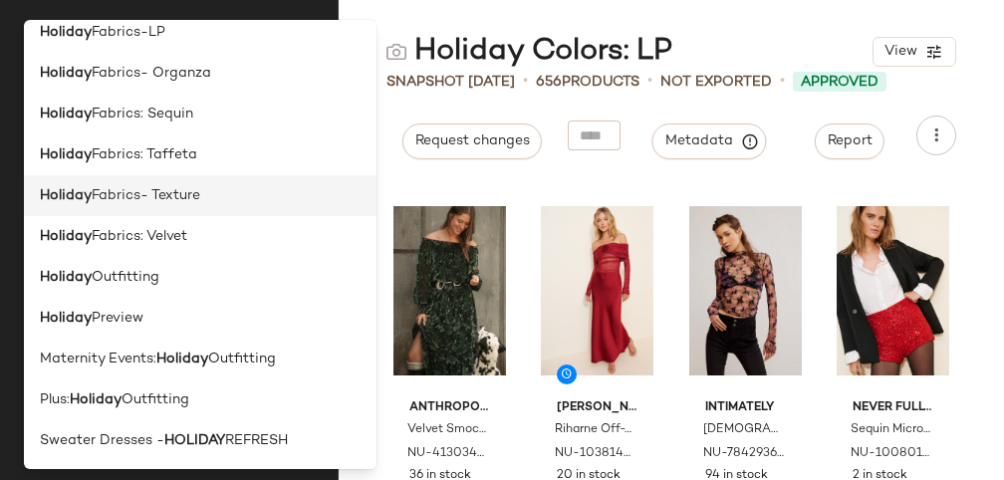
scroll to position [0, 0]
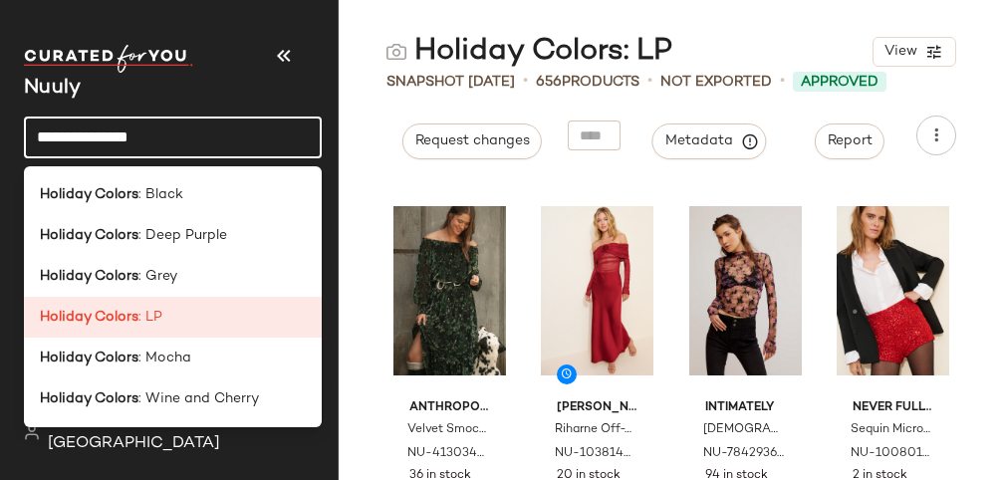
type input "**********"
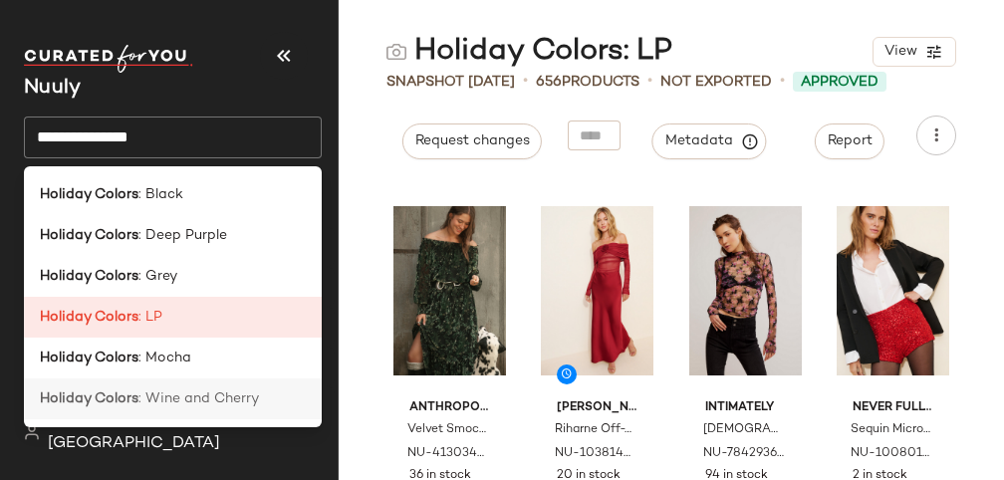
click at [209, 400] on span ": Wine and Cherry" at bounding box center [198, 399] width 121 height 21
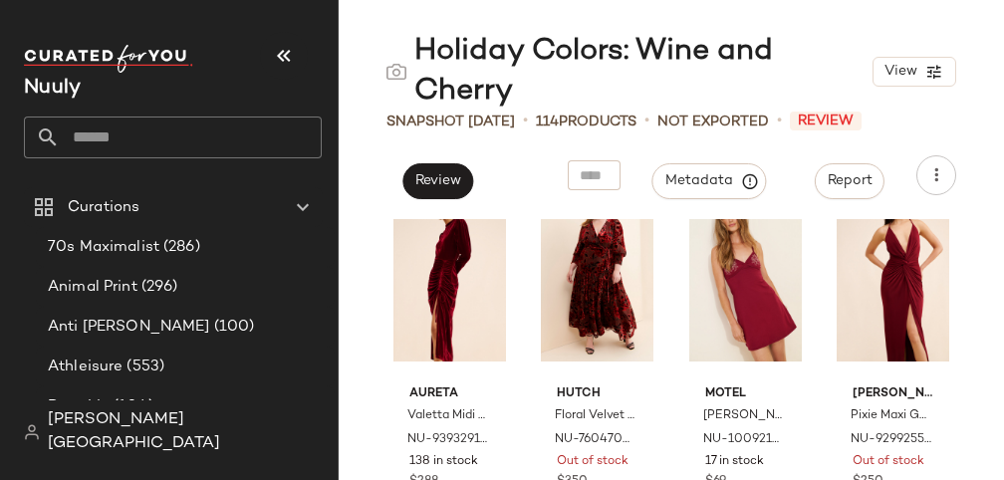
scroll to position [1995, 0]
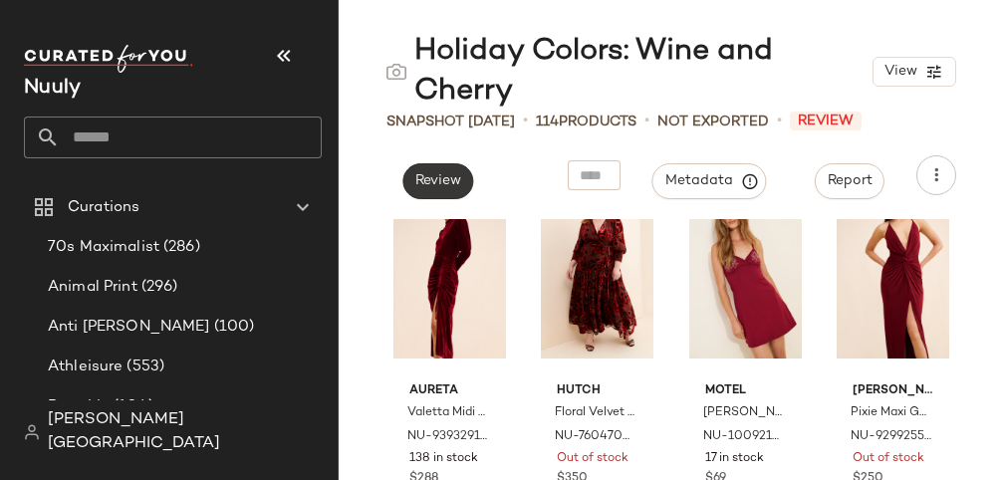
click at [442, 195] on button "Review" at bounding box center [437, 181] width 71 height 36
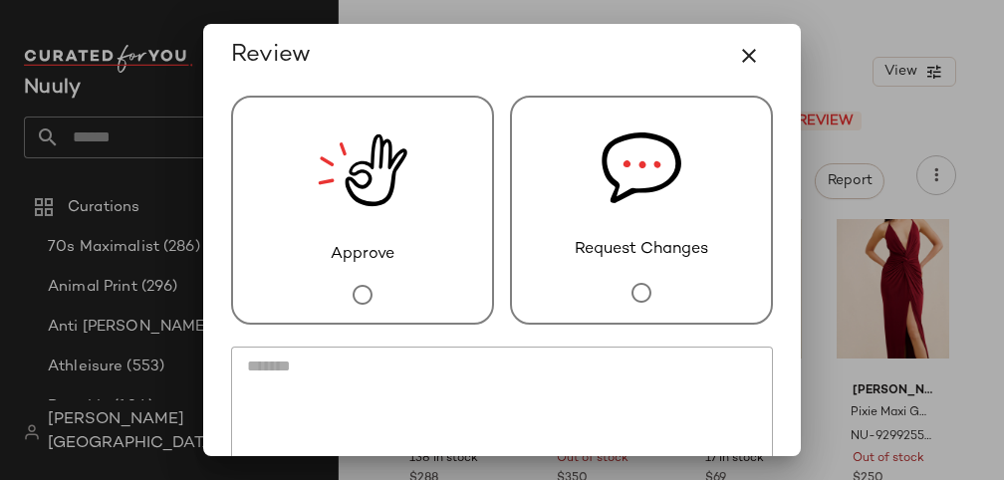
click at [402, 280] on div "Approve" at bounding box center [362, 210] width 263 height 229
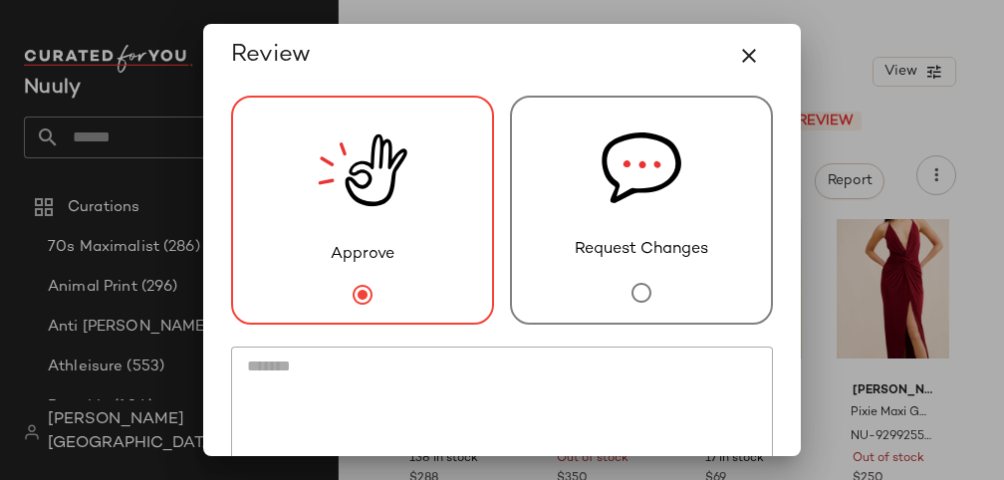
scroll to position [146, 0]
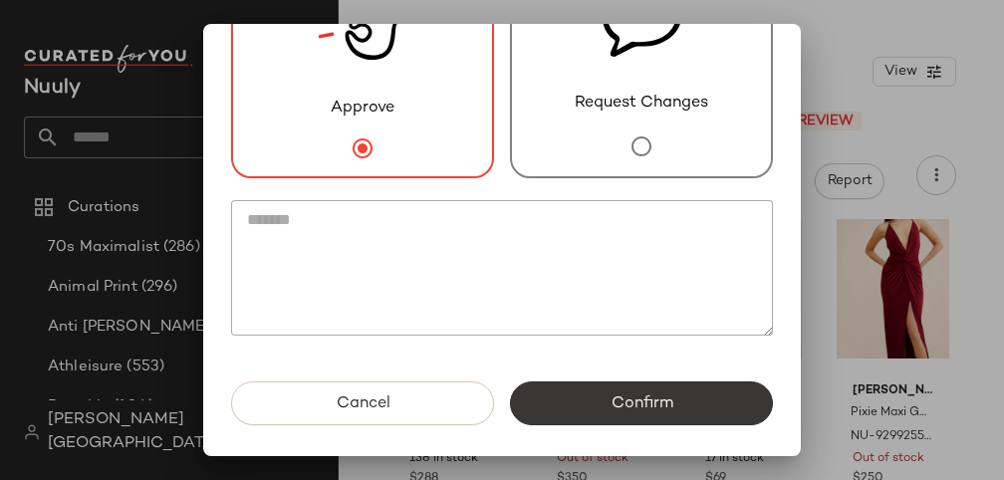
click at [581, 412] on button "Confirm" at bounding box center [641, 404] width 263 height 44
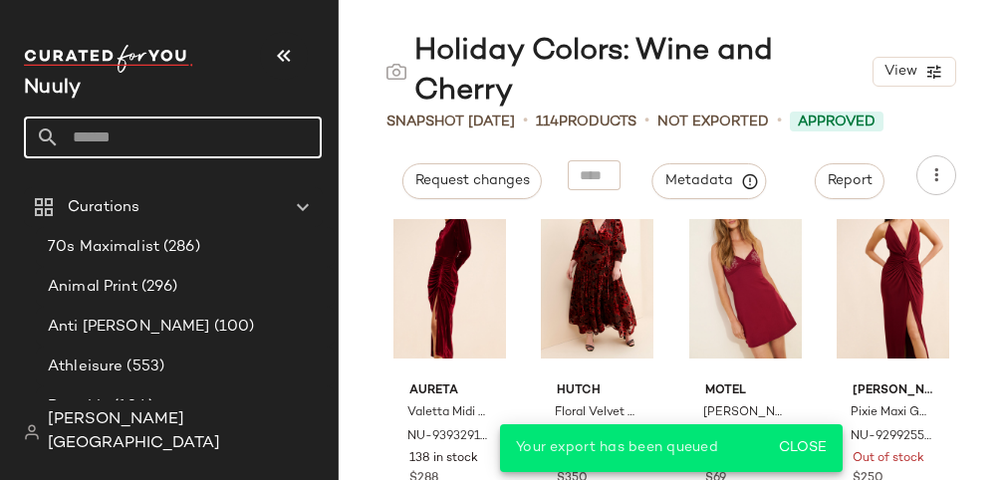
click at [196, 142] on input "text" at bounding box center [191, 138] width 262 height 42
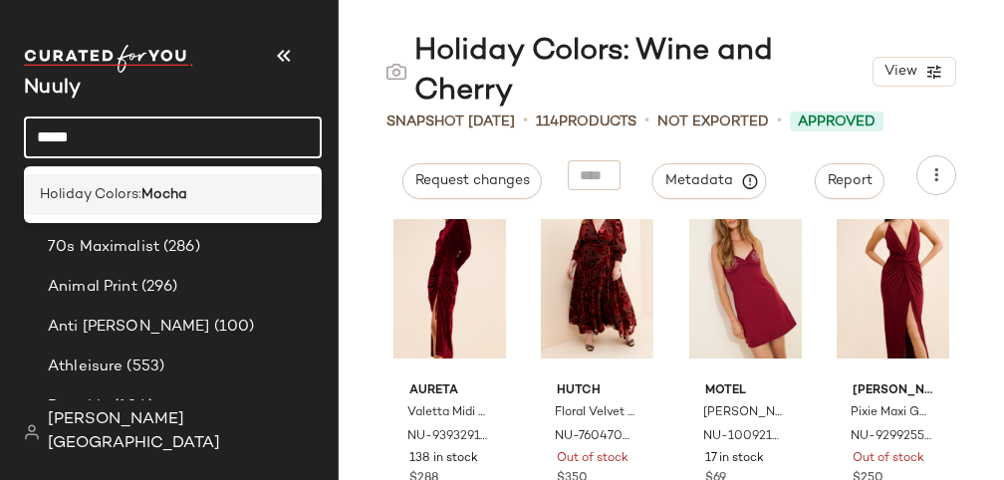
type input "*****"
click at [203, 185] on div "Holiday Colors: Mocha" at bounding box center [173, 194] width 266 height 21
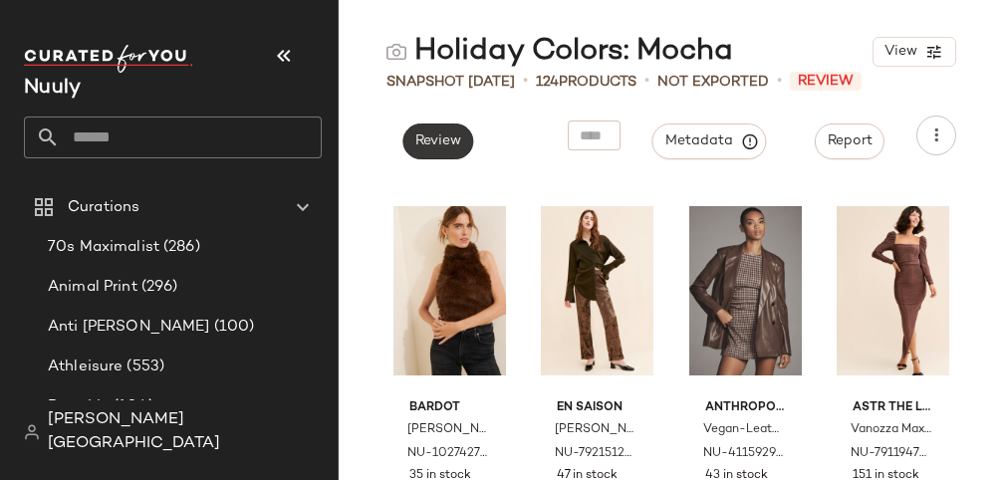
click at [461, 148] on span "Review" at bounding box center [437, 141] width 47 height 16
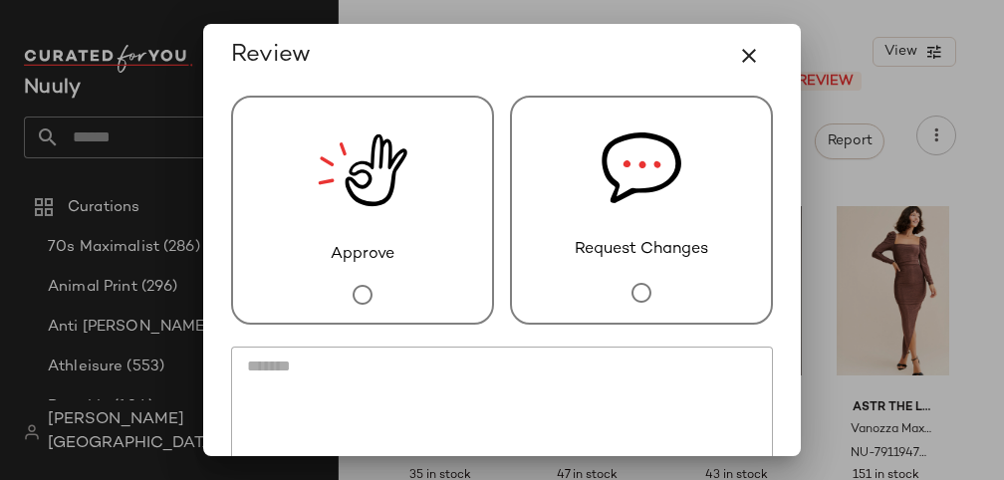
click at [436, 245] on div "Approve" at bounding box center [362, 210] width 263 height 229
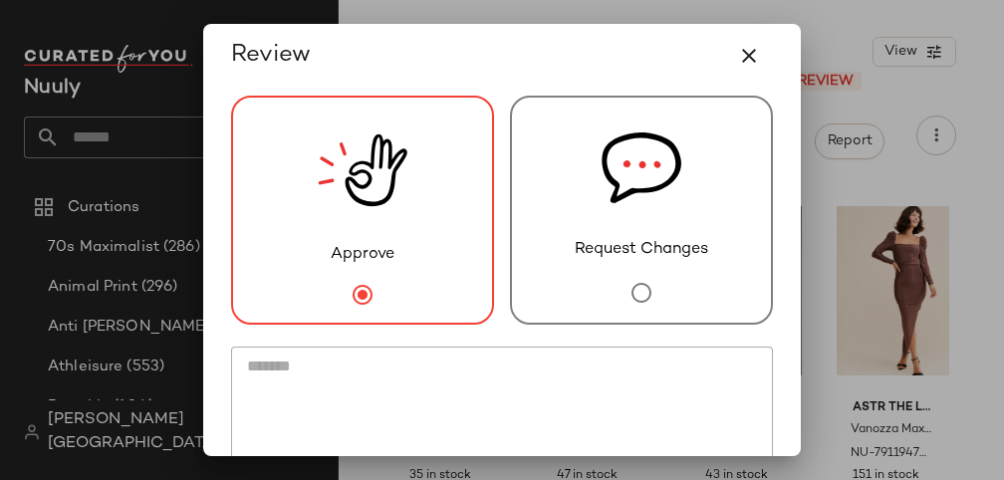
scroll to position [146, 0]
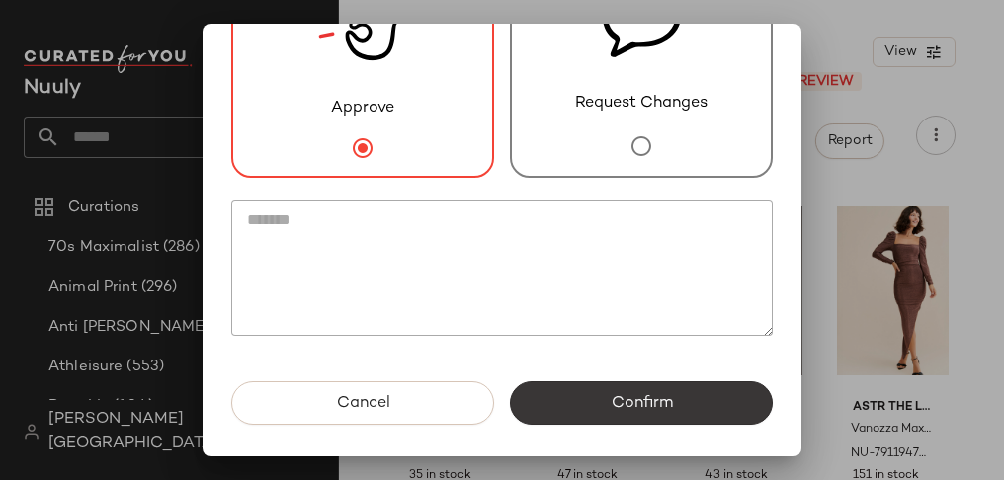
click at [612, 407] on span "Confirm" at bounding box center [641, 403] width 63 height 19
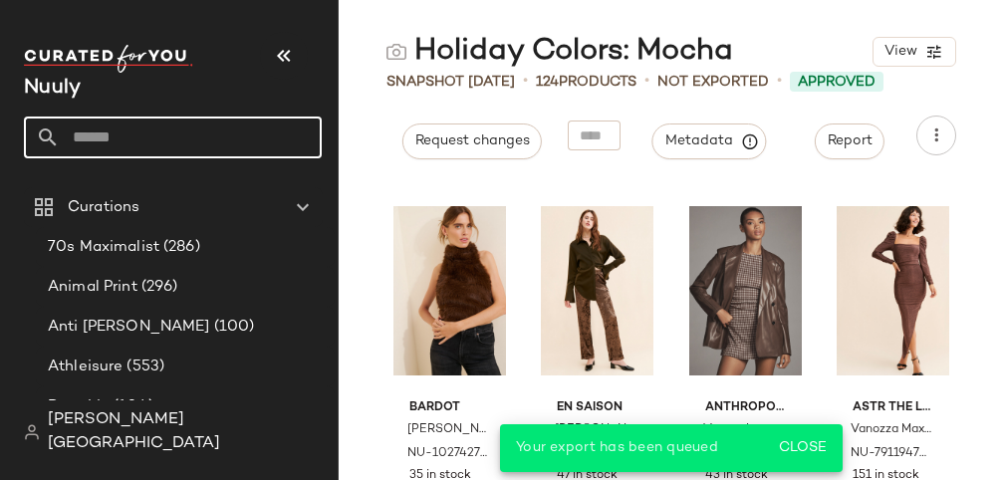
click at [164, 133] on input "text" at bounding box center [191, 138] width 262 height 42
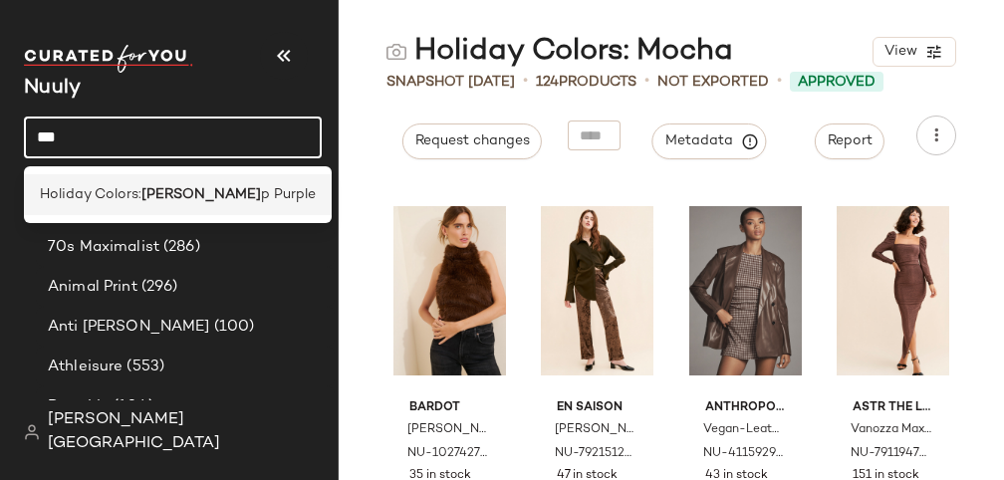
type input "***"
click at [166, 186] on b "[PERSON_NAME]" at bounding box center [201, 194] width 120 height 21
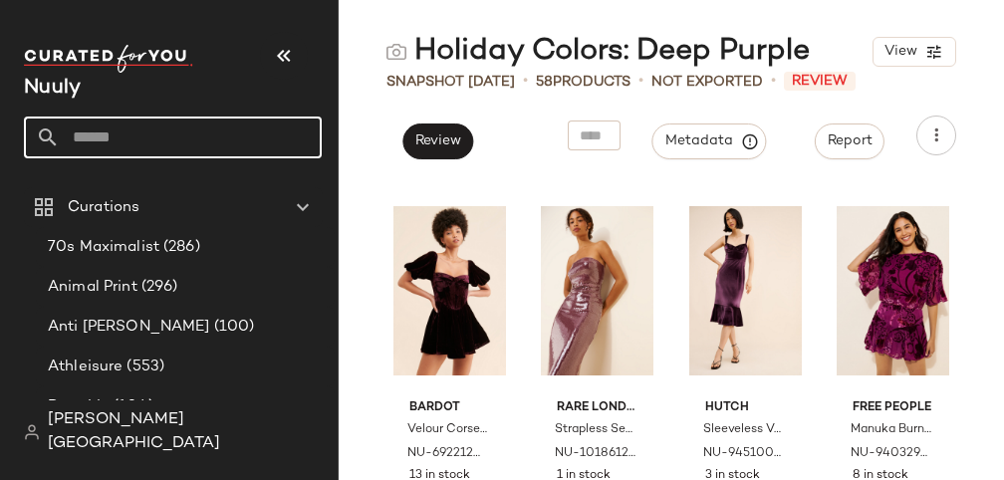
click at [183, 146] on input "text" at bounding box center [191, 138] width 262 height 42
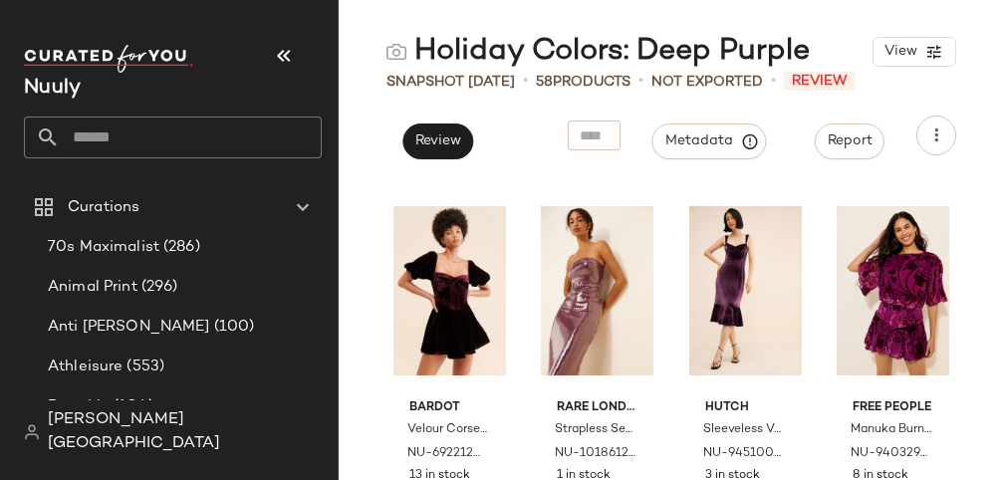
click at [516, 168] on div "Holiday Colors: Deep Purple View Snapshot [DATE] • 58 Products • Not Exported •…" at bounding box center [671, 256] width 665 height 448
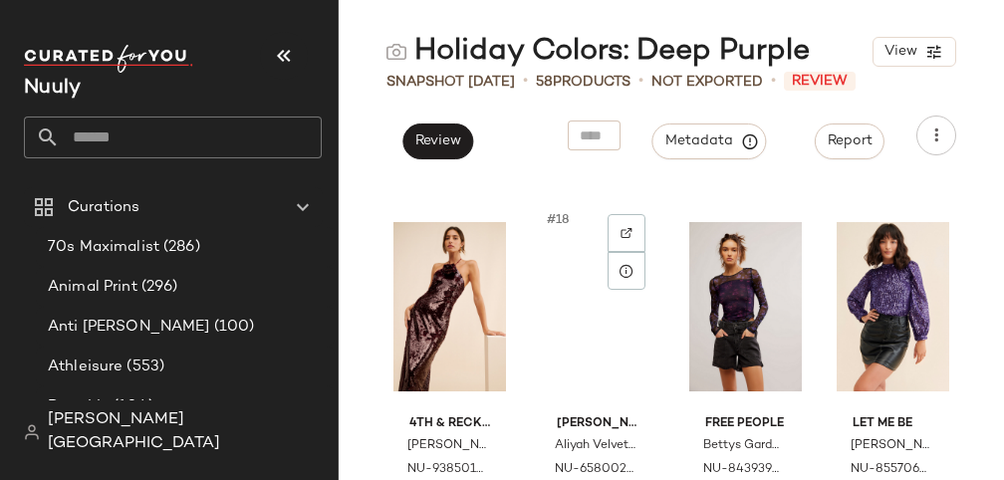
scroll to position [1544, 0]
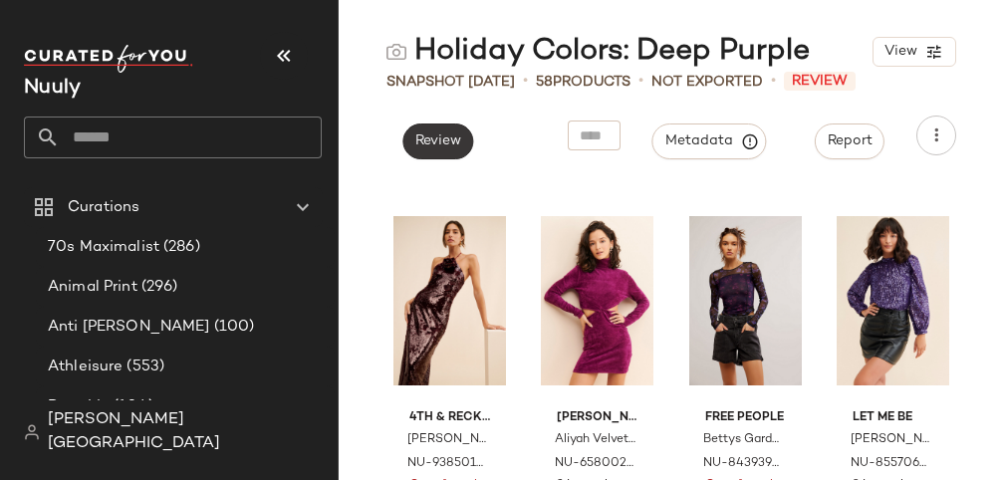
click at [437, 133] on span "Review" at bounding box center [437, 141] width 47 height 16
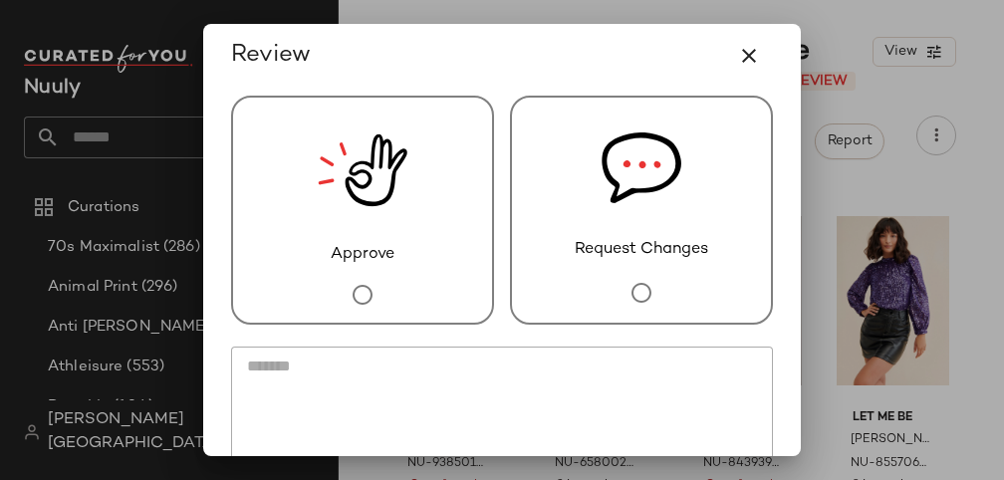
click at [425, 211] on div "Approve" at bounding box center [362, 210] width 263 height 229
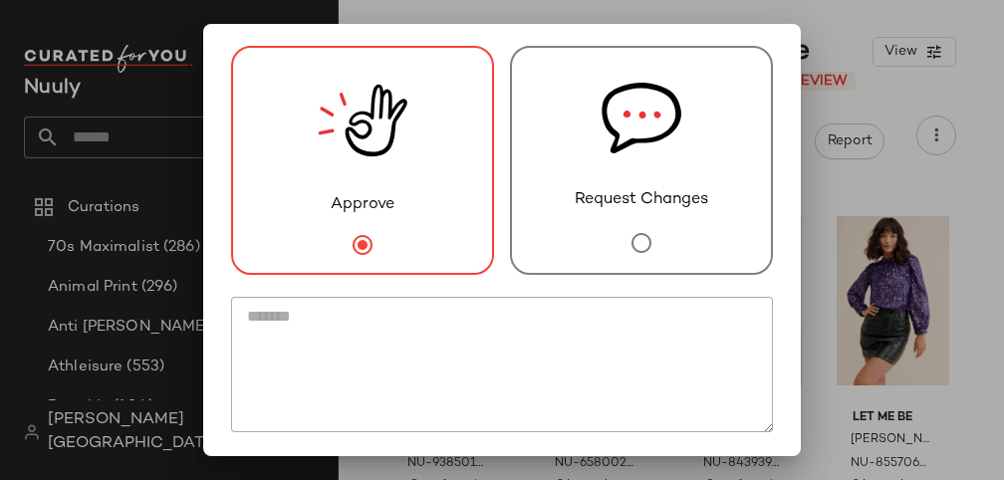
scroll to position [146, 0]
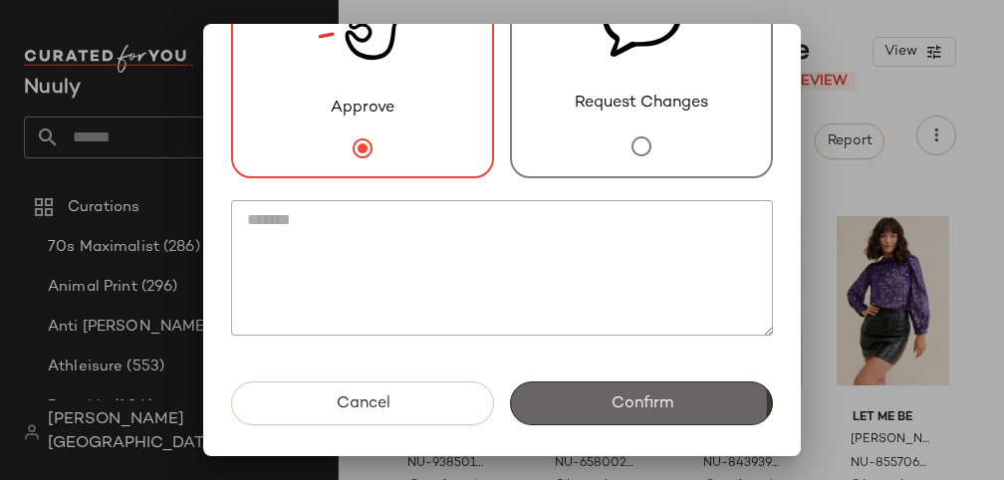
click at [605, 413] on button "Confirm" at bounding box center [641, 404] width 263 height 44
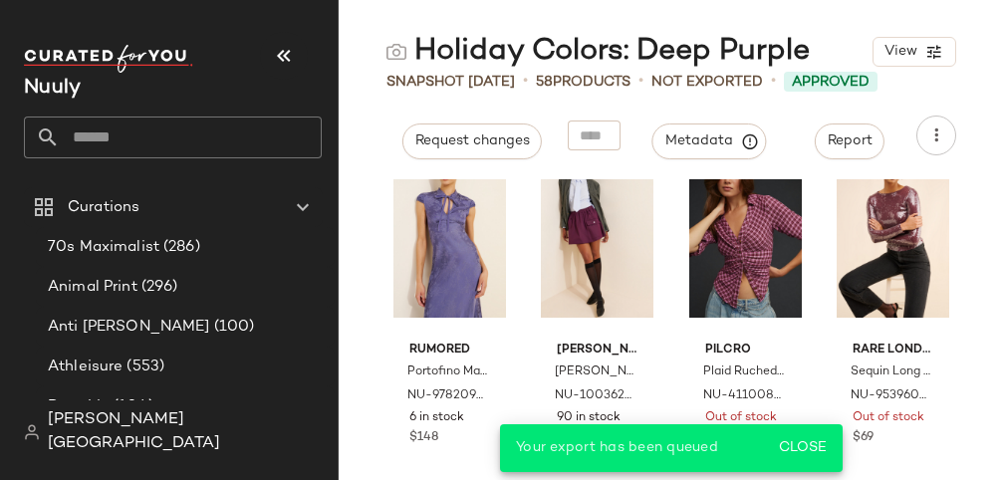
scroll to position [3179, 0]
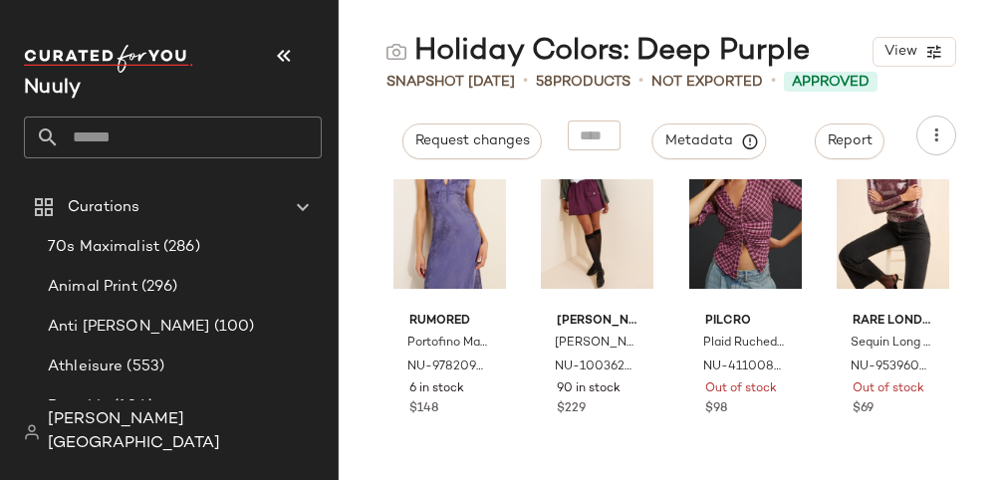
click at [165, 139] on input "text" at bounding box center [191, 138] width 262 height 42
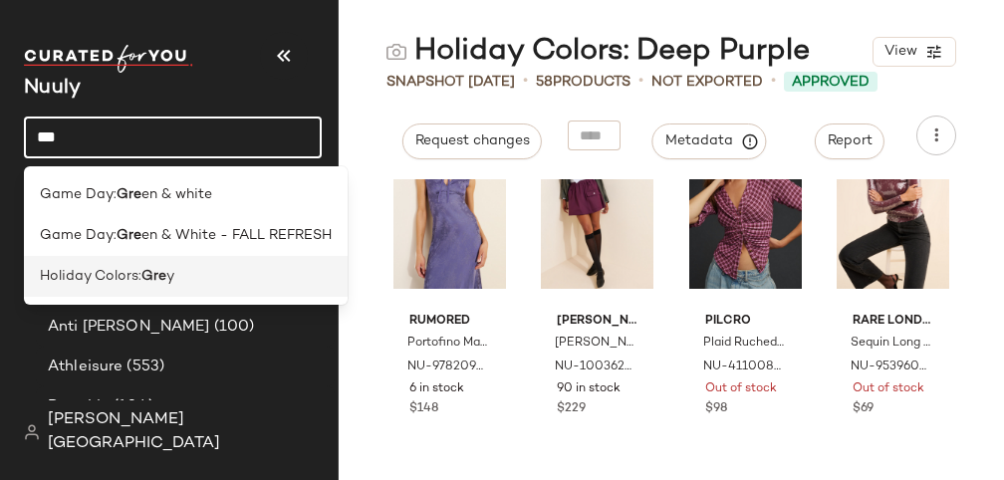
type input "***"
click at [185, 282] on div "Holiday Colors: Gre y" at bounding box center [186, 276] width 292 height 21
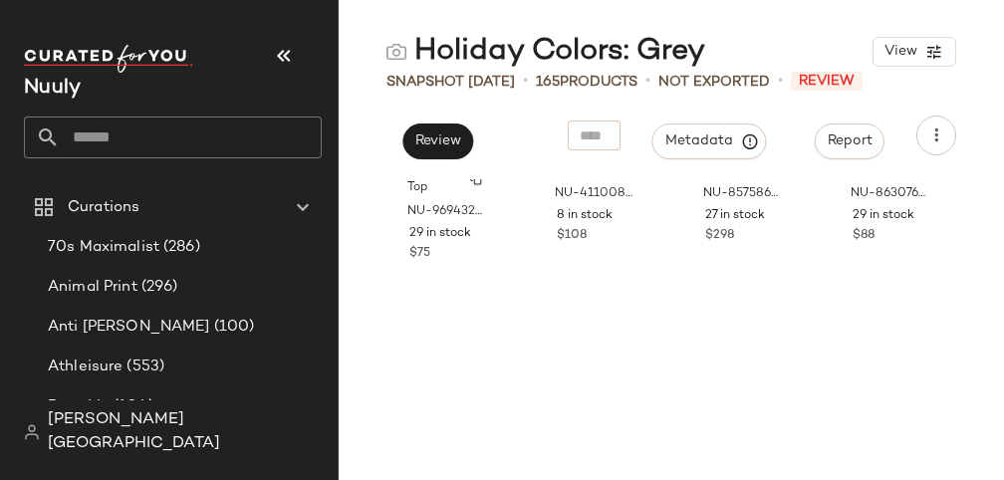
scroll to position [8181, 0]
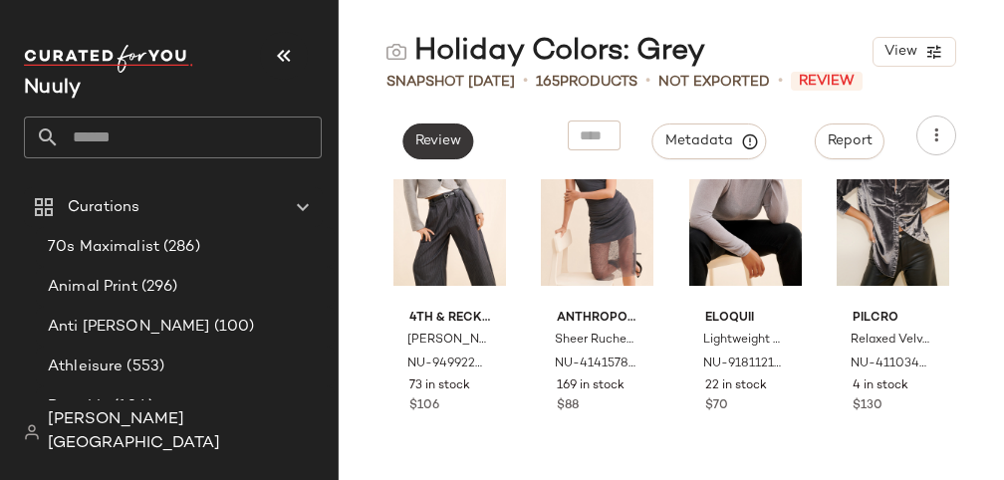
click at [450, 143] on span "Review" at bounding box center [437, 141] width 47 height 16
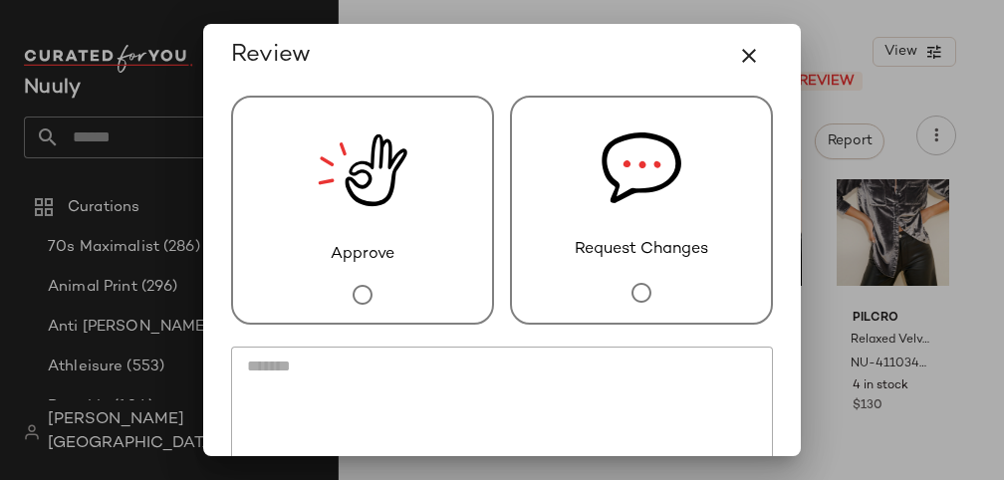
click at [414, 256] on div "Approve" at bounding box center [362, 210] width 263 height 229
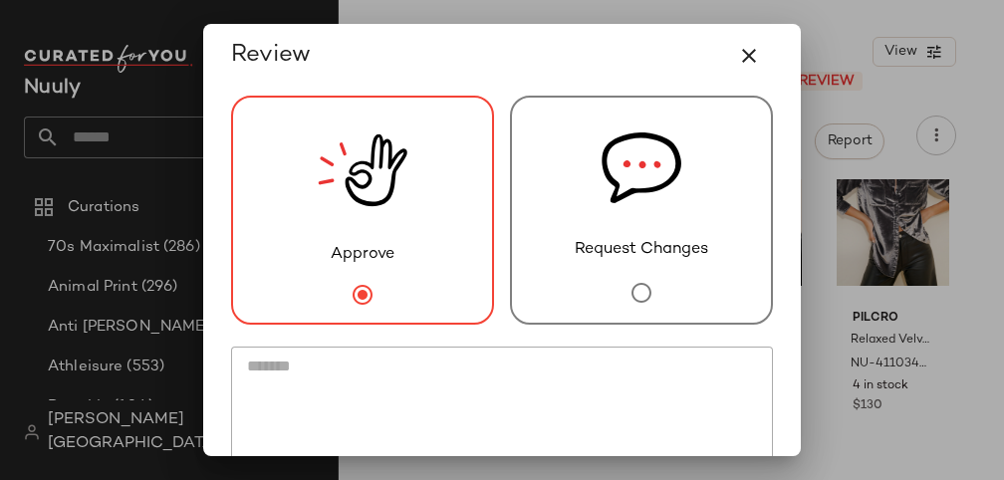
scroll to position [146, 0]
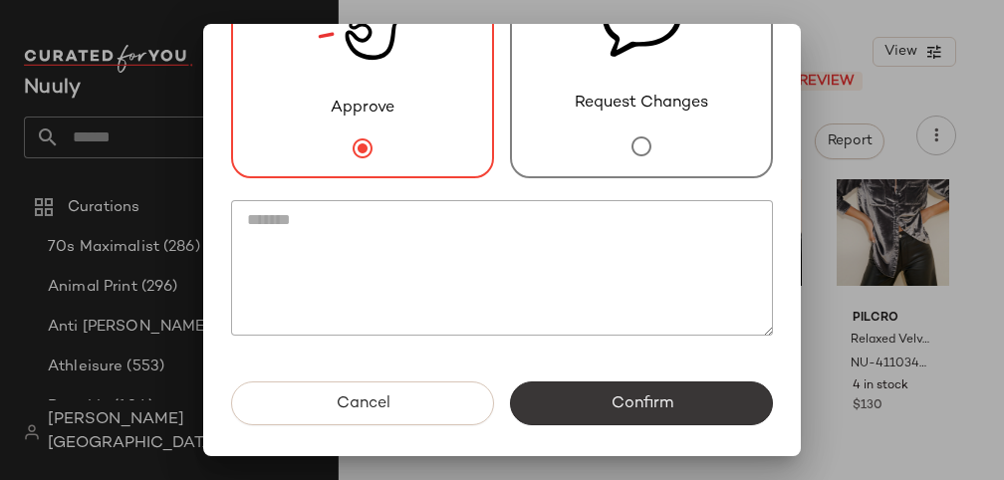
click at [599, 405] on button "Confirm" at bounding box center [641, 404] width 263 height 44
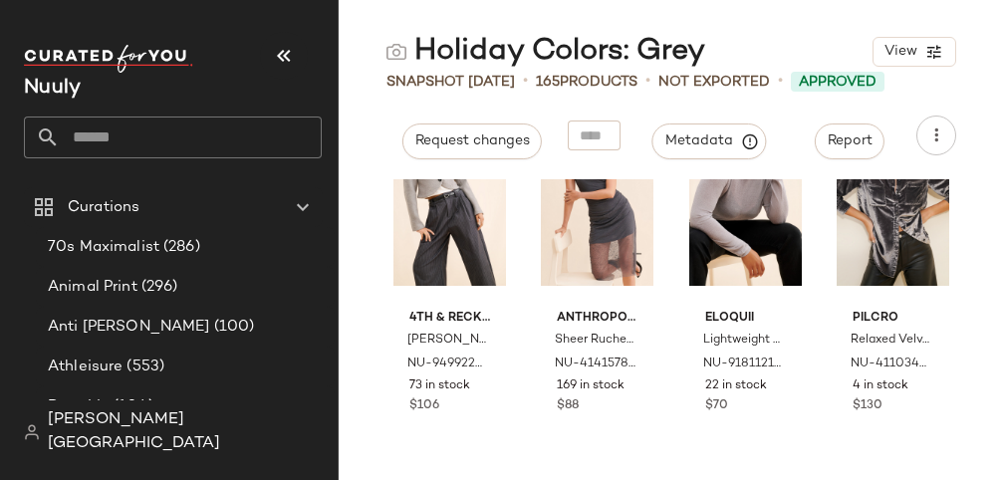
click at [170, 140] on input "text" at bounding box center [191, 138] width 262 height 42
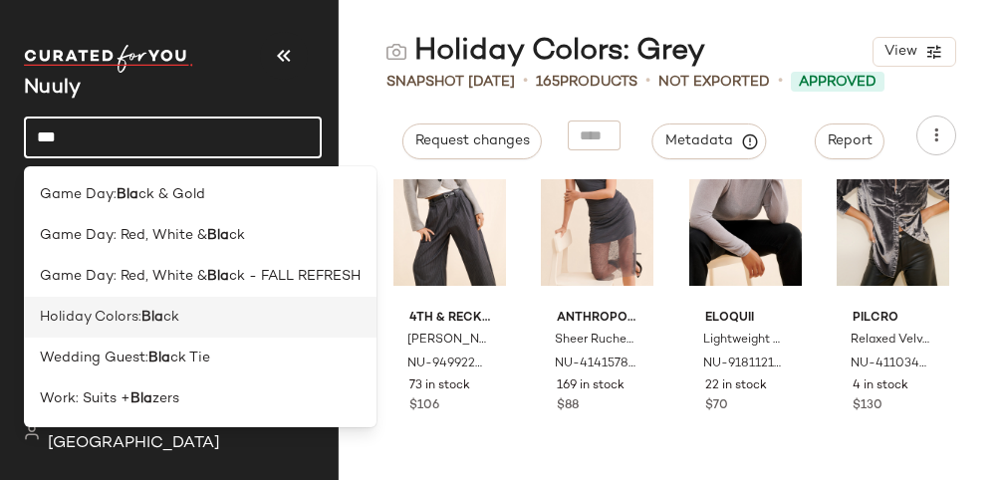
type input "***"
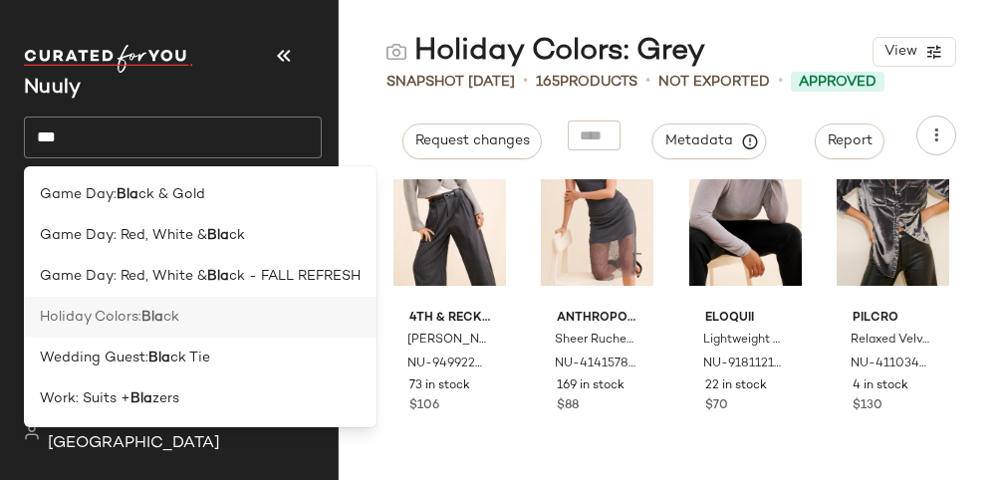
click at [303, 311] on div "Holiday Colors: Bla ck" at bounding box center [200, 317] width 321 height 21
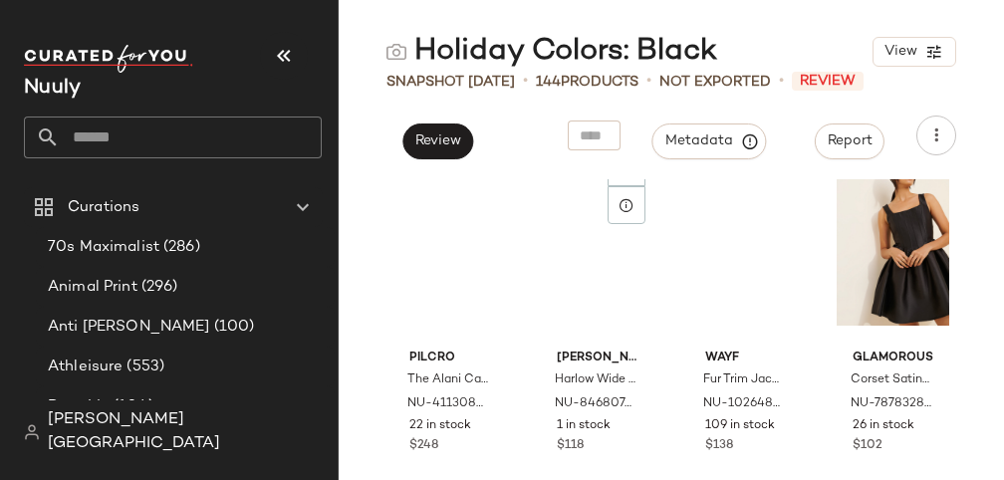
scroll to position [853, 0]
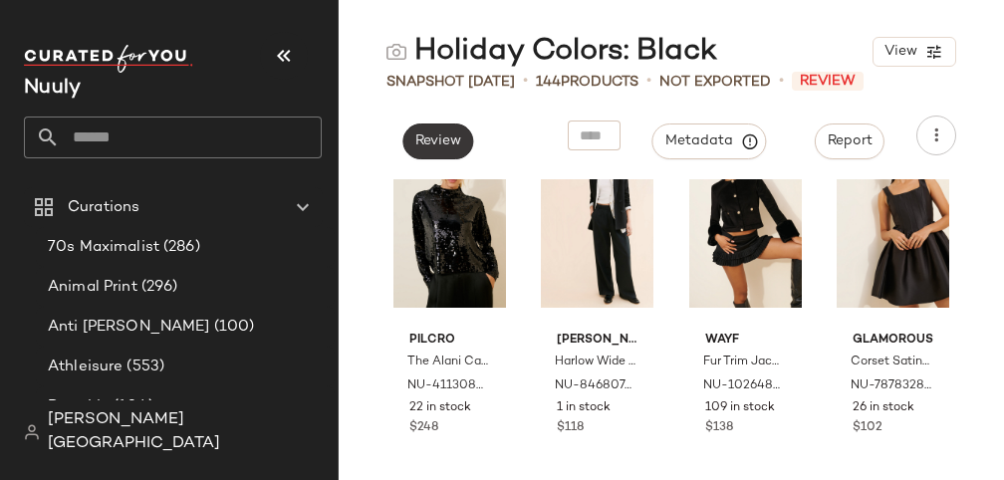
click at [434, 156] on button "Review" at bounding box center [437, 142] width 71 height 36
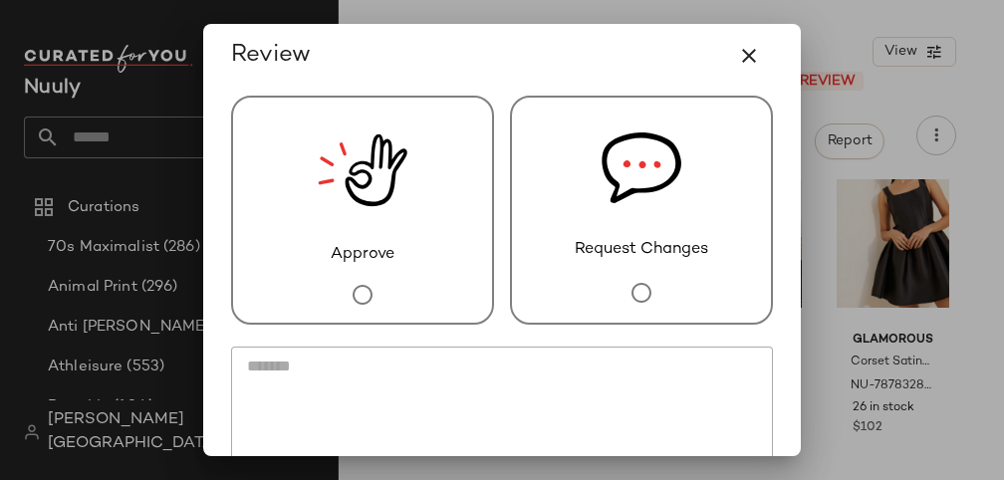
click at [415, 204] on div "Approve" at bounding box center [362, 210] width 263 height 229
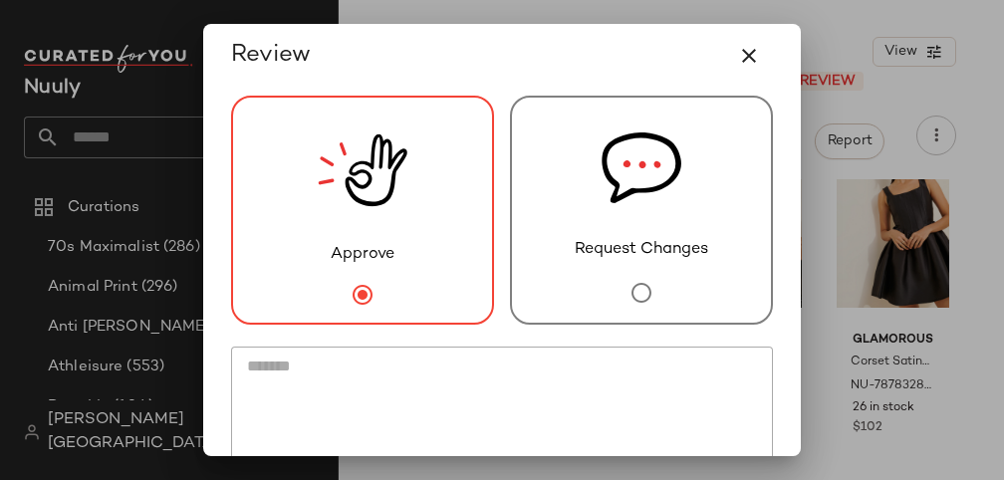
scroll to position [146, 0]
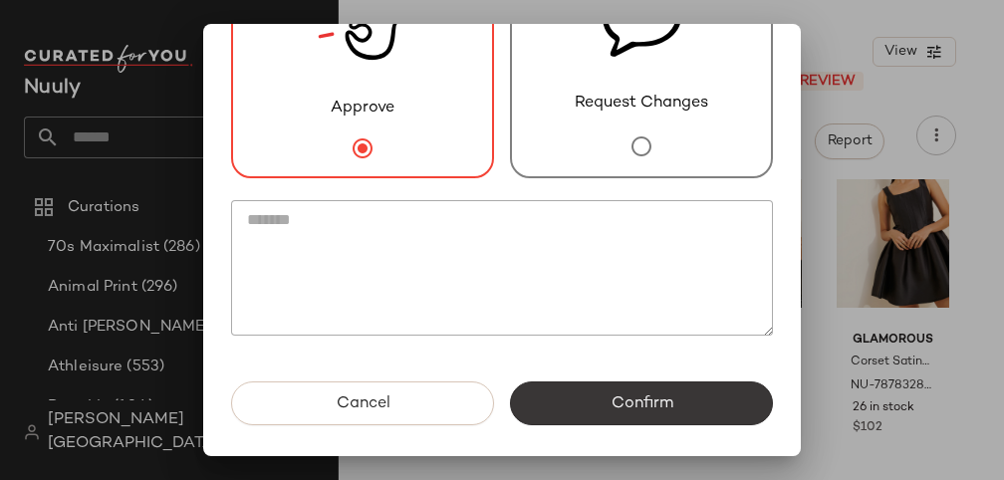
click at [568, 423] on button "Confirm" at bounding box center [641, 404] width 263 height 44
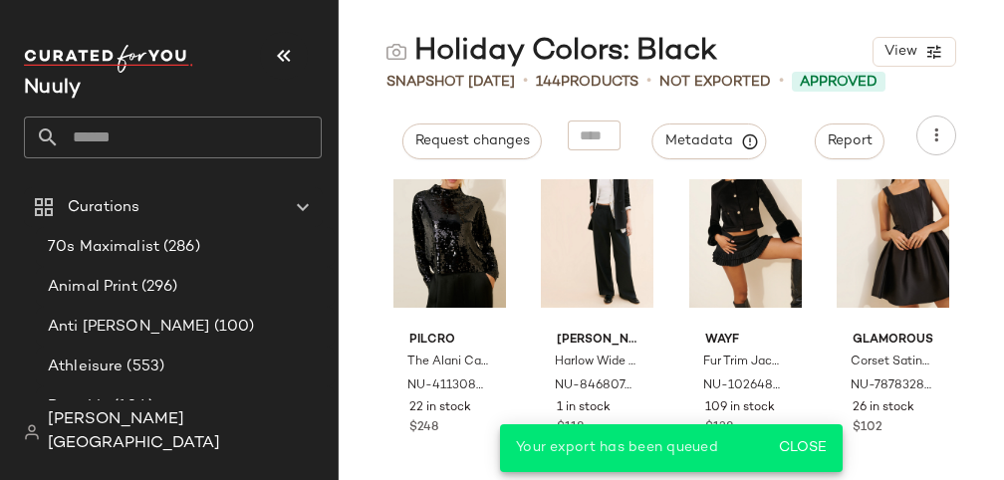
click at [188, 141] on input "text" at bounding box center [191, 138] width 262 height 42
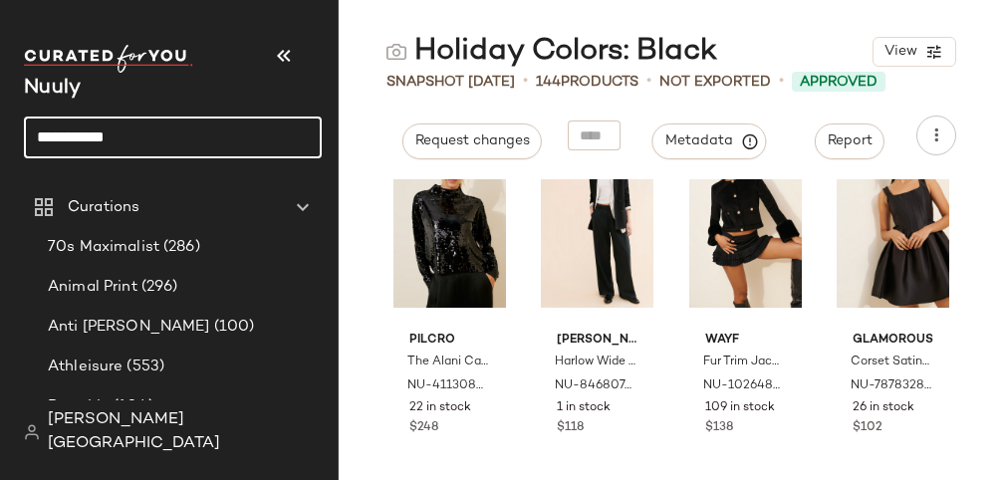
click at [179, 137] on input "**********" at bounding box center [173, 138] width 298 height 42
type input "*******"
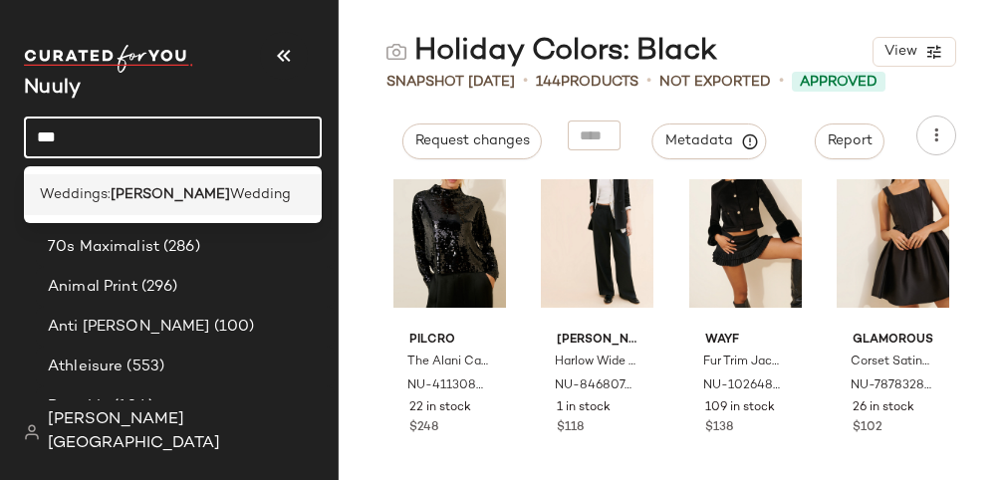
type input "***"
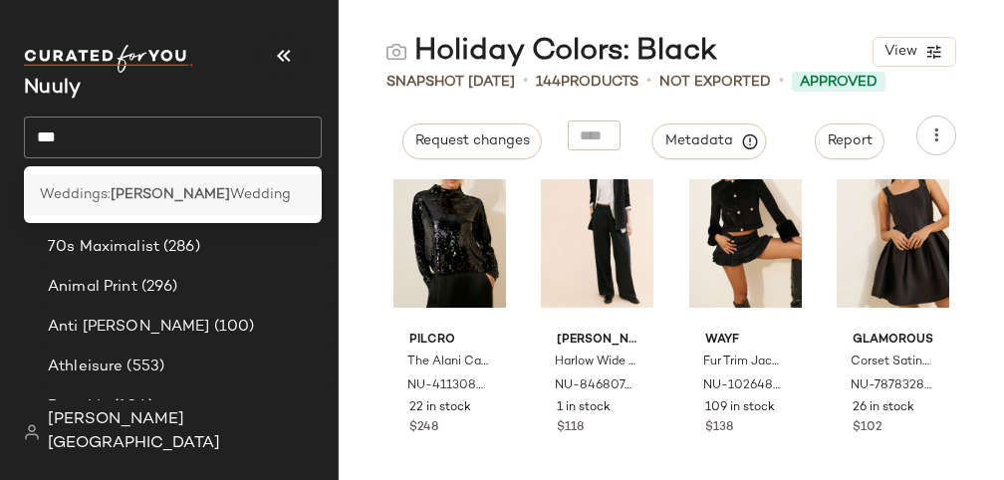
click at [230, 192] on span "Wedding" at bounding box center [260, 194] width 61 height 21
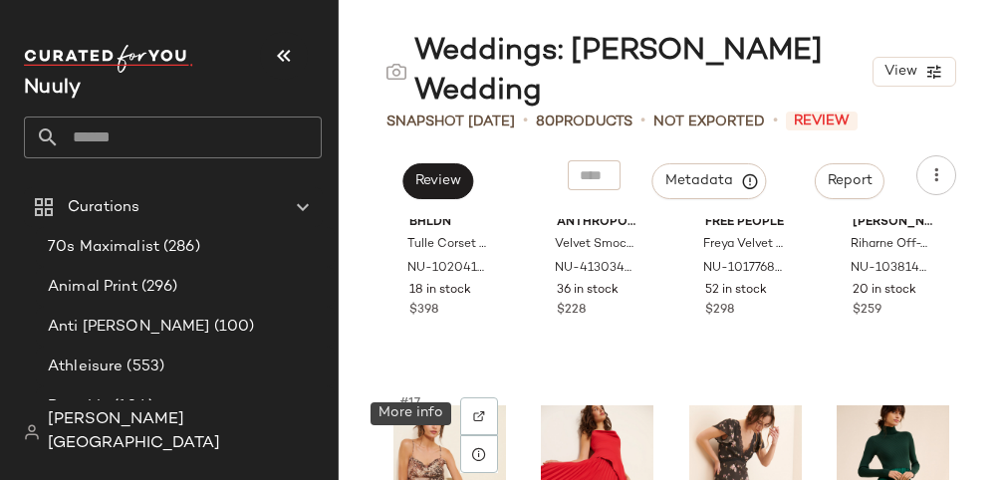
scroll to position [1769, 0]
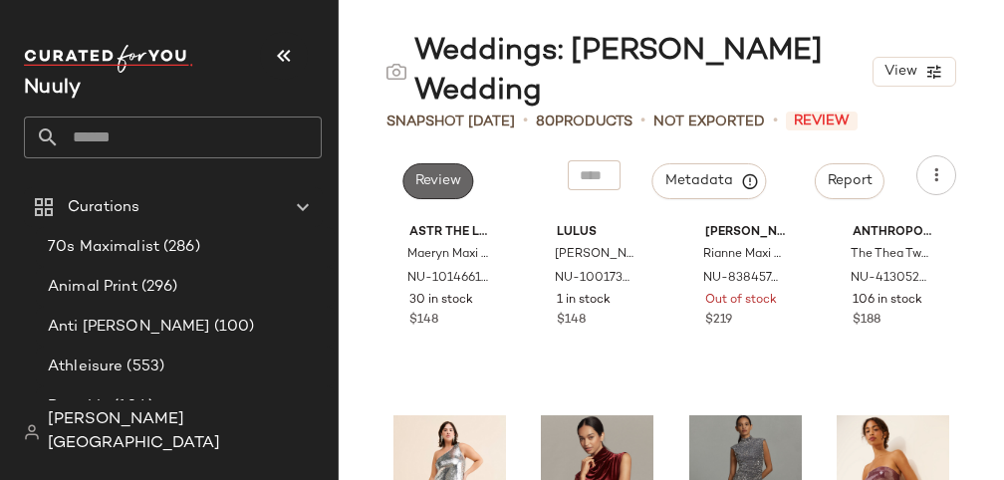
click at [432, 163] on button "Review" at bounding box center [437, 181] width 71 height 36
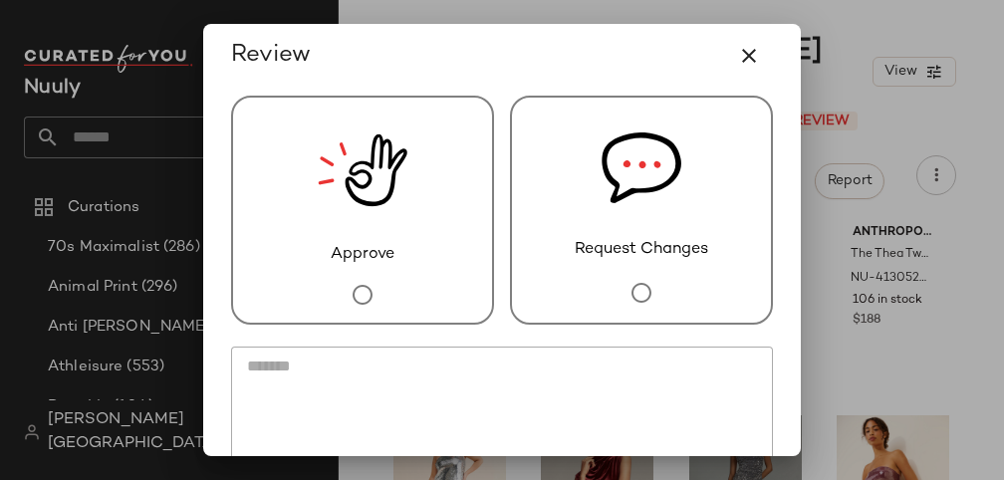
click at [378, 207] on img at bounding box center [363, 170] width 90 height 145
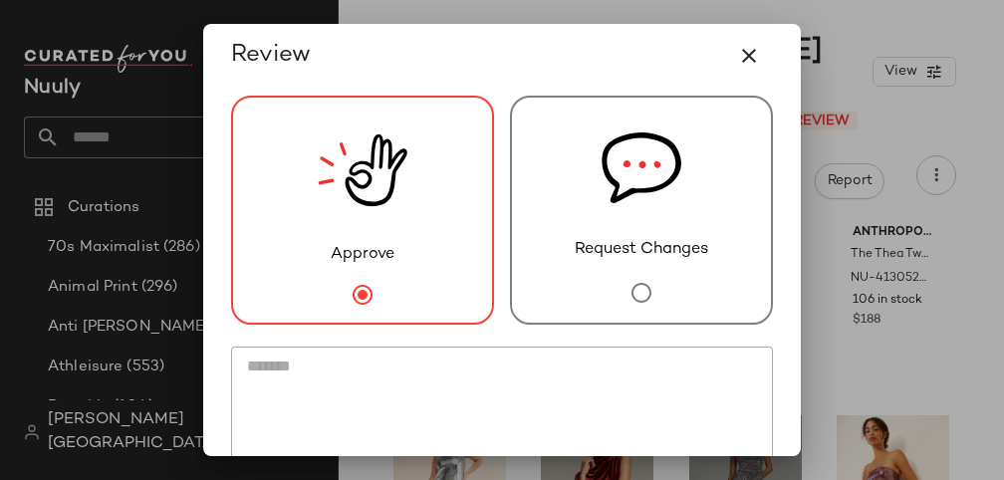
click at [637, 182] on img at bounding box center [642, 168] width 80 height 140
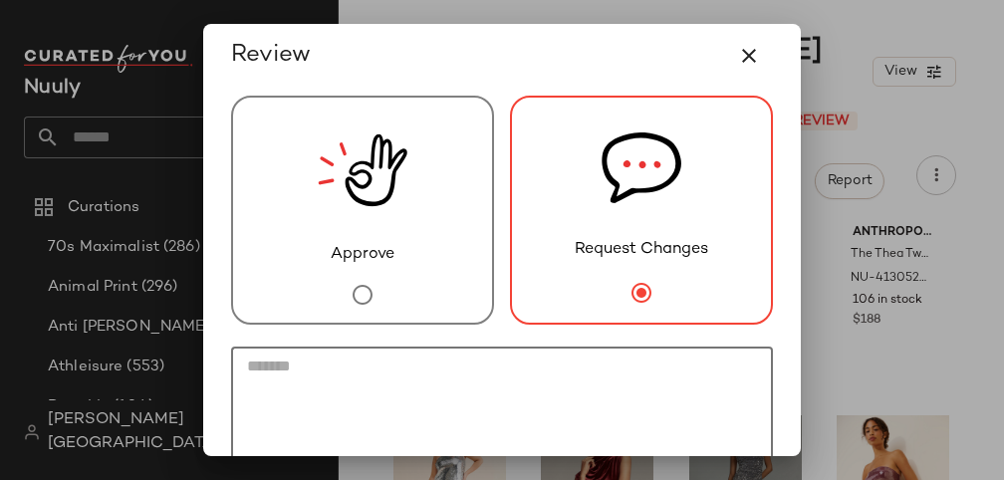
click at [481, 366] on textarea at bounding box center [502, 414] width 542 height 135
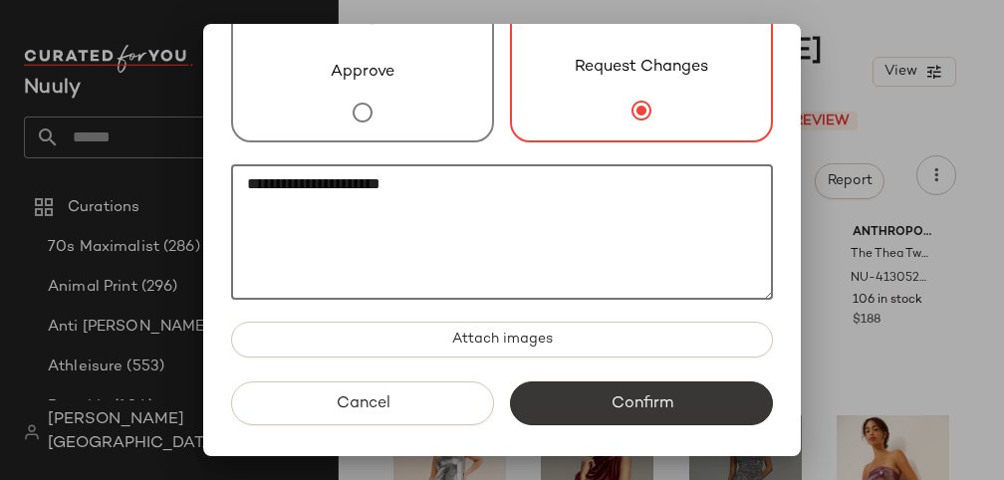
type textarea "**********"
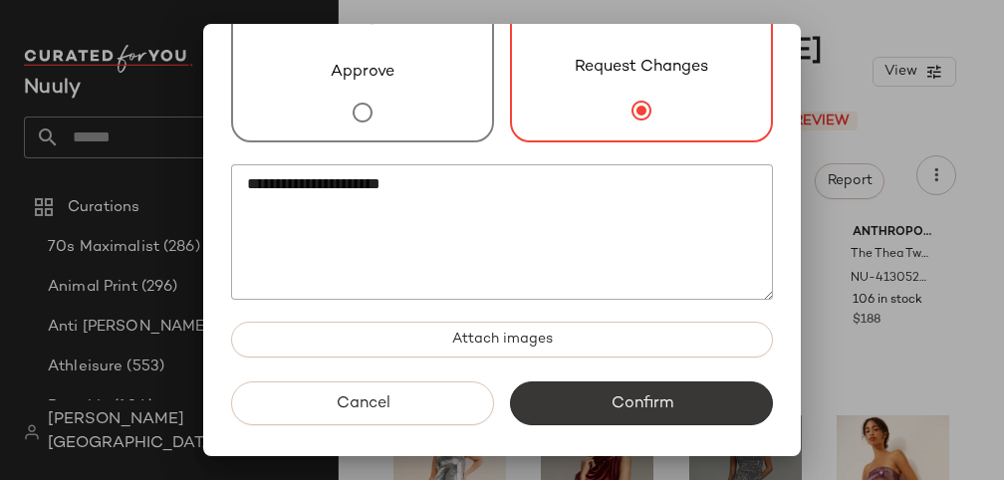
click at [610, 410] on span "Confirm" at bounding box center [641, 403] width 63 height 19
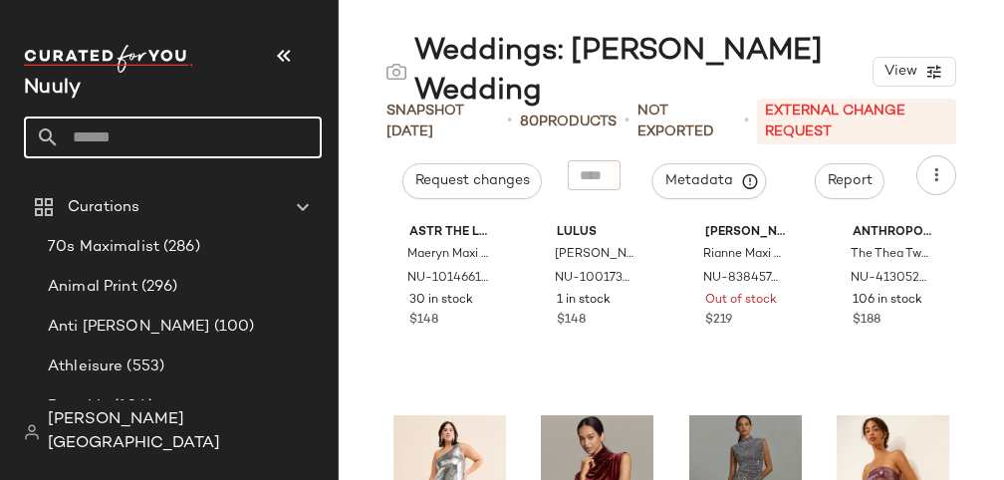
click at [156, 136] on input "text" at bounding box center [191, 138] width 262 height 42
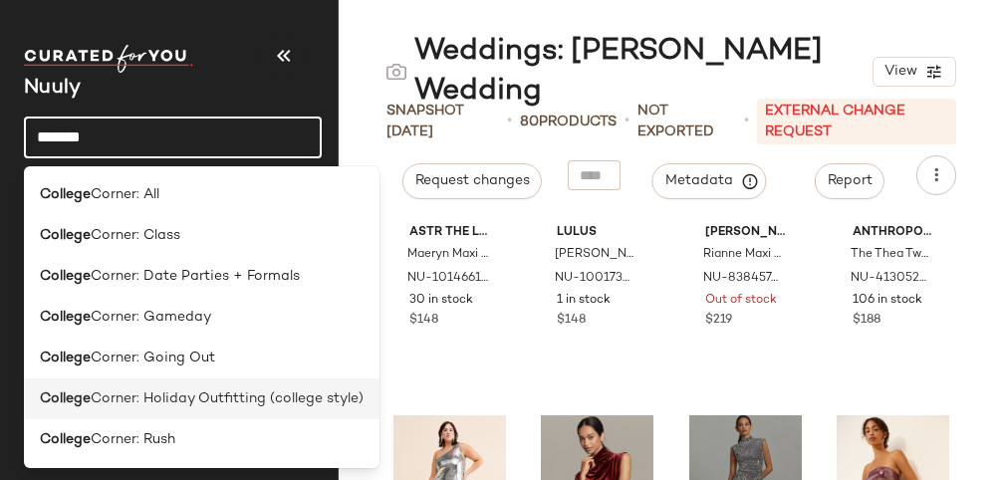
type input "*******"
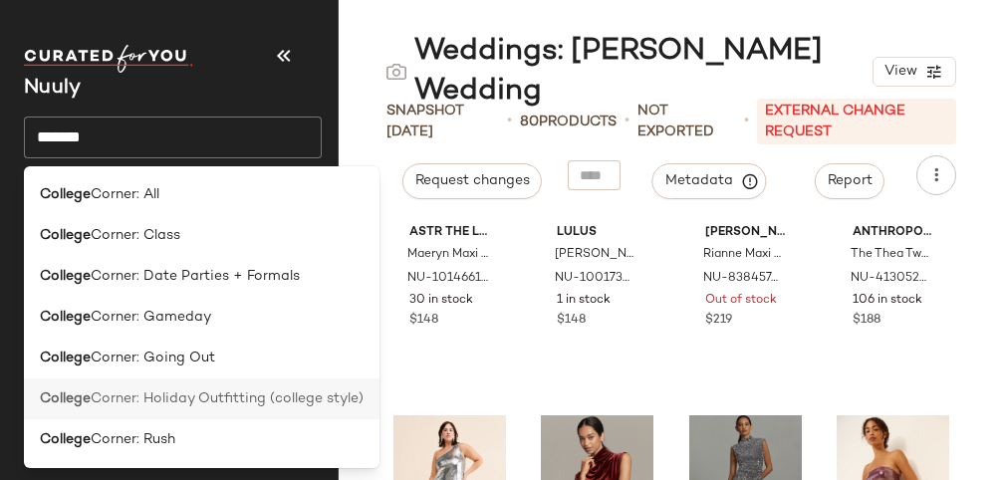
click at [248, 397] on span "Corner: Holiday Outfitting (college style)" at bounding box center [227, 399] width 273 height 21
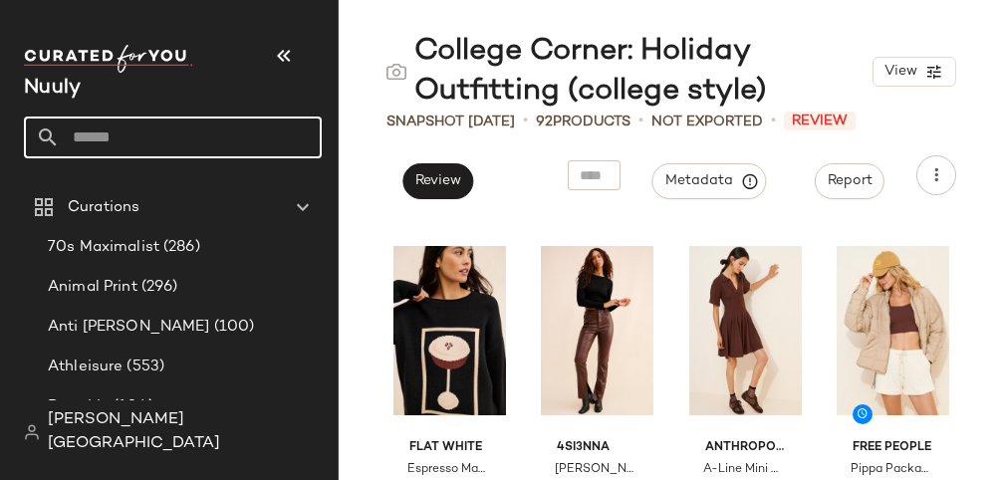
click at [237, 131] on input "text" at bounding box center [191, 138] width 262 height 42
click at [210, 124] on input "text" at bounding box center [191, 138] width 262 height 42
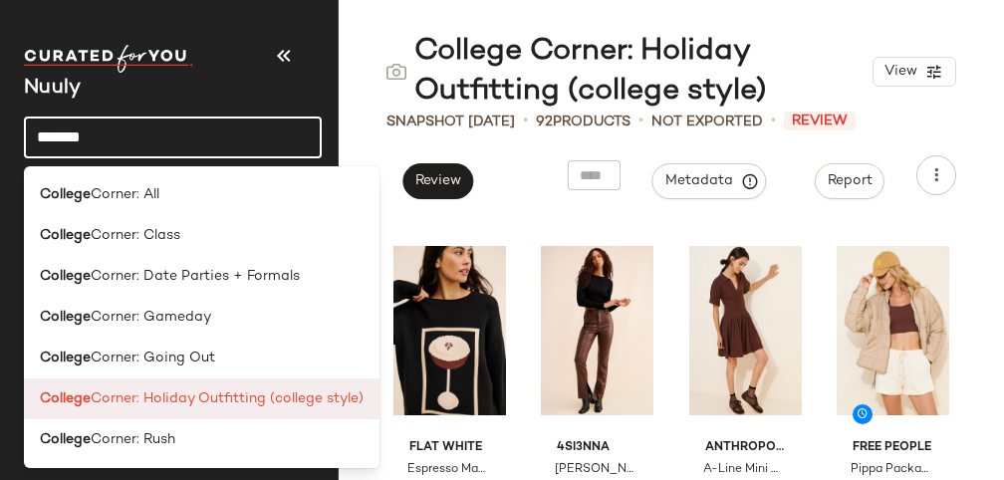
type input "*******"
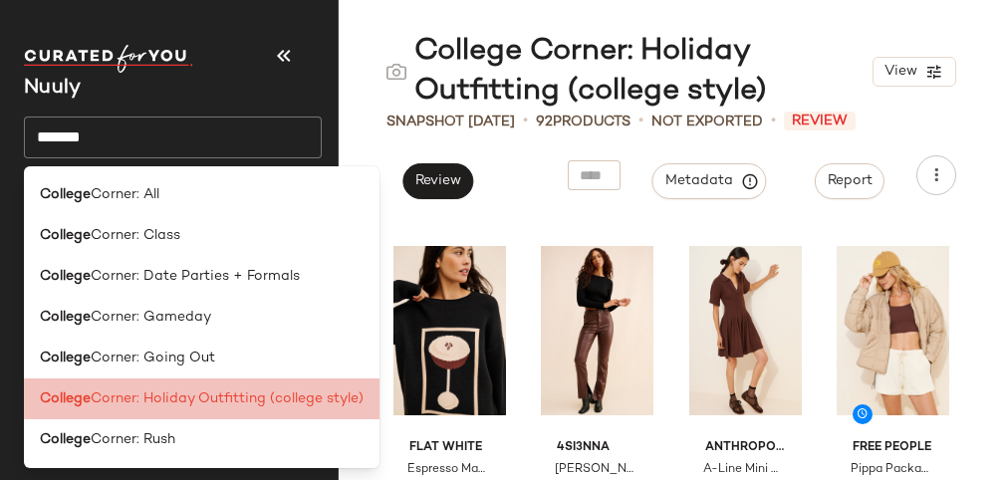
click at [311, 399] on span "Corner: Holiday Outfitting (college style)" at bounding box center [227, 399] width 273 height 21
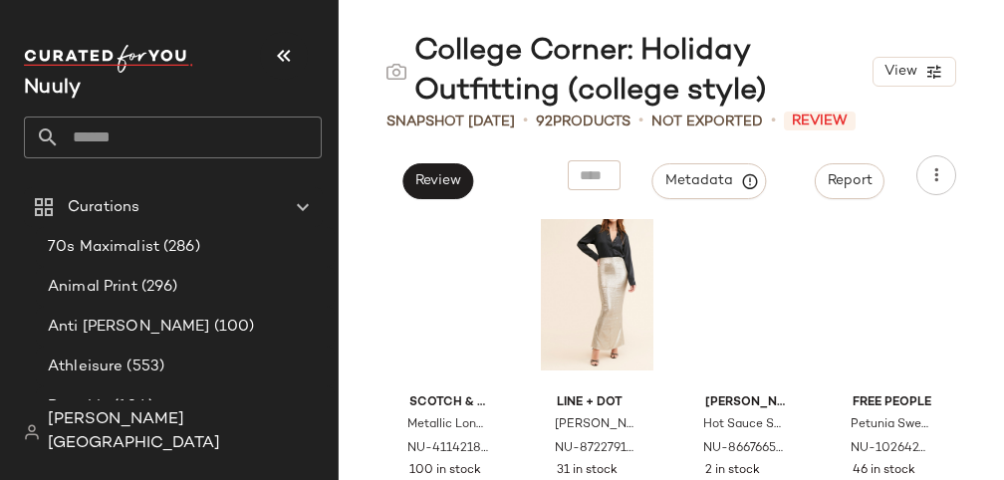
scroll to position [2765, 0]
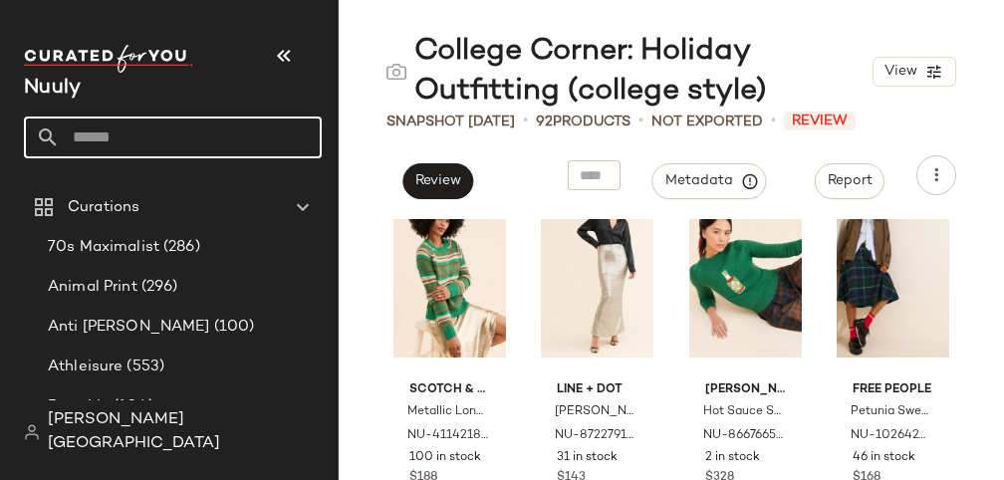
click at [199, 137] on input "text" at bounding box center [191, 138] width 262 height 42
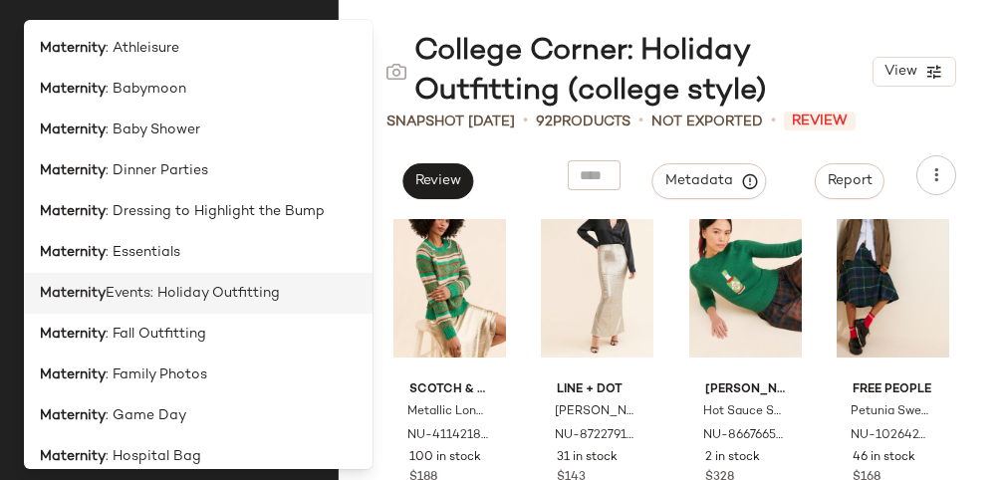
type input "*********"
click at [212, 281] on div "Maternity Events: Holiday Outfitting" at bounding box center [198, 293] width 349 height 41
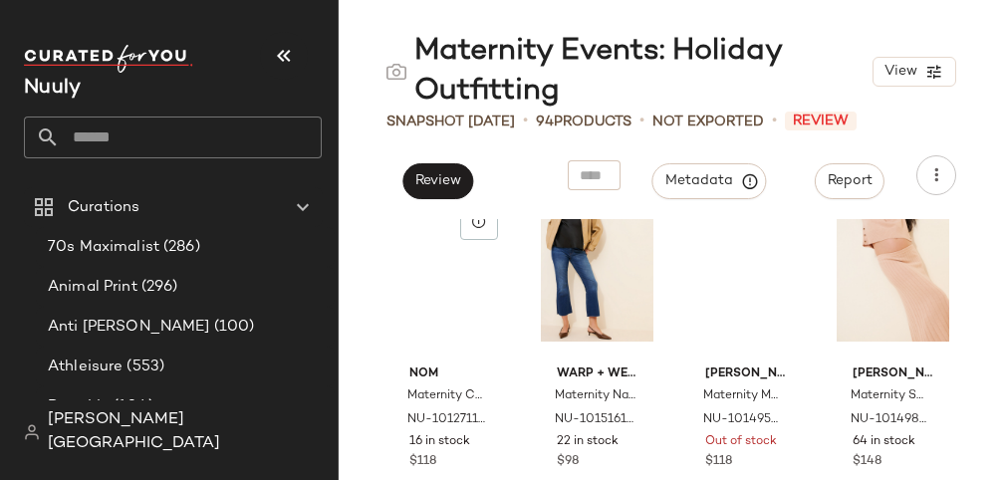
scroll to position [1260, 0]
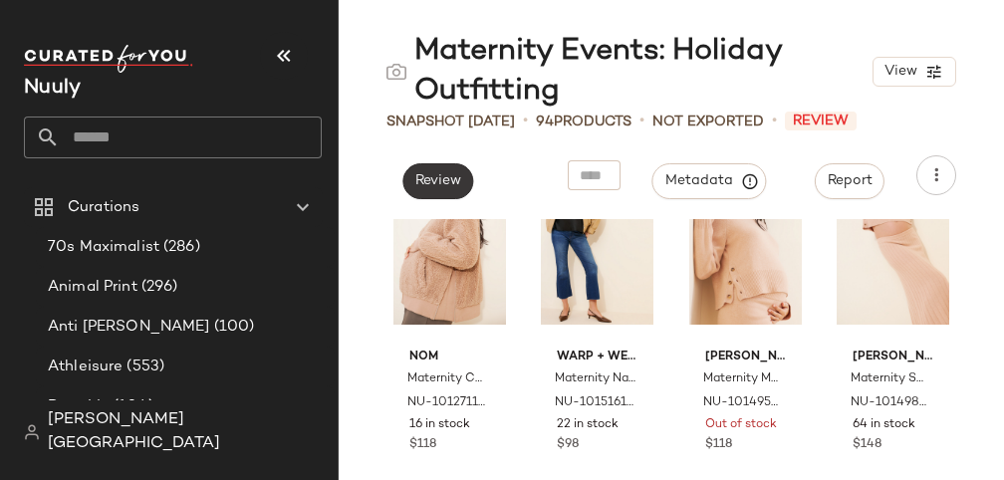
click at [449, 167] on button "Review" at bounding box center [437, 181] width 71 height 36
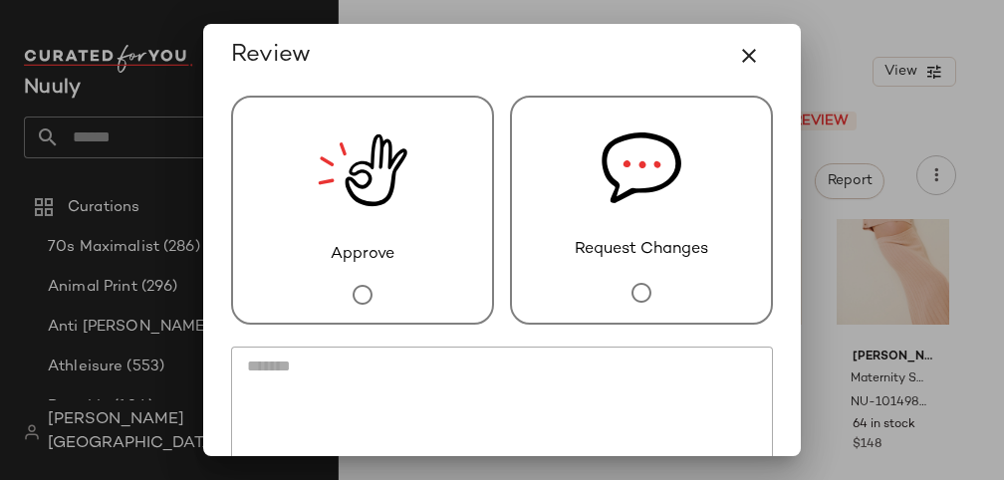
click at [402, 224] on img at bounding box center [363, 170] width 90 height 145
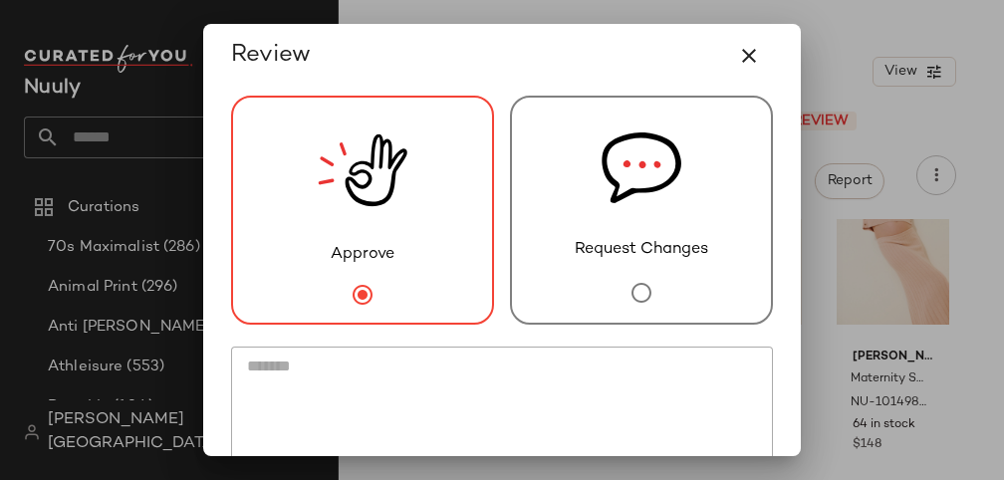
scroll to position [146, 0]
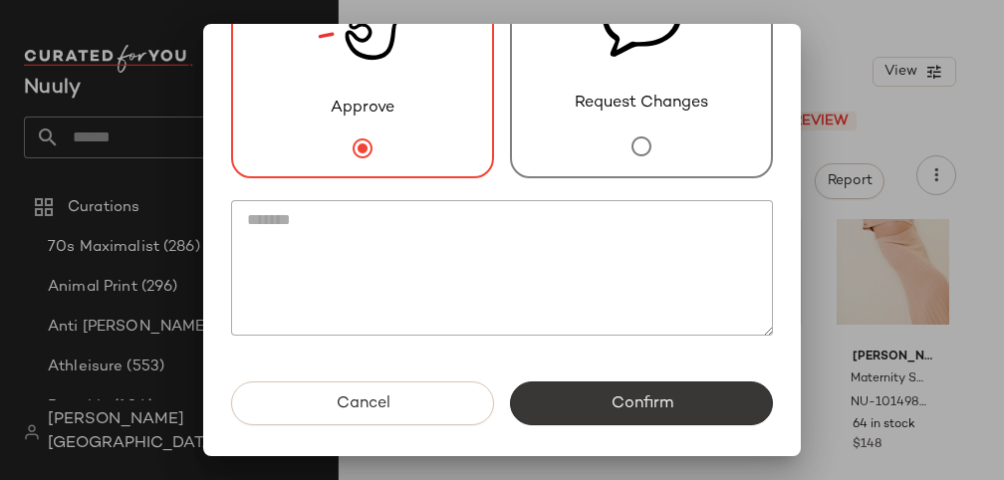
click at [589, 420] on button "Confirm" at bounding box center [641, 404] width 263 height 44
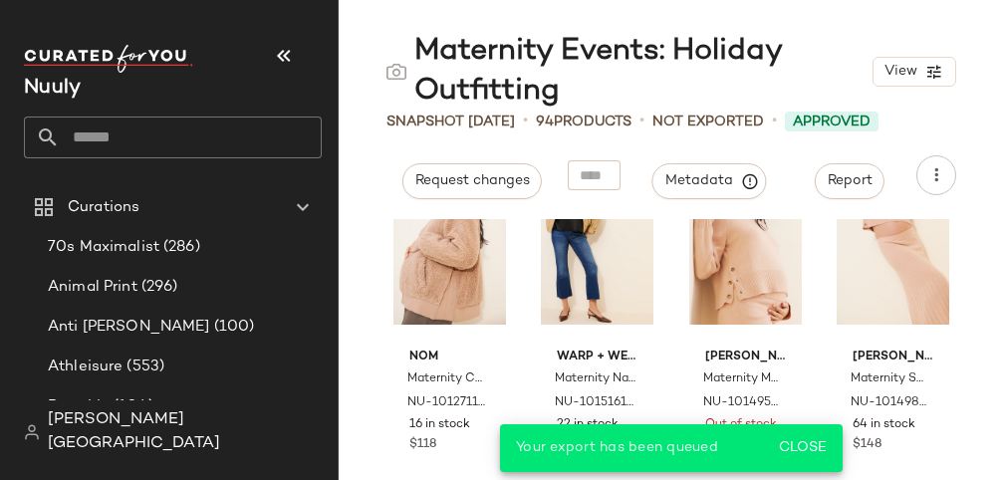
click at [191, 134] on input "text" at bounding box center [191, 138] width 262 height 42
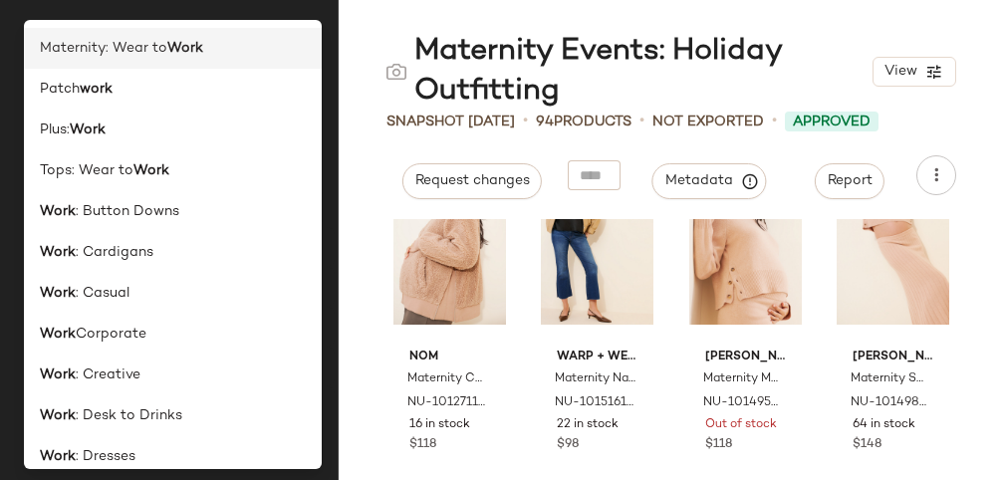
type input "****"
click at [168, 48] on b "Work" at bounding box center [185, 48] width 36 height 21
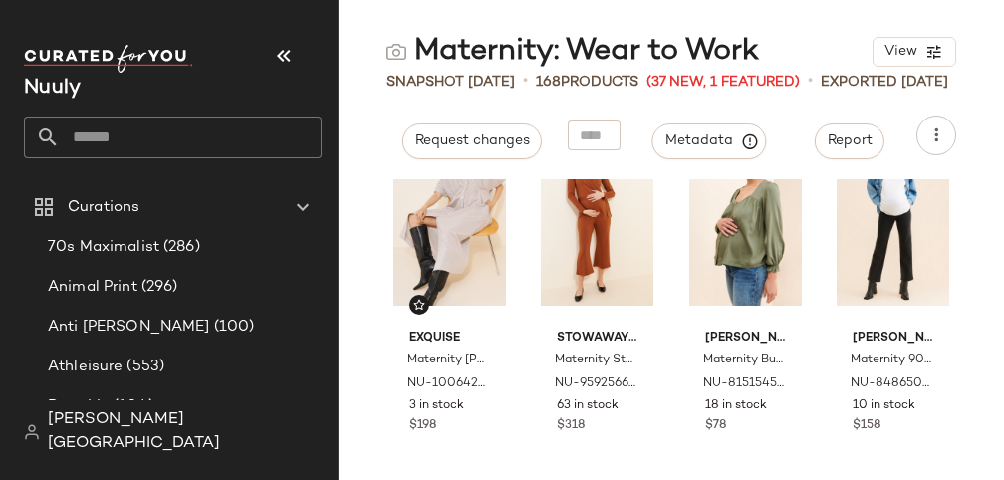
scroll to position [1247, 0]
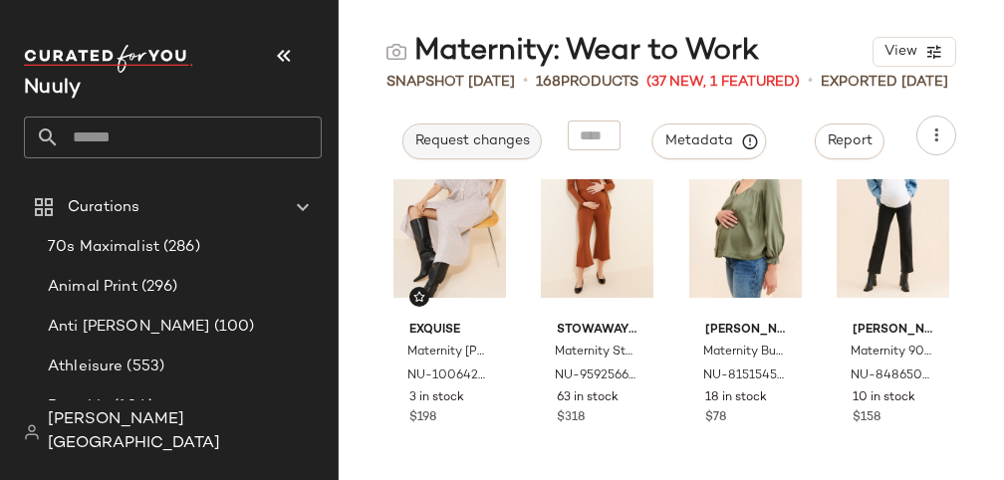
click at [473, 156] on button "Request changes" at bounding box center [471, 142] width 139 height 36
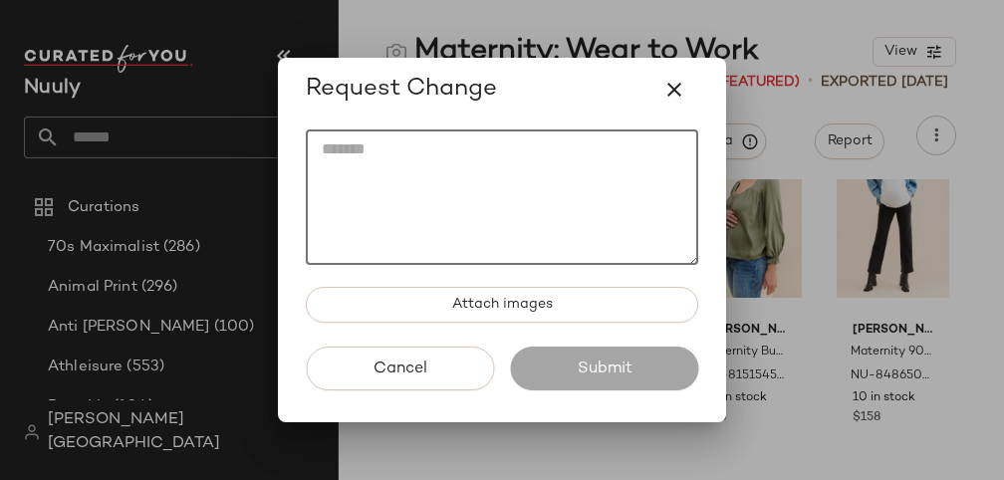
click at [433, 214] on textarea at bounding box center [502, 197] width 392 height 135
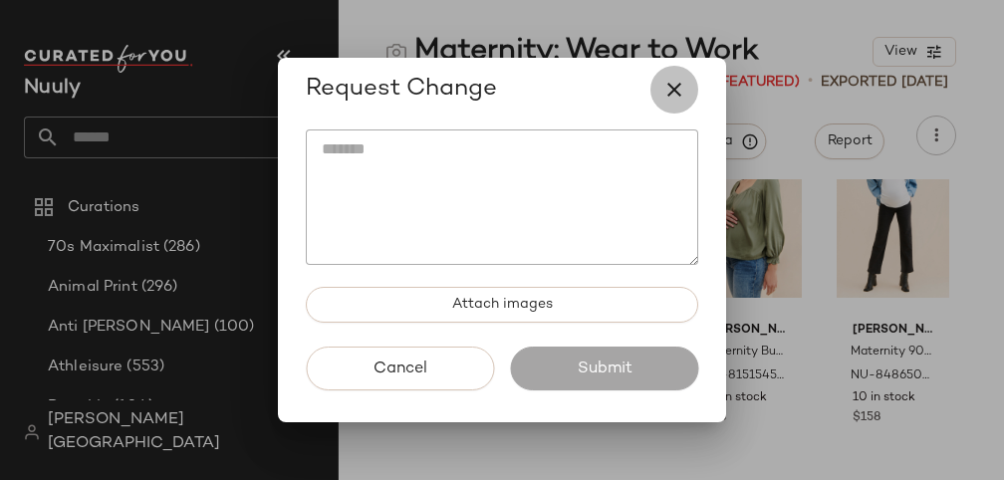
click at [687, 91] on button "button" at bounding box center [675, 90] width 48 height 48
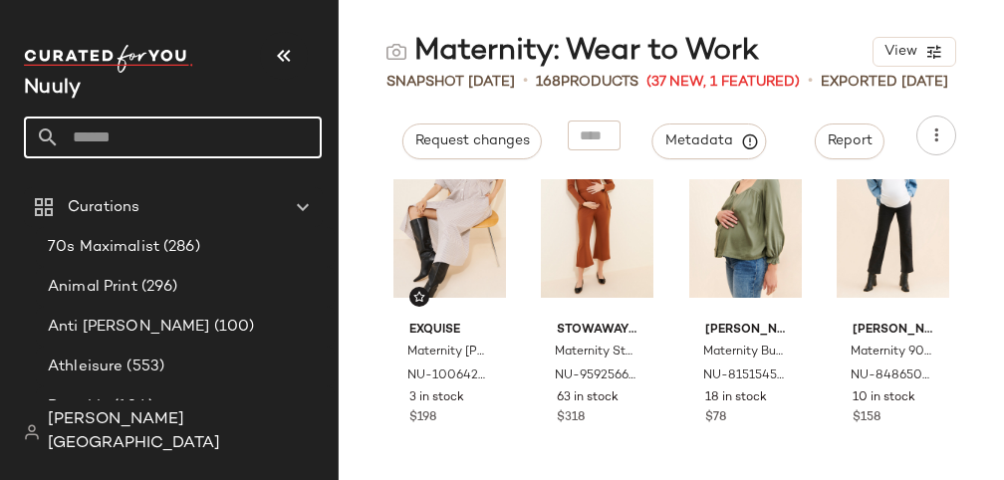
click at [153, 137] on input "text" at bounding box center [191, 138] width 262 height 42
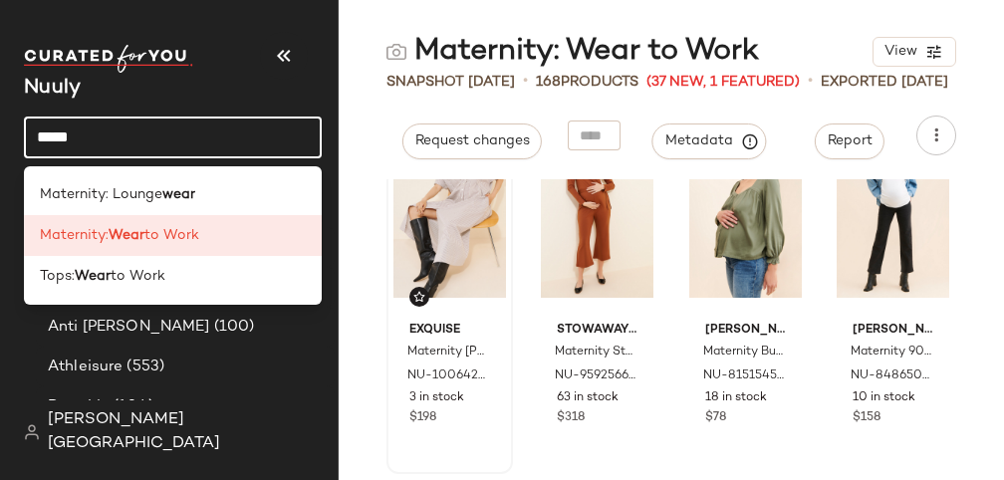
type input "****"
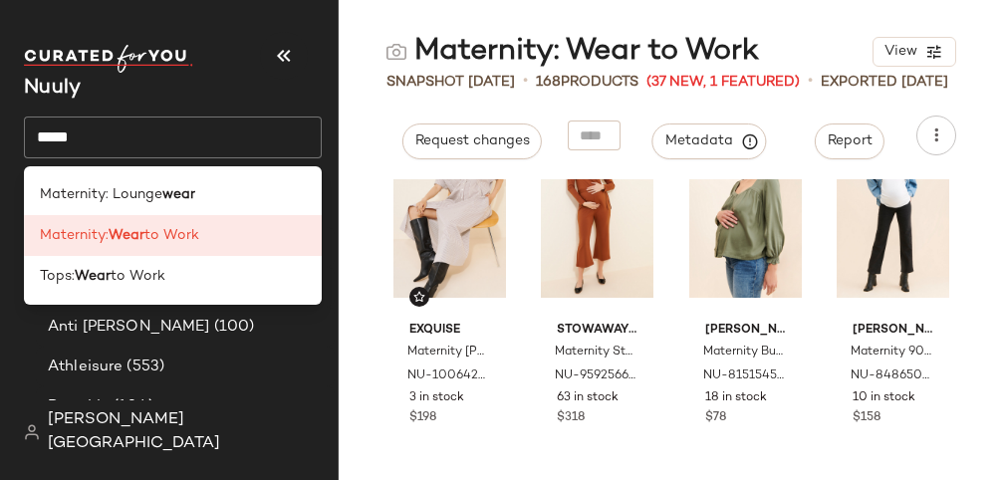
click at [226, 143] on input "****" at bounding box center [173, 138] width 298 height 42
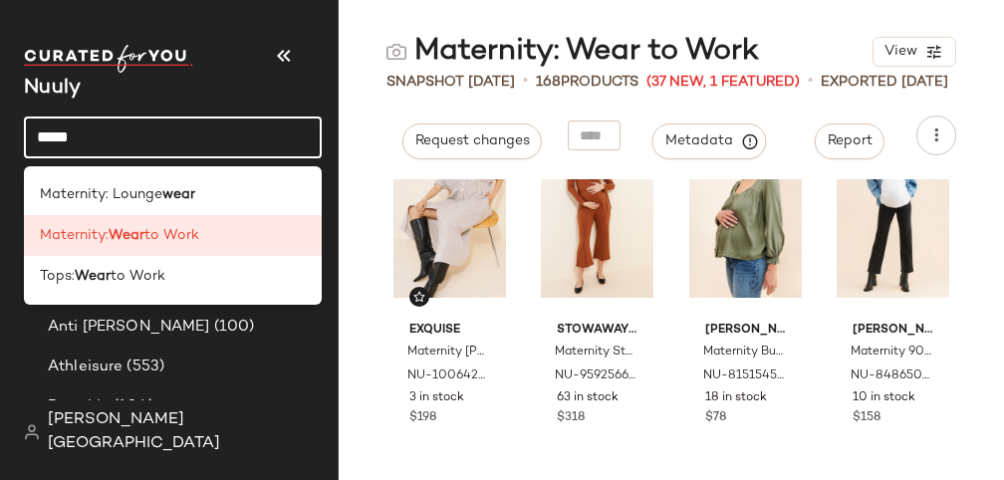
click at [226, 143] on input "****" at bounding box center [173, 138] width 298 height 42
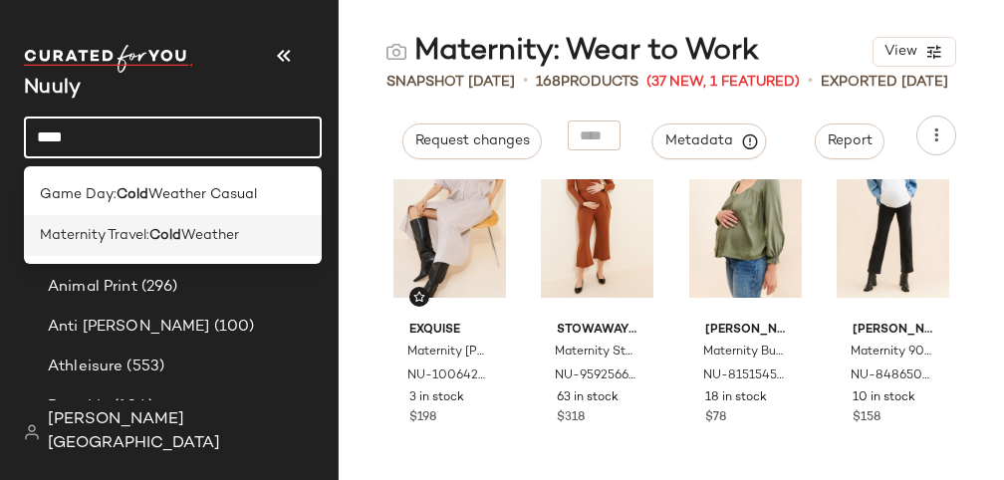
type input "****"
click at [244, 236] on div "Maternity Travel: Cold Weather" at bounding box center [173, 235] width 266 height 21
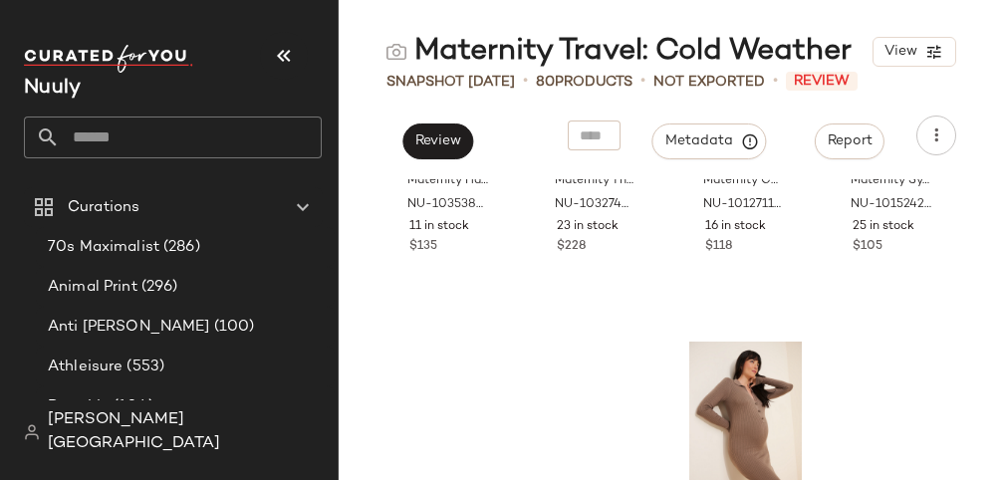
scroll to position [258, 0]
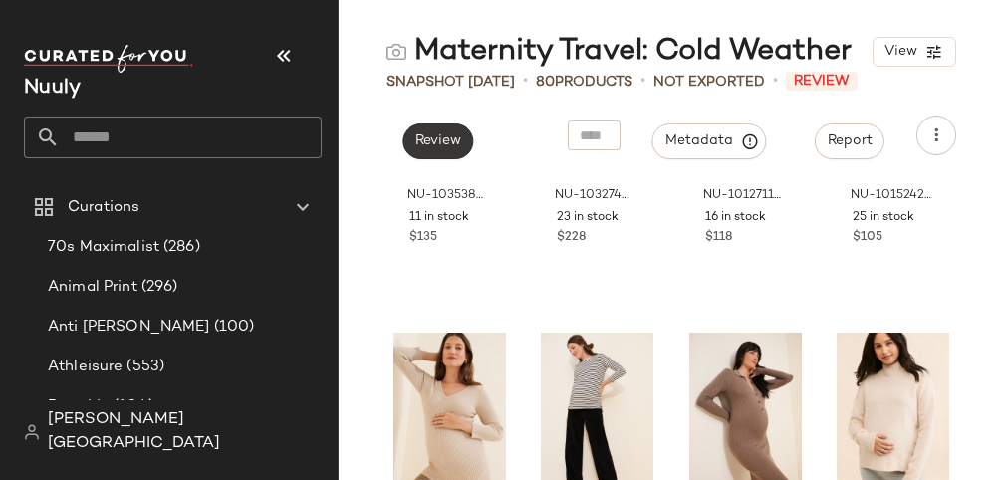
click at [418, 135] on span "Review" at bounding box center [437, 141] width 47 height 16
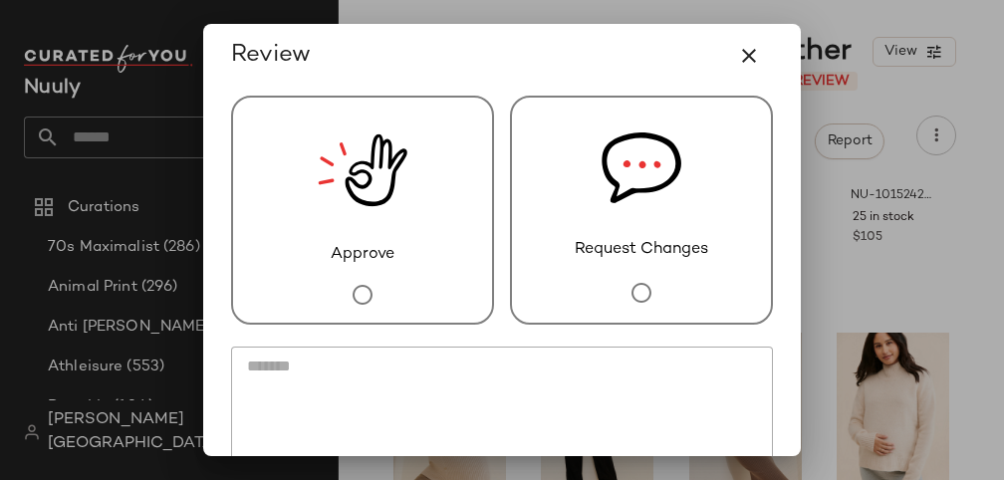
click at [391, 211] on img at bounding box center [363, 170] width 90 height 145
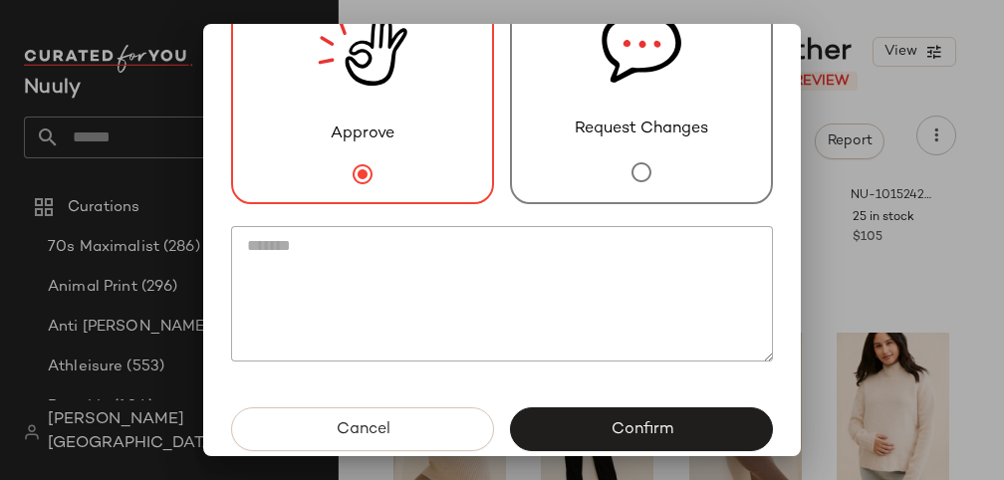
scroll to position [146, 0]
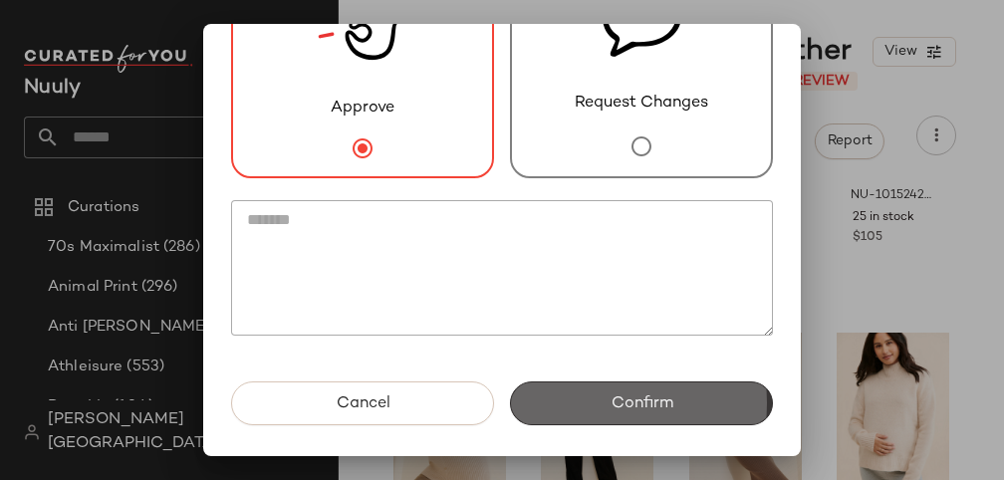
click at [596, 412] on button "Confirm" at bounding box center [641, 404] width 263 height 44
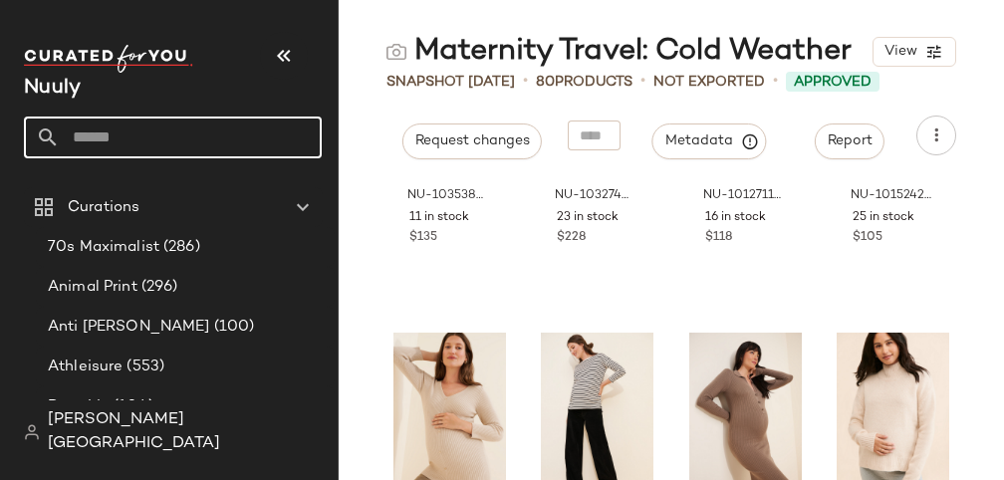
click at [126, 133] on input "text" at bounding box center [191, 138] width 262 height 42
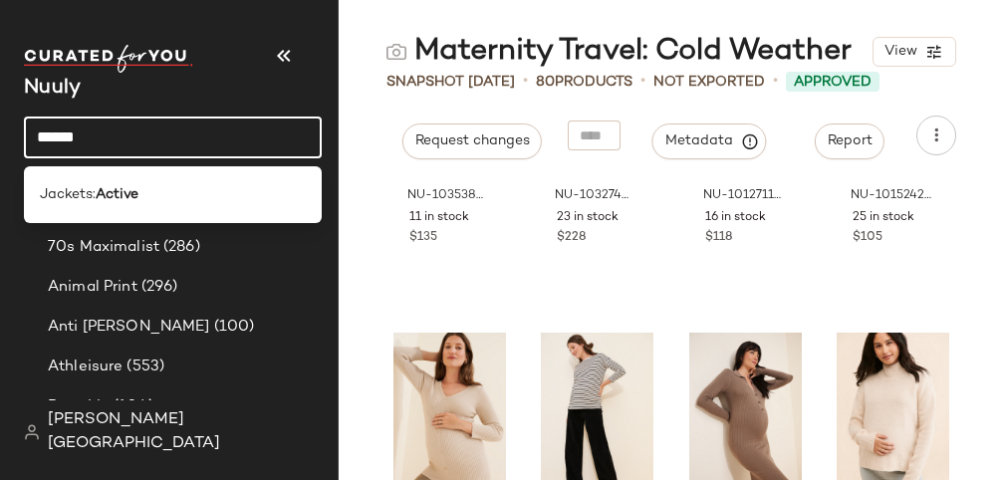
type input "******"
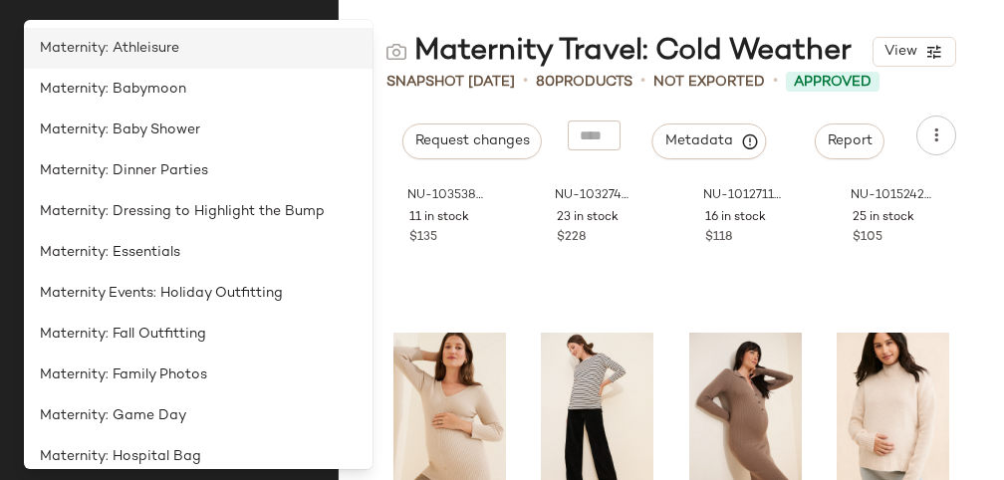
type input "**********"
click at [167, 40] on span "Maternity: Athleisure" at bounding box center [109, 48] width 139 height 21
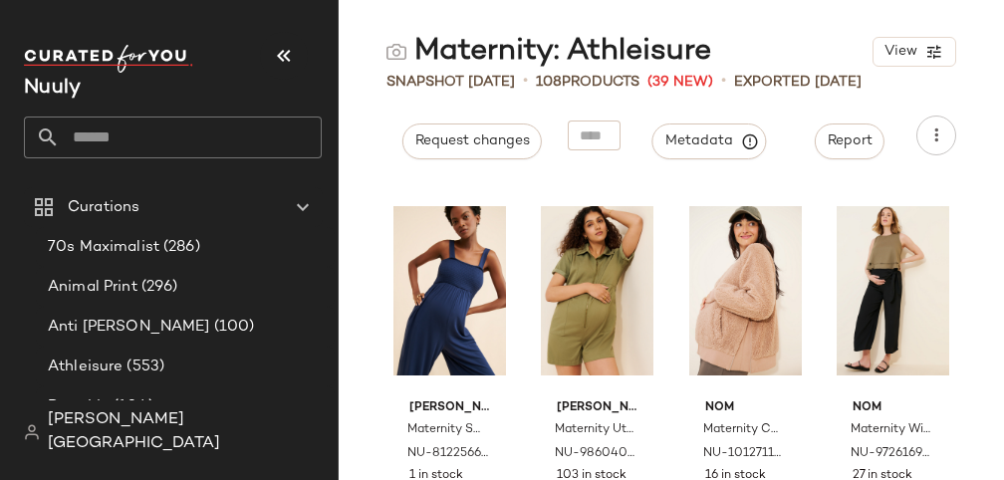
click at [261, 165] on div "Nuuly" at bounding box center [181, 109] width 314 height 155
click at [251, 147] on input "text" at bounding box center [191, 138] width 262 height 42
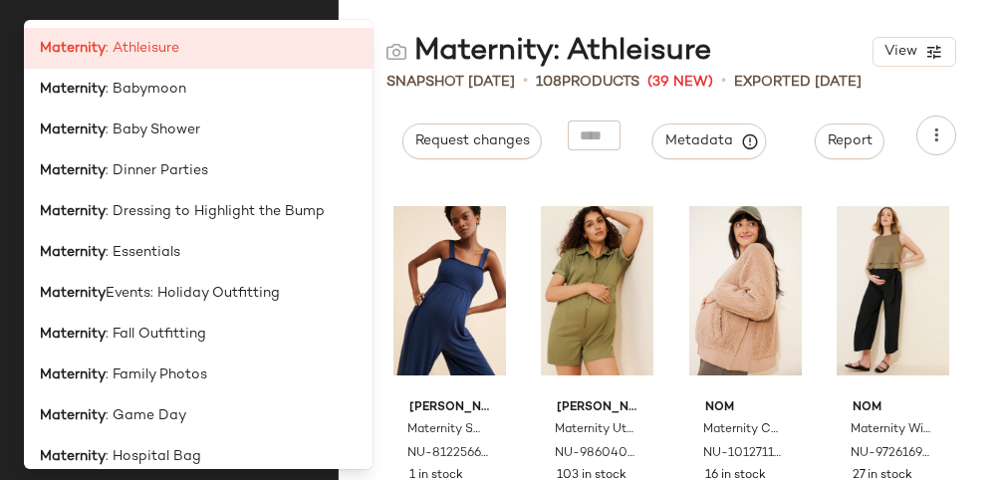
click at [430, 55] on div "Maternity: Athleisure" at bounding box center [549, 52] width 325 height 40
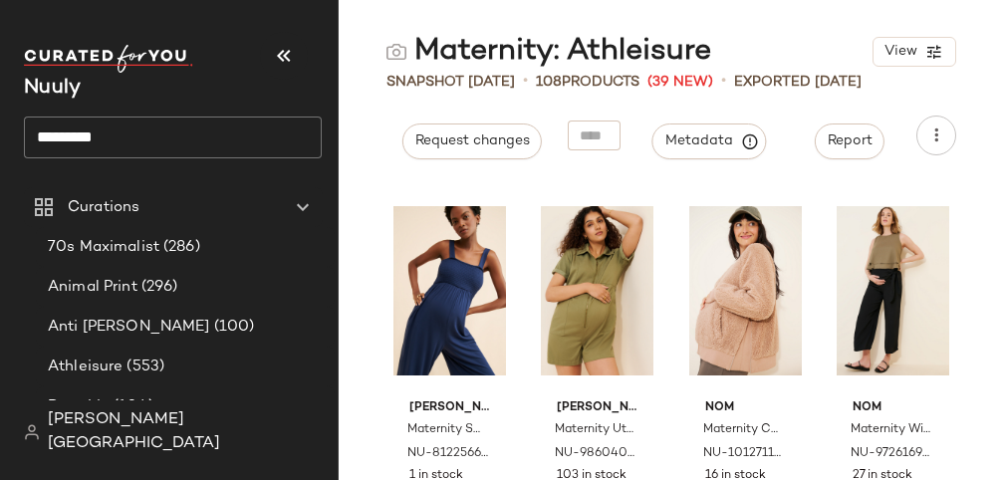
click at [178, 146] on input "*********" at bounding box center [173, 138] width 298 height 42
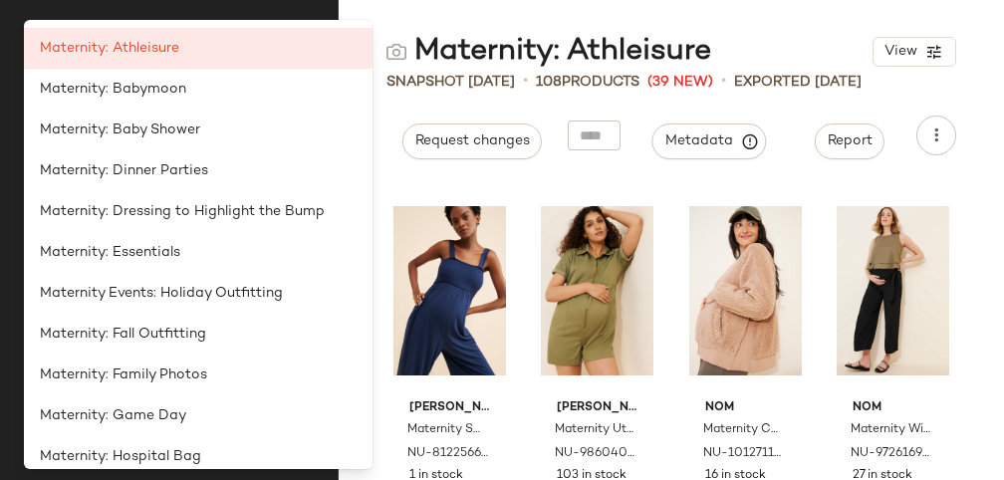
type input "**********"
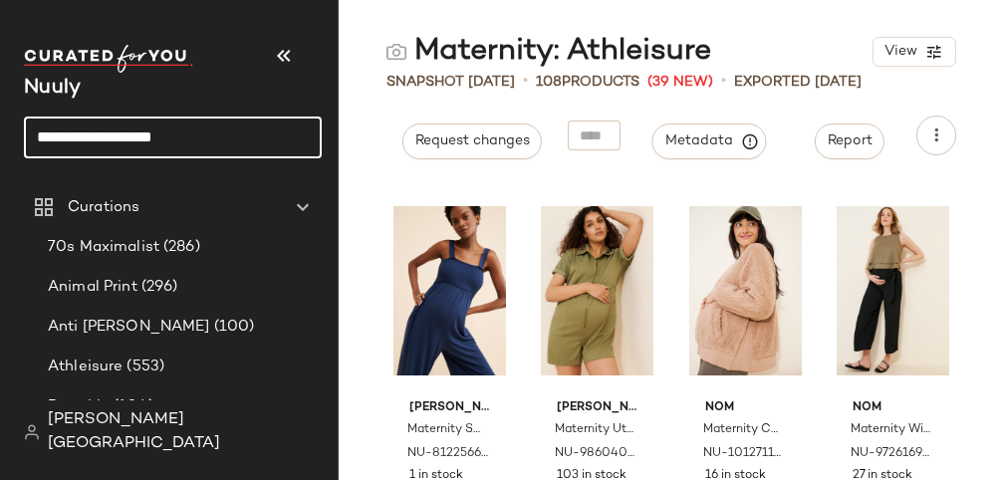
click at [194, 142] on input "**********" at bounding box center [173, 138] width 298 height 42
click at [47, 206] on icon at bounding box center [44, 207] width 24 height 24
